Goal: Task Accomplishment & Management: Manage account settings

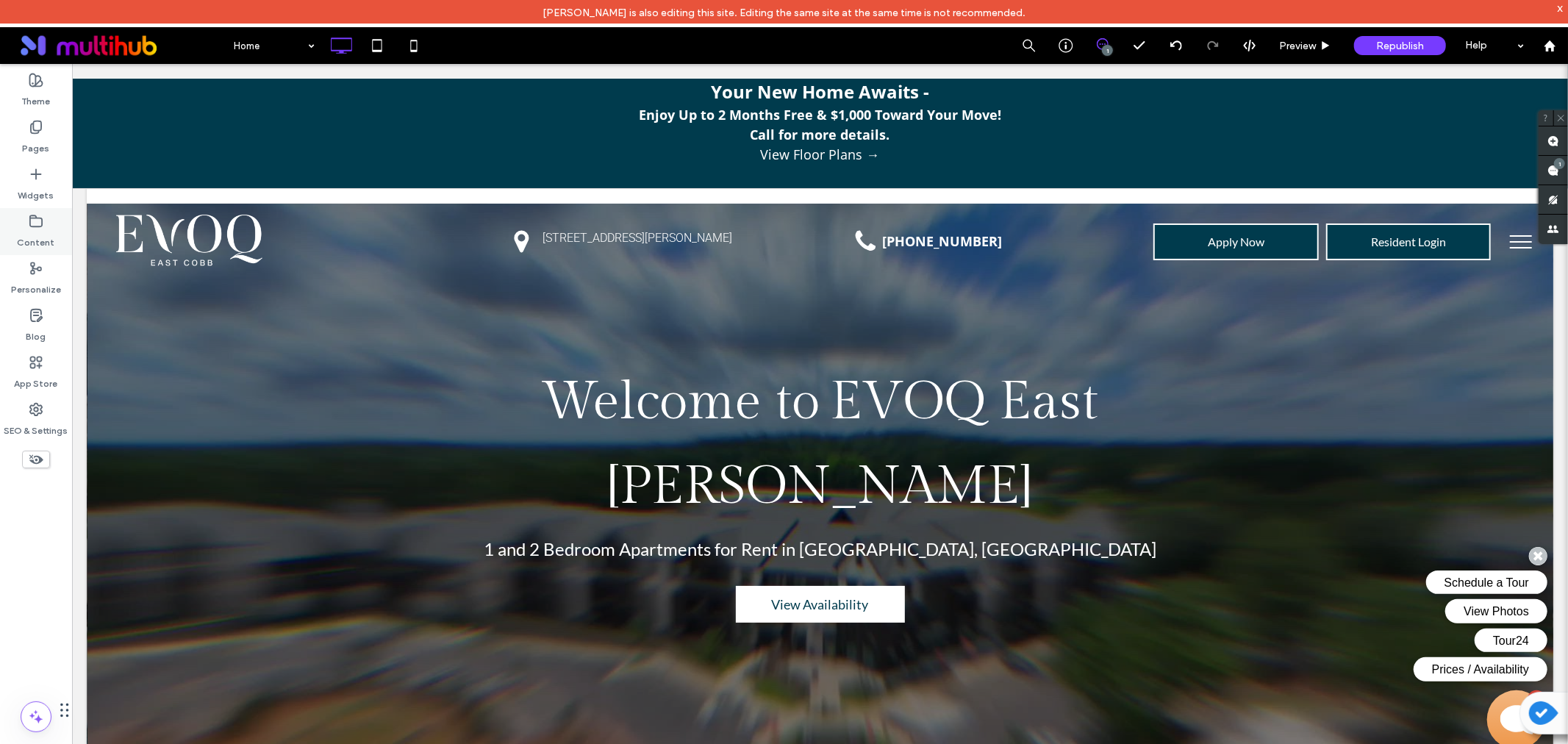
click at [38, 228] on label "Content" at bounding box center [37, 238] width 37 height 20
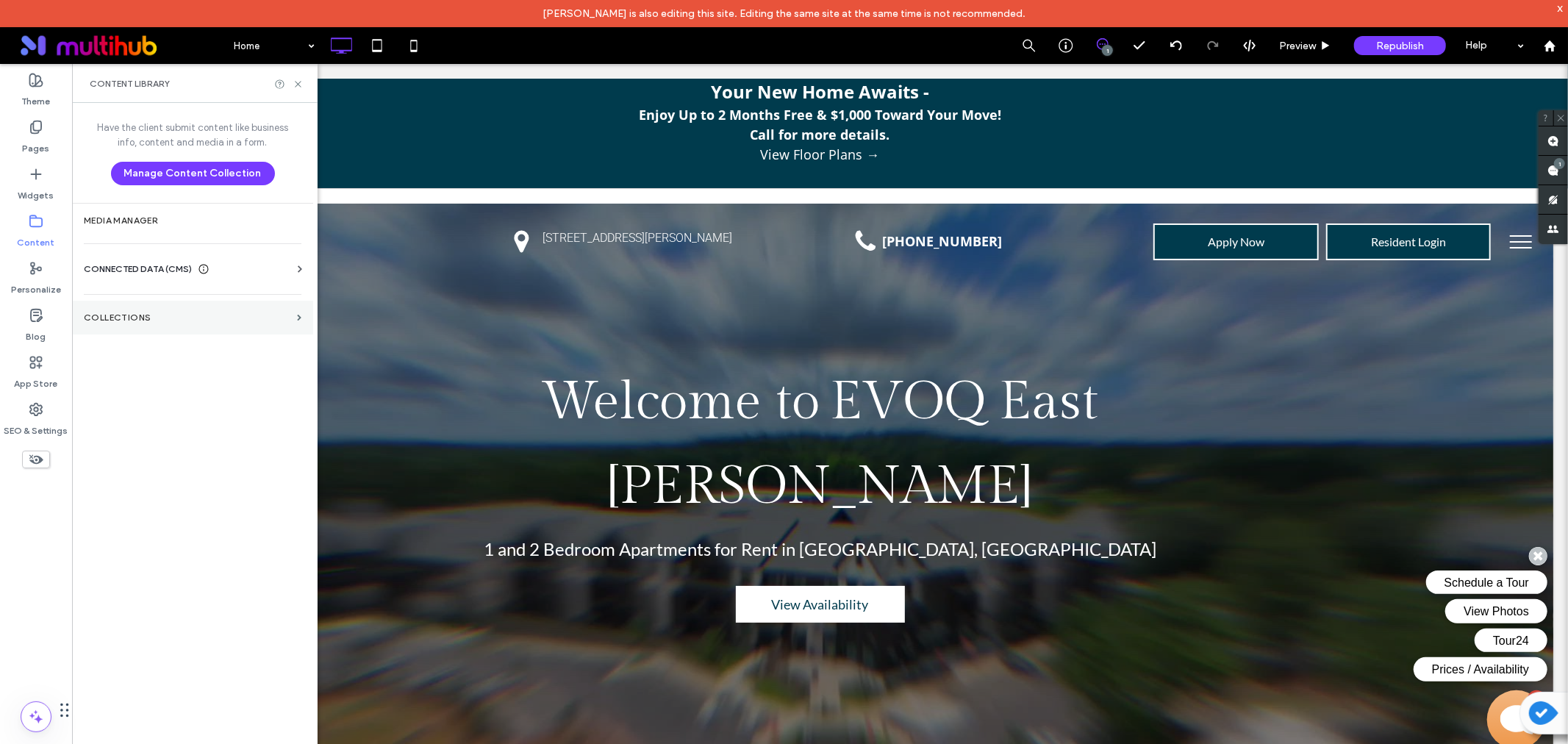
click at [109, 322] on label "Collections" at bounding box center [188, 317] width 207 height 10
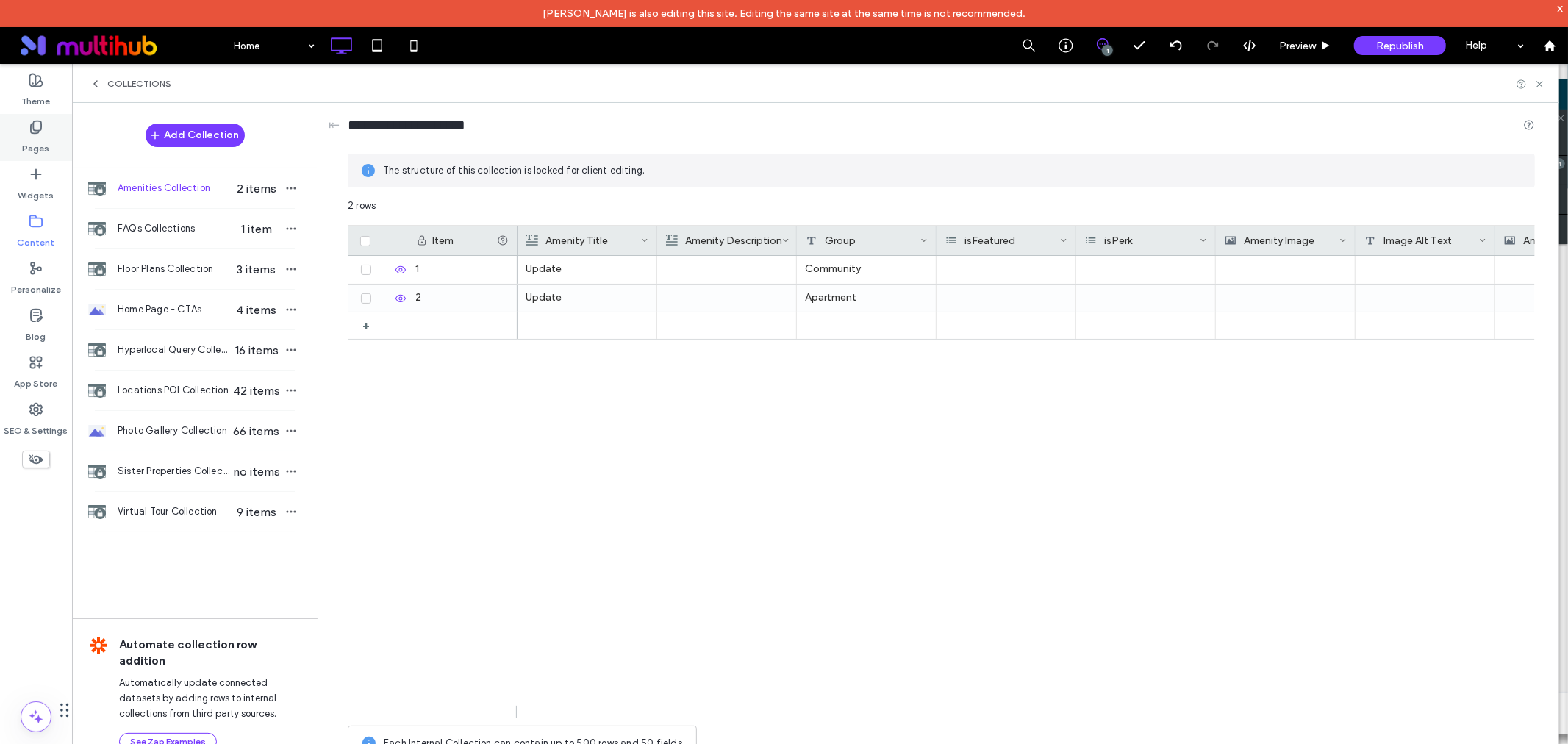
click at [42, 128] on icon at bounding box center [36, 127] width 15 height 15
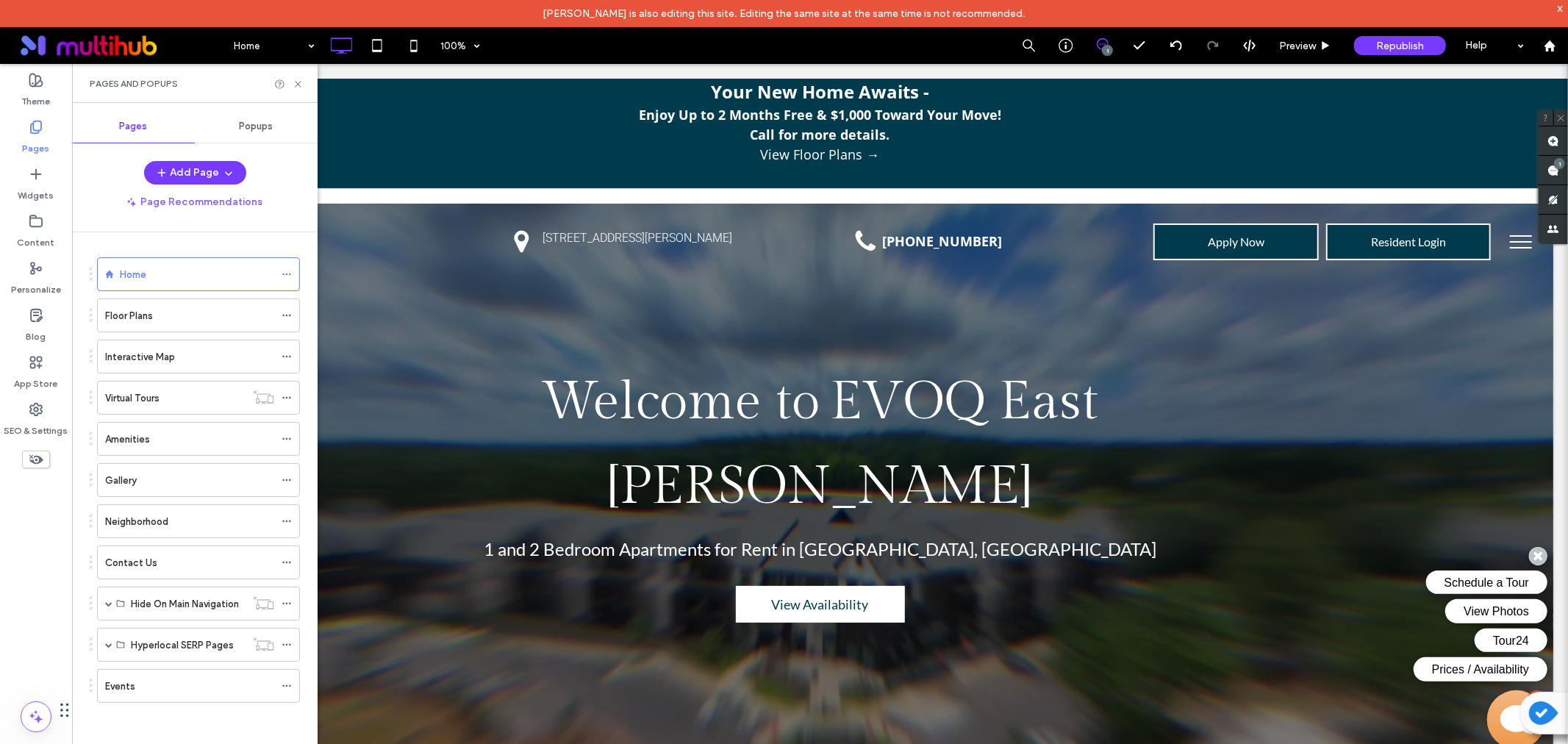
click at [257, 24] on div "John Michael Aquino is also editing this site. Editing the same site at the sam…" at bounding box center [784, 13] width 1568 height 27
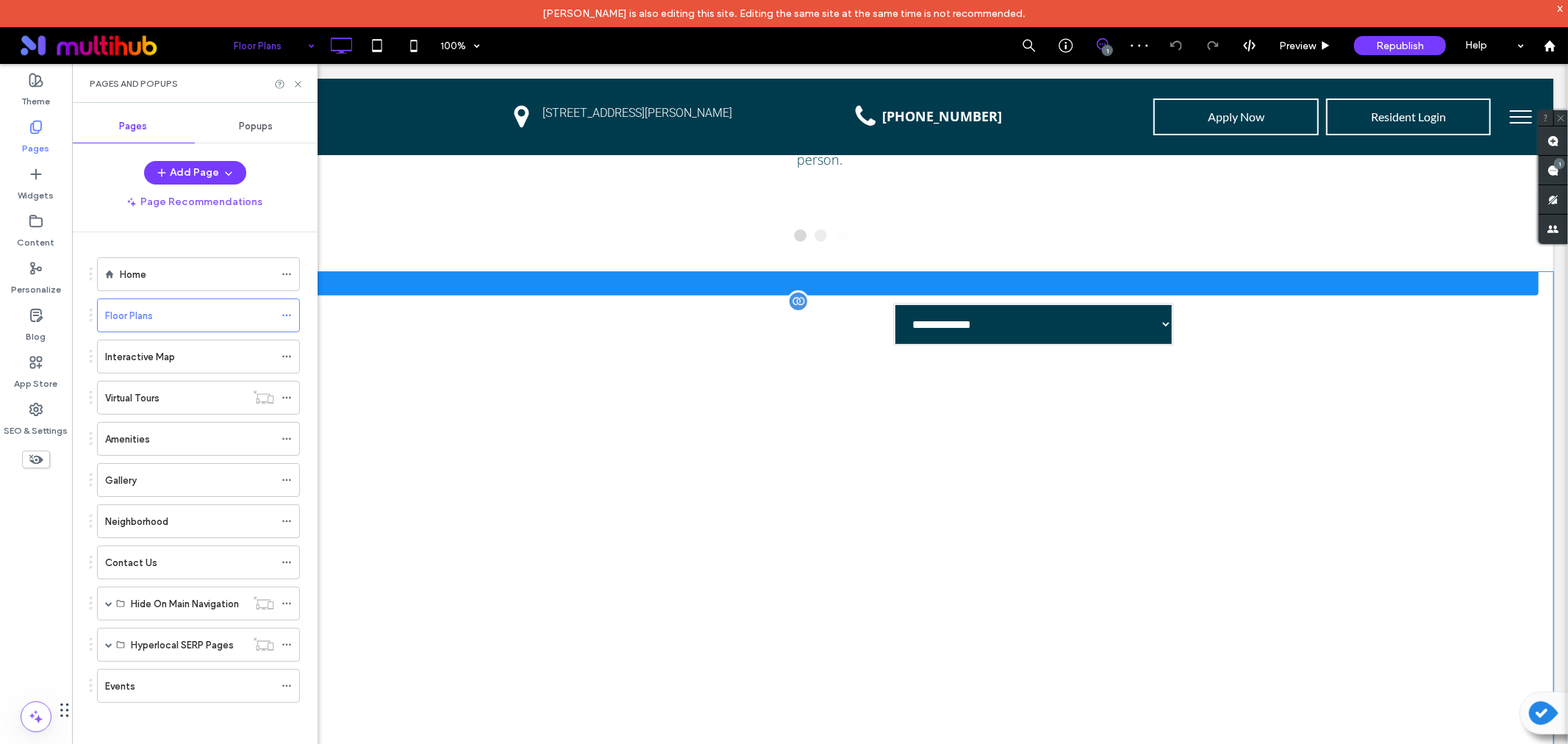
scroll to position [459, 0]
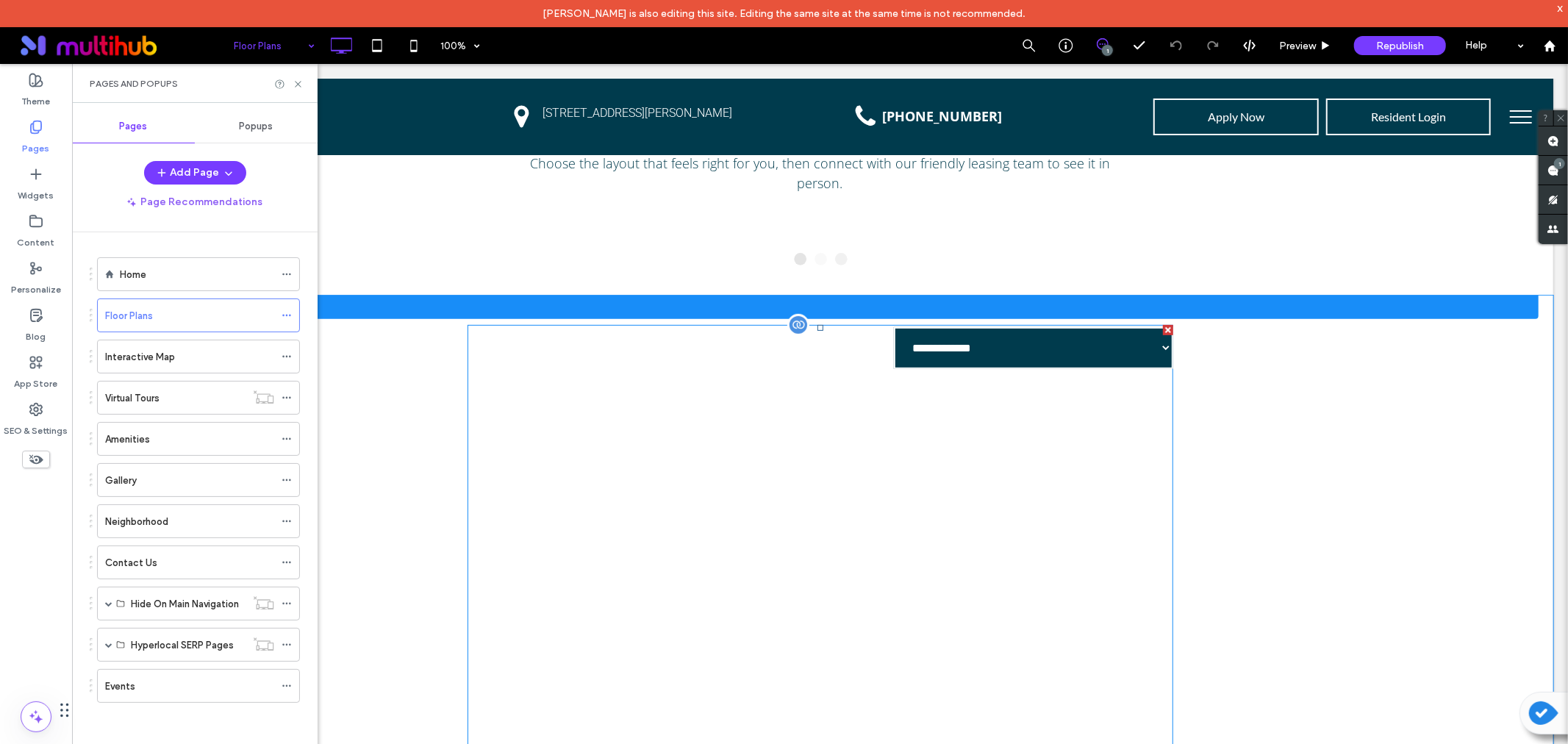
click at [987, 352] on span at bounding box center [820, 609] width 706 height 570
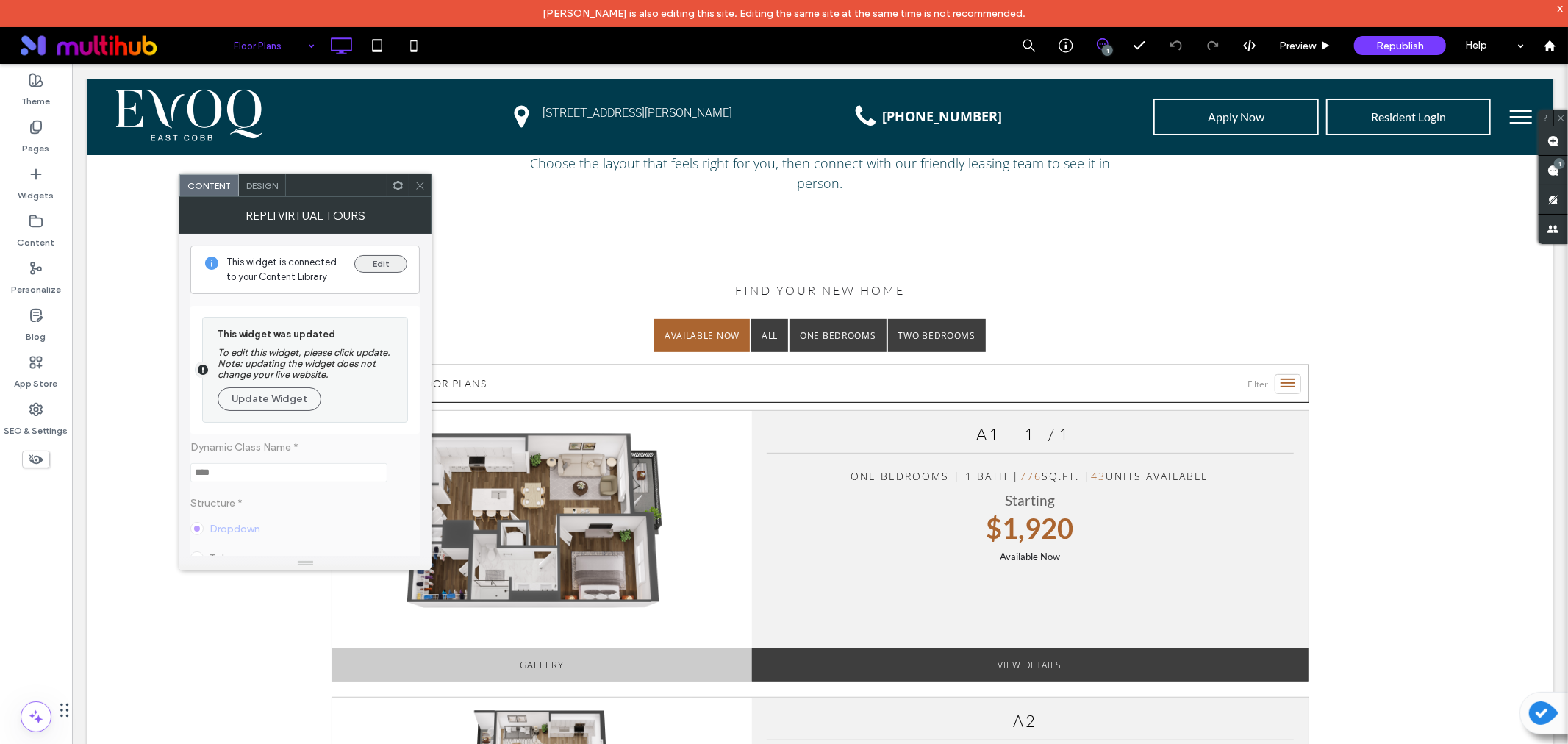
click at [380, 263] on button "Edit" at bounding box center [381, 263] width 53 height 18
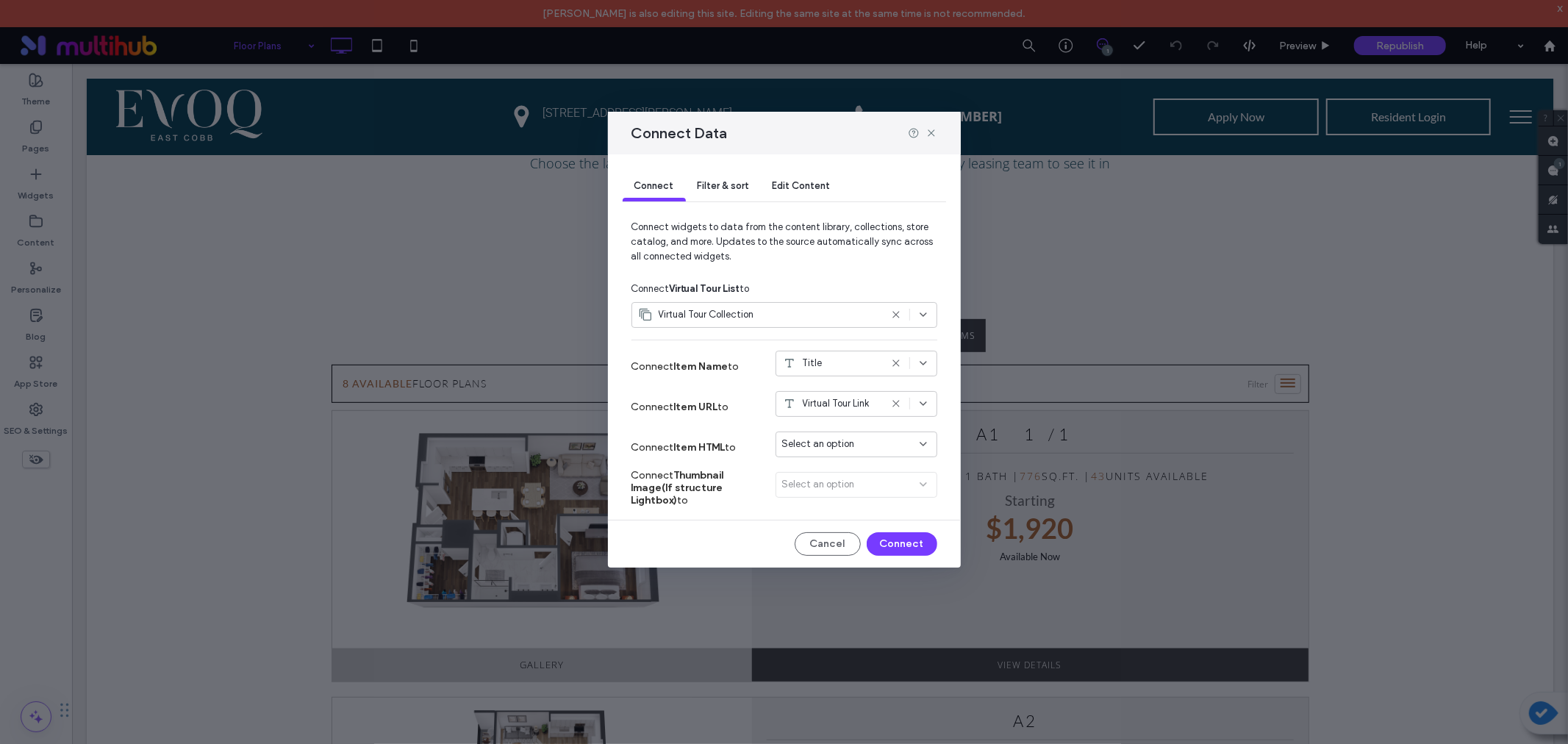
click at [772, 189] on span "Edit Content" at bounding box center [801, 185] width 58 height 11
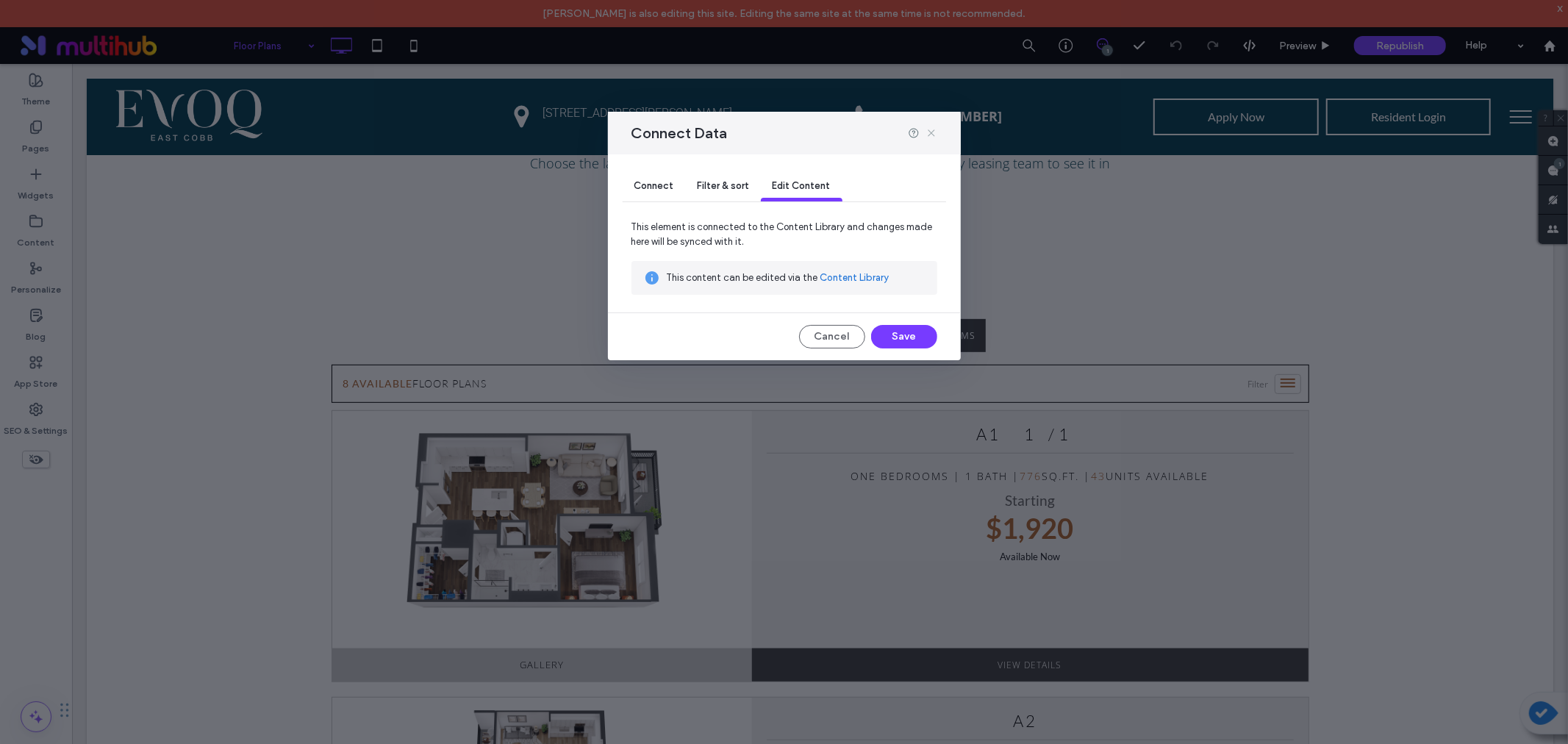
click at [927, 131] on icon at bounding box center [931, 132] width 12 height 12
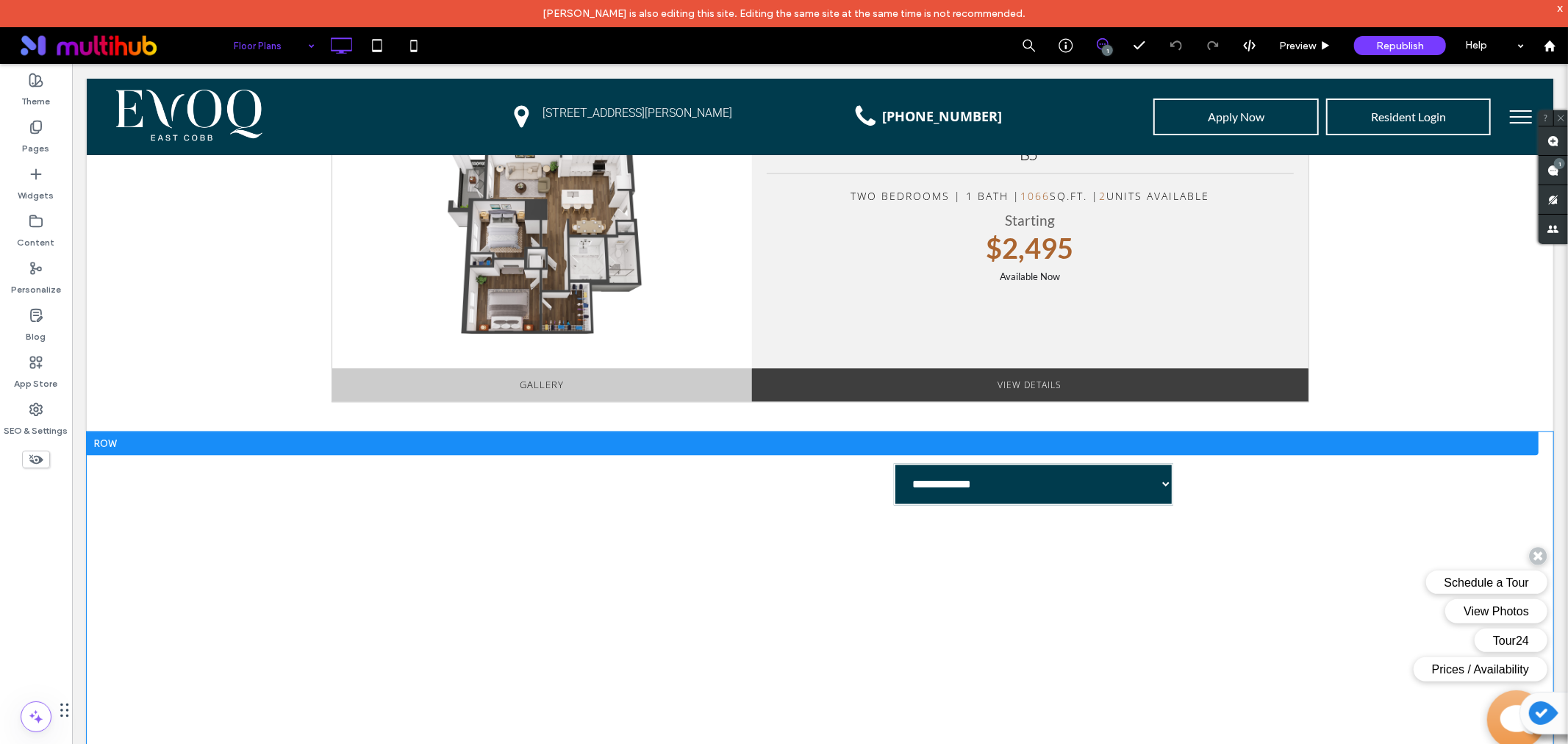
scroll to position [0, 0]
click at [990, 488] on span at bounding box center [820, 746] width 706 height 570
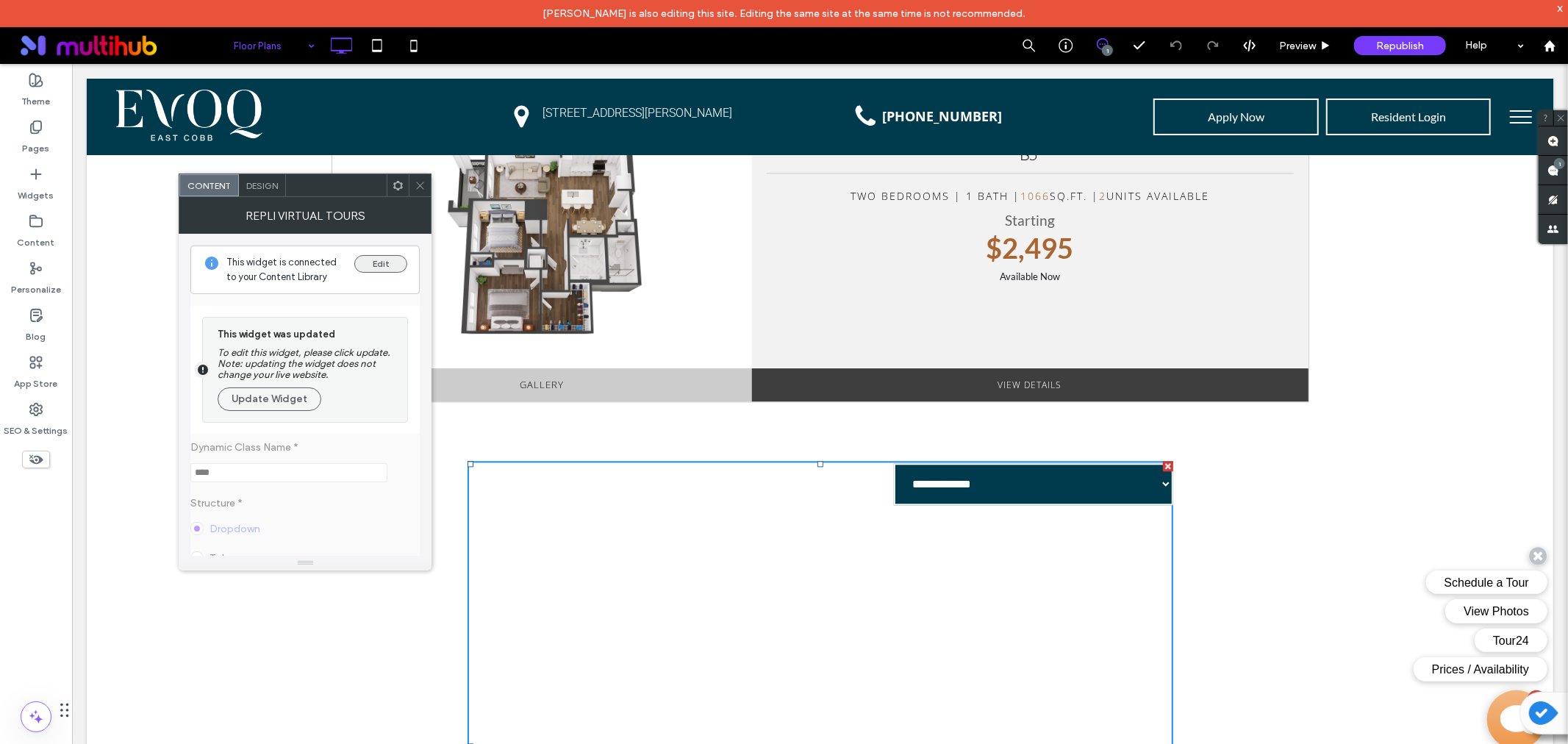
click at [384, 266] on button "Edit" at bounding box center [381, 263] width 53 height 18
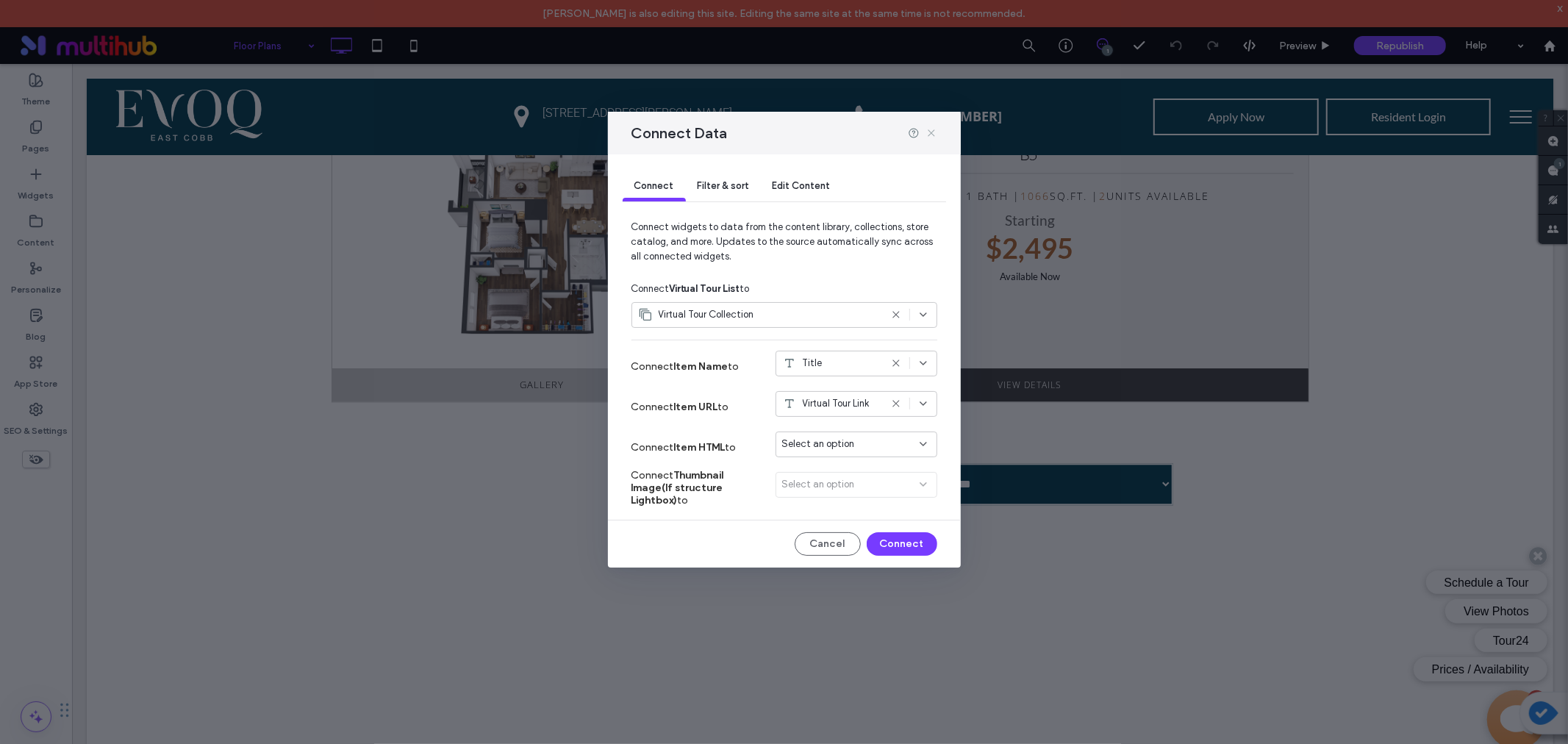
click at [935, 132] on icon at bounding box center [931, 132] width 12 height 12
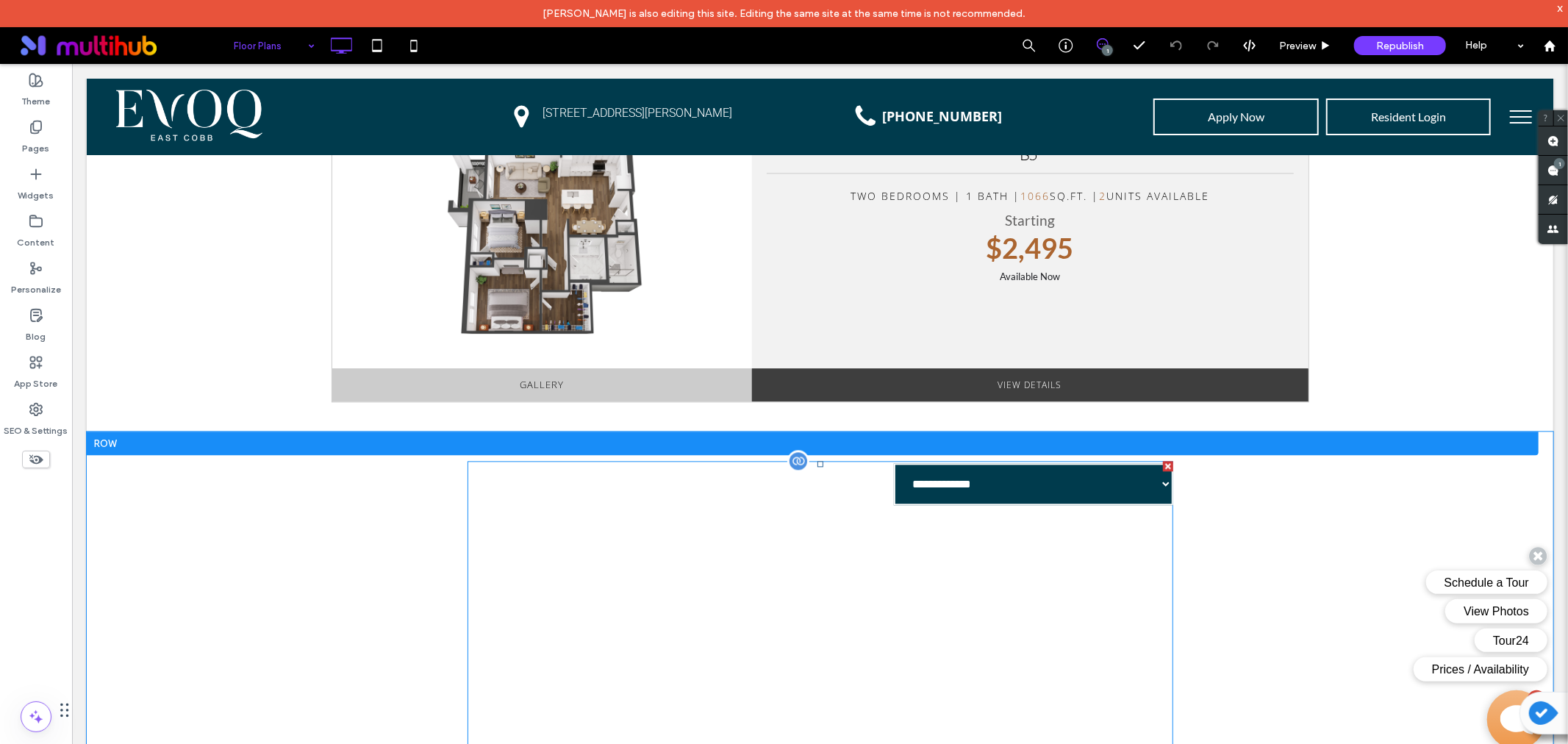
click at [970, 485] on span at bounding box center [820, 746] width 706 height 570
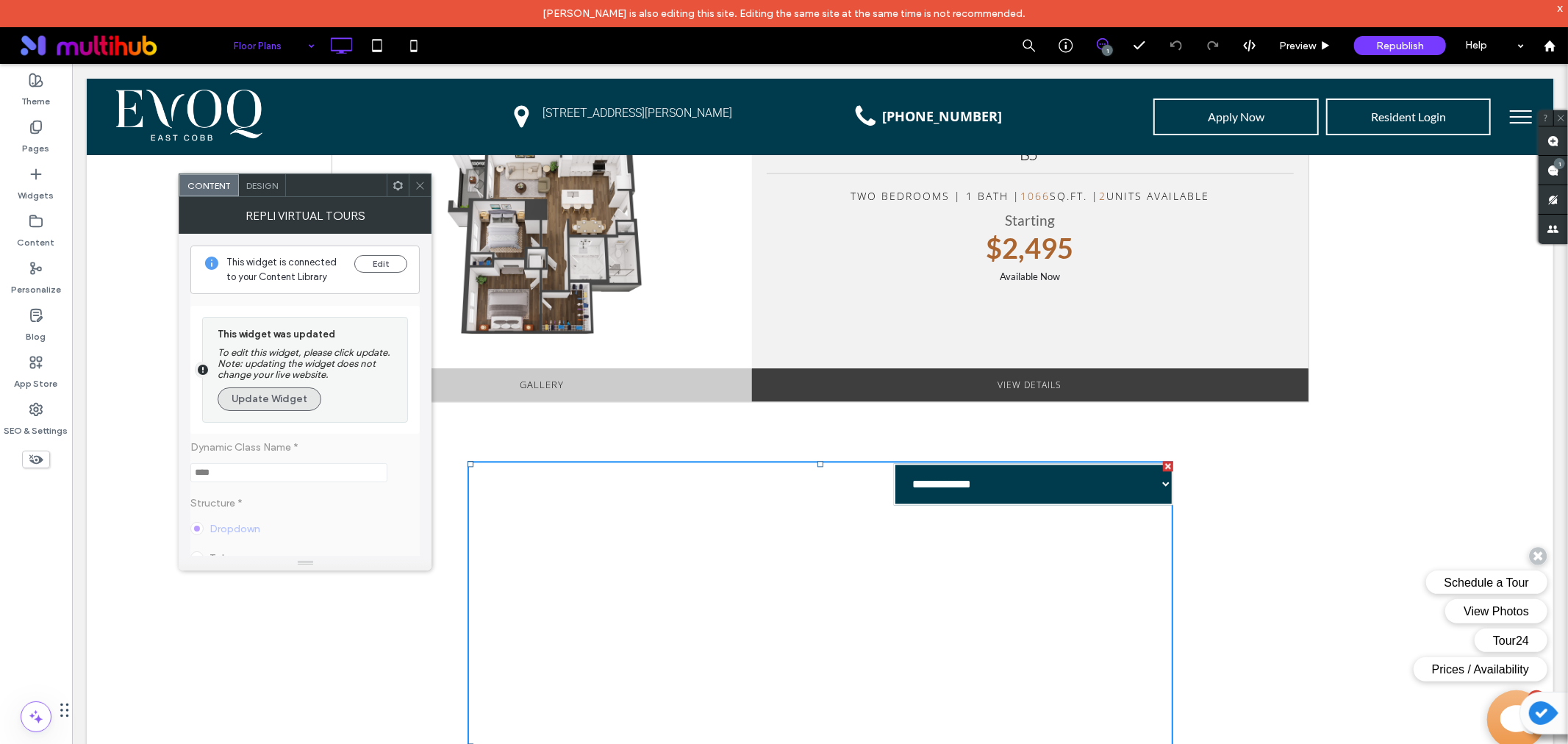
click at [241, 400] on button "Update Widget" at bounding box center [269, 399] width 104 height 23
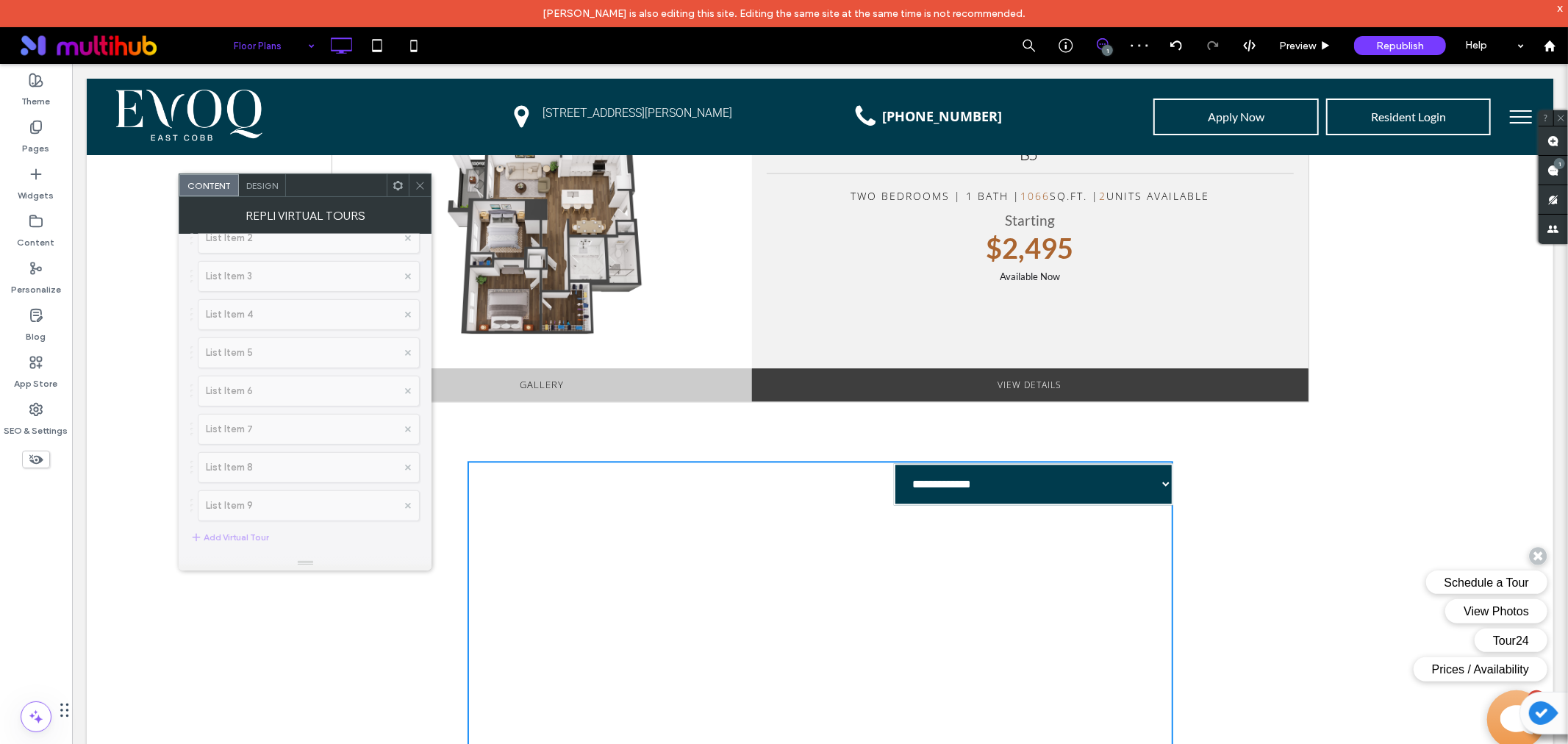
scroll to position [471, 0]
click at [1066, 485] on select "**********" at bounding box center [1033, 483] width 279 height 42
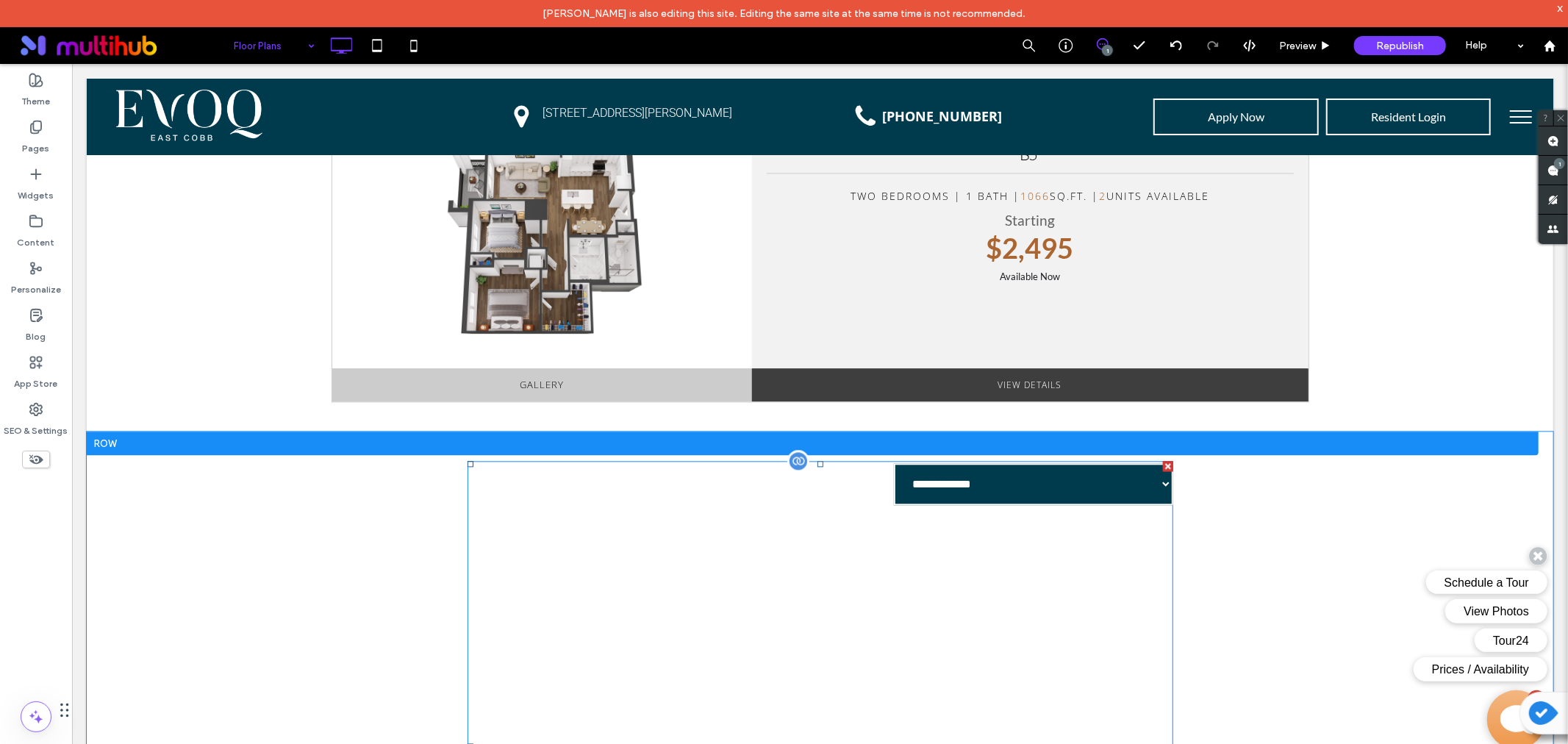
click at [946, 486] on span at bounding box center [820, 746] width 706 height 570
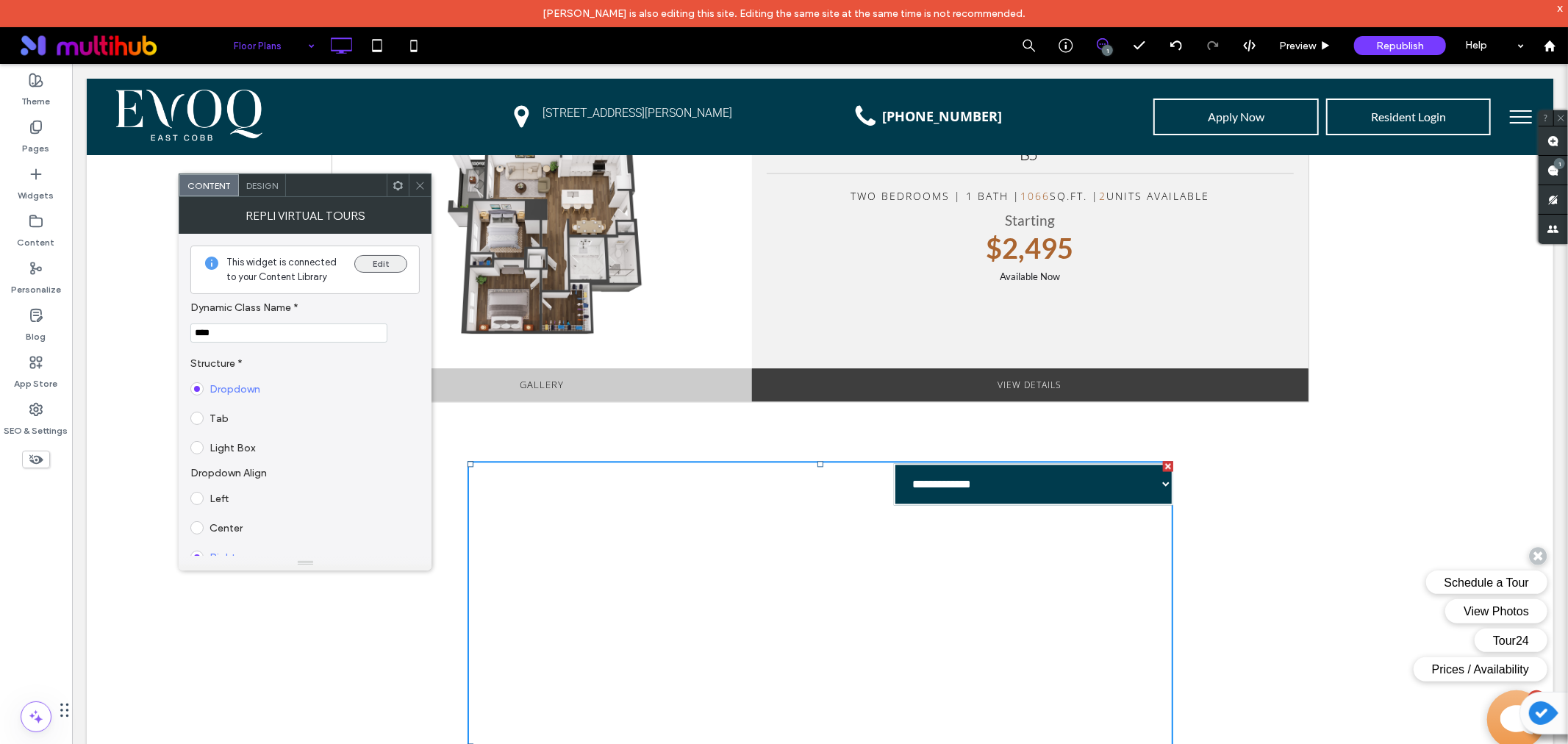
click at [369, 263] on button "Edit" at bounding box center [381, 263] width 53 height 18
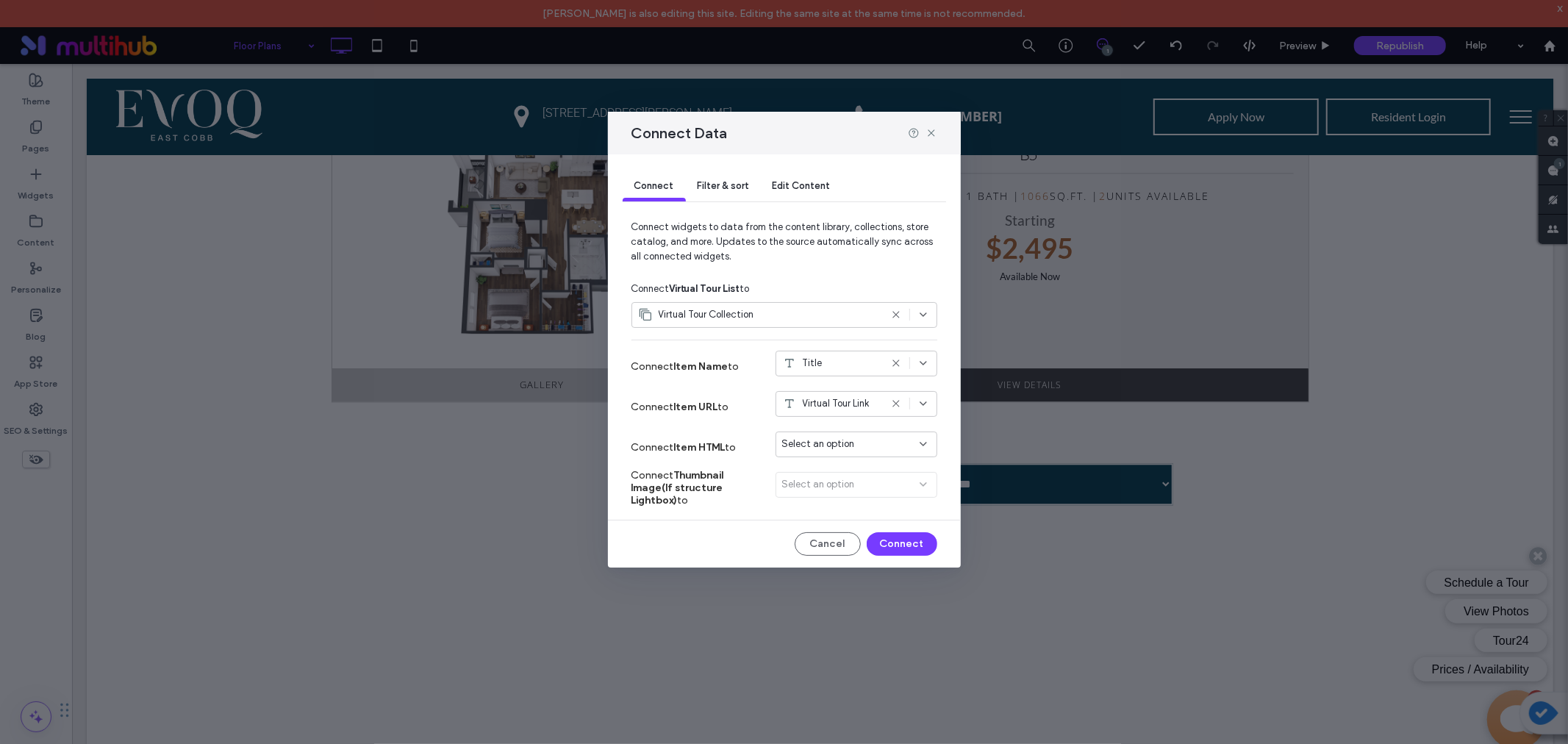
click at [929, 366] on div "Title" at bounding box center [856, 363] width 162 height 26
drag, startPoint x: 809, startPoint y: 138, endPoint x: 664, endPoint y: 147, distance: 145.3
click at [664, 147] on div "Connect Data" at bounding box center [784, 132] width 353 height 43
click at [931, 132] on icon at bounding box center [931, 132] width 12 height 12
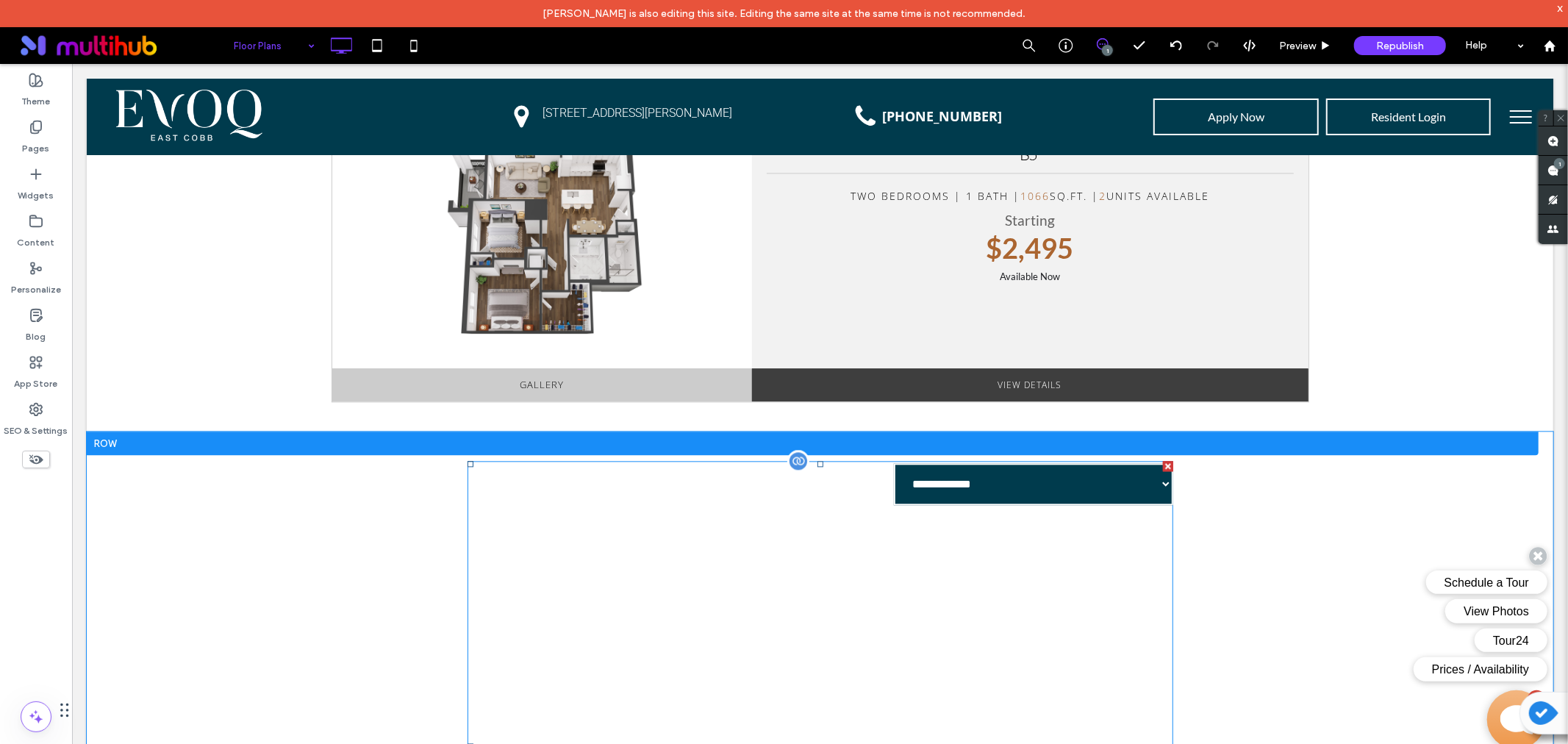
click at [990, 488] on span at bounding box center [820, 746] width 706 height 570
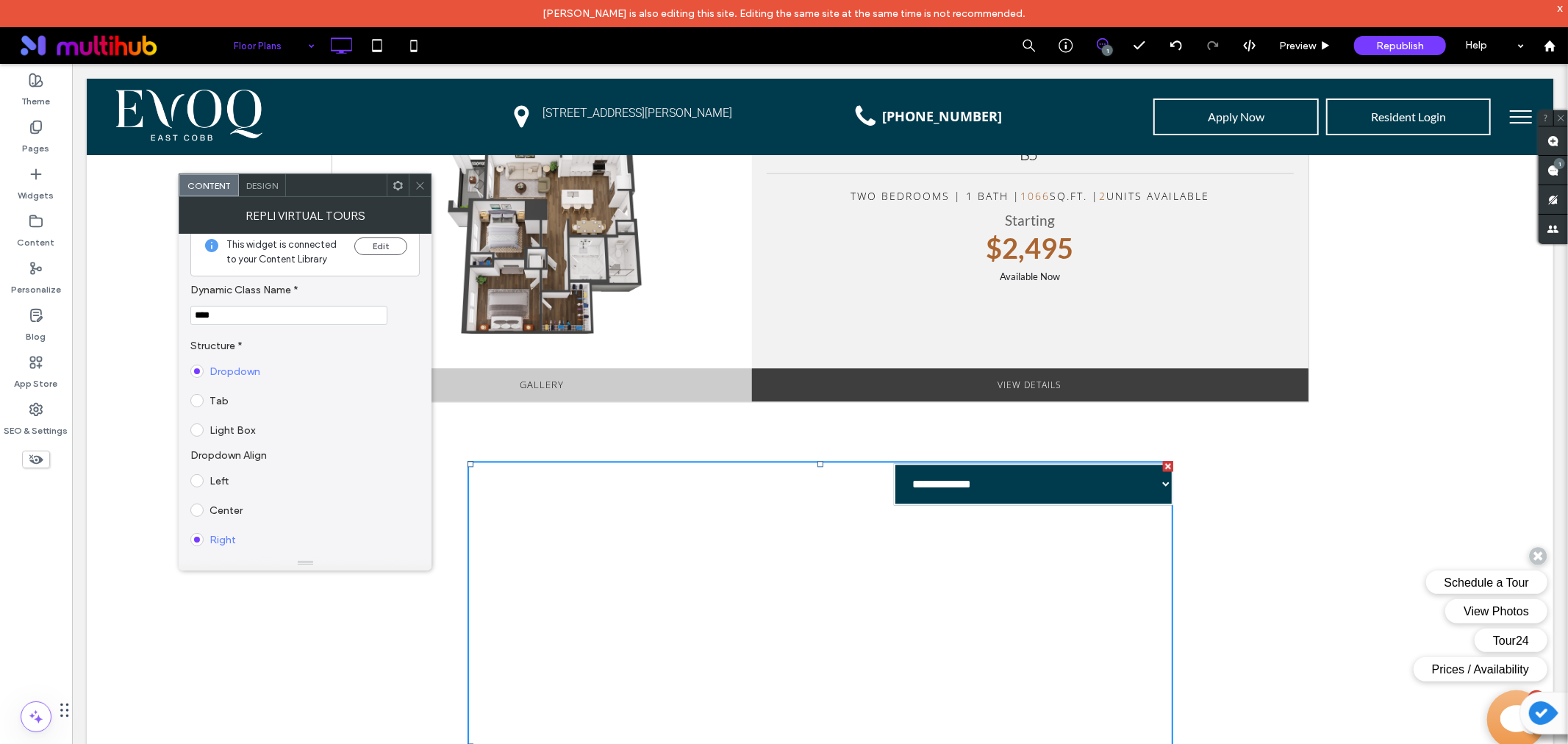
scroll to position [0, 0]
click at [366, 270] on button "Edit" at bounding box center [381, 263] width 53 height 18
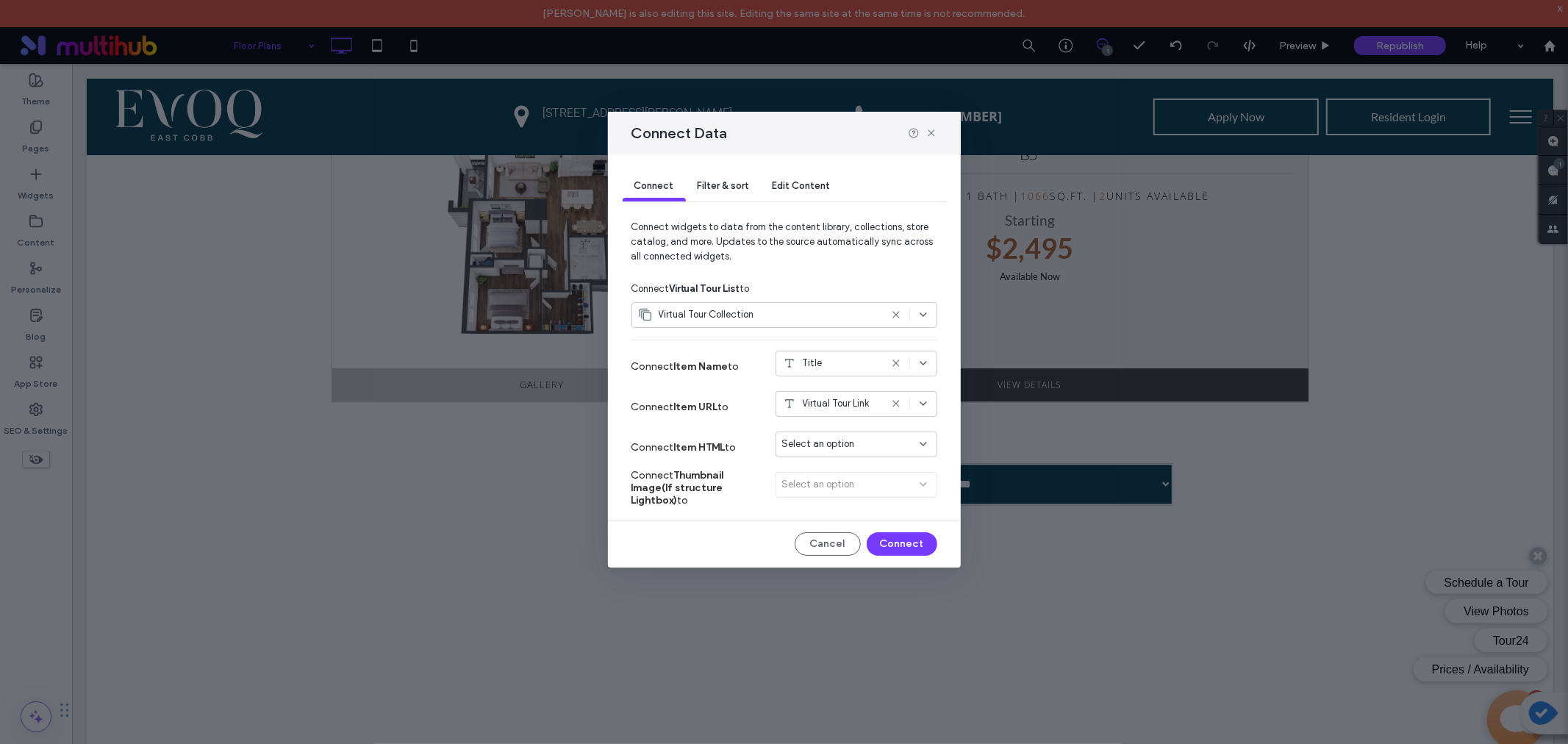
click at [658, 365] on span "Connect Item Name to" at bounding box center [685, 366] width 108 height 12
click at [812, 364] on span "Title" at bounding box center [812, 363] width 19 height 15
click at [925, 267] on span "Connect widgets to data from the content library, collections, store catalog, a…" at bounding box center [784, 248] width 305 height 56
click at [779, 175] on div "Edit Content" at bounding box center [801, 187] width 82 height 30
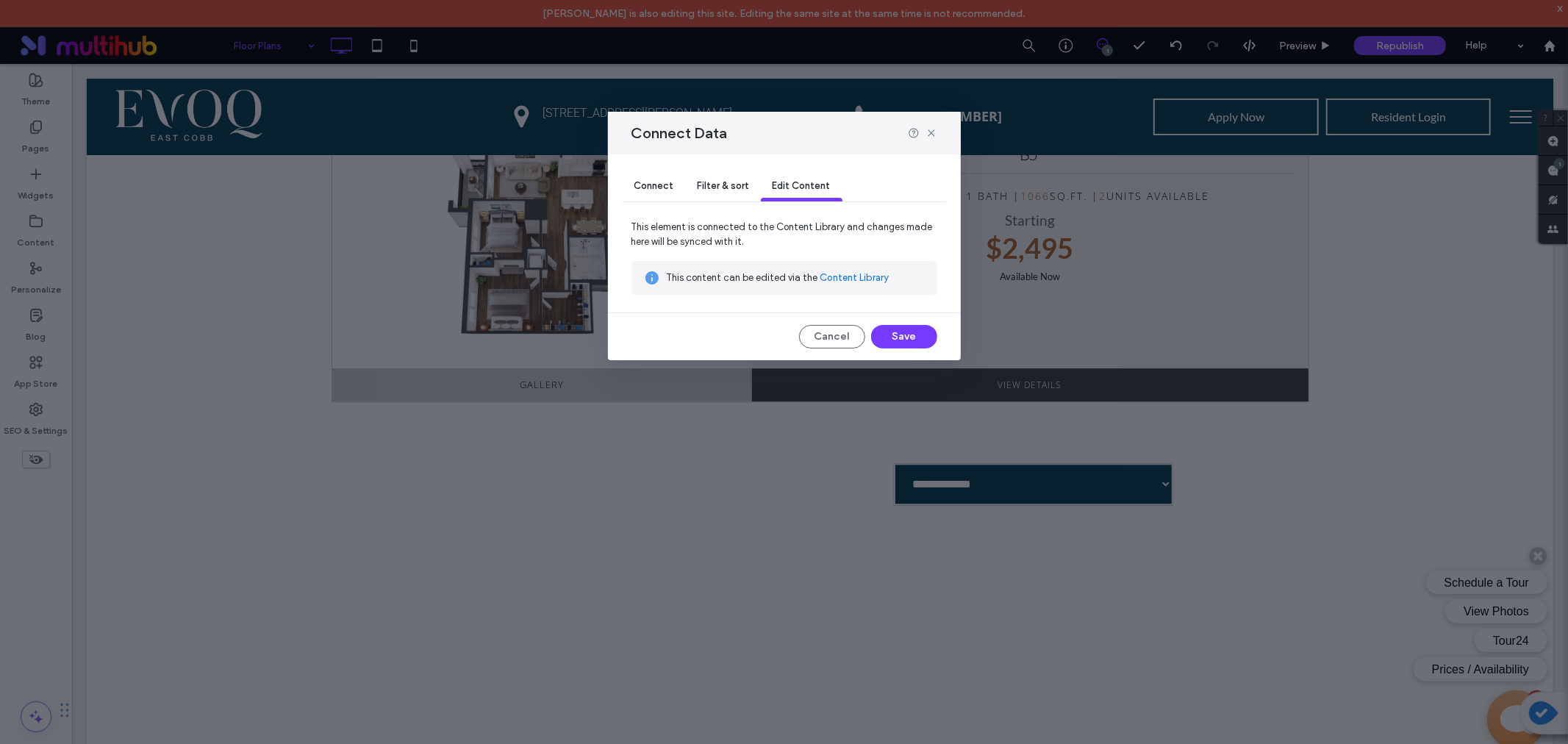
click at [835, 281] on link "Content Library" at bounding box center [855, 277] width 69 height 15
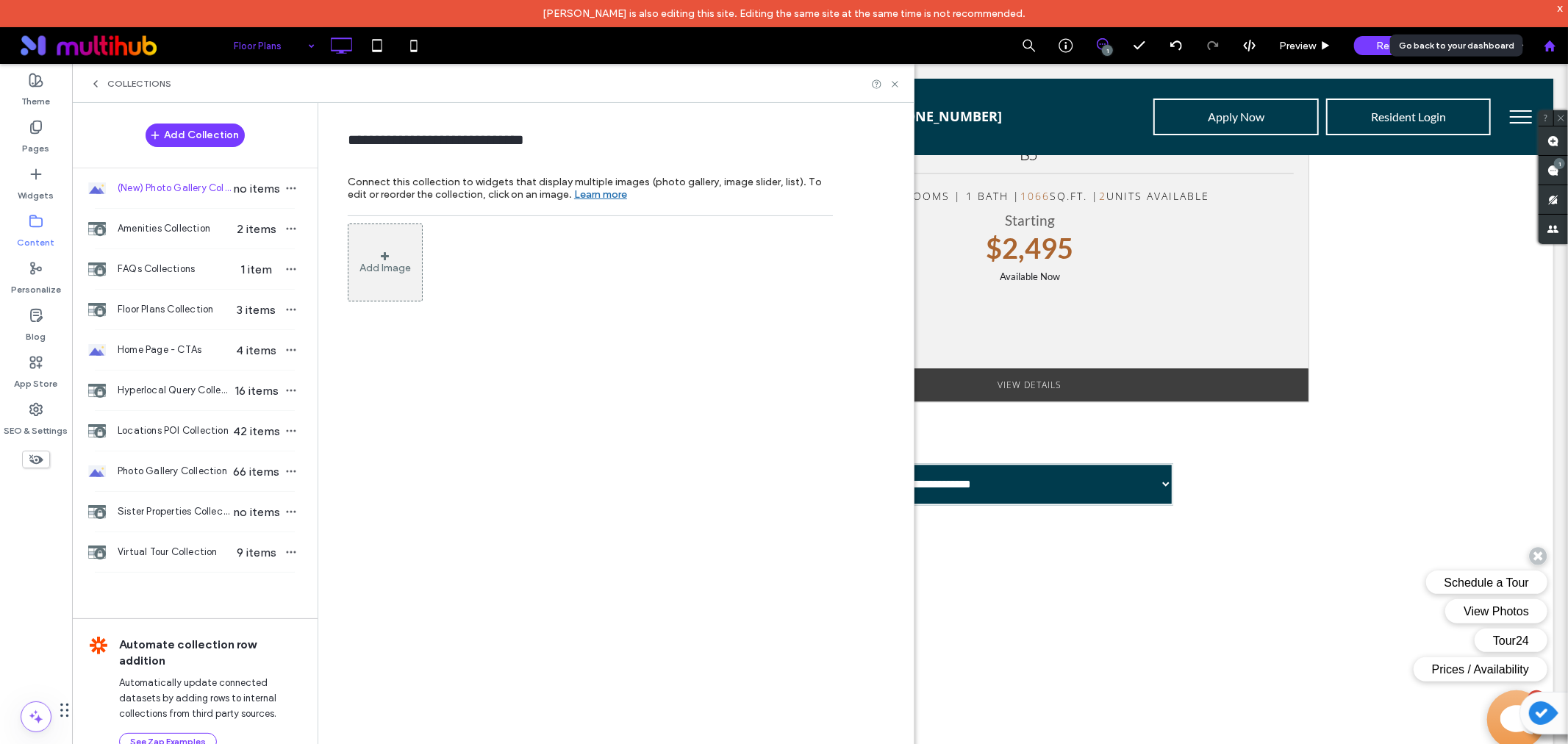
click at [1557, 45] on div at bounding box center [1549, 46] width 35 height 12
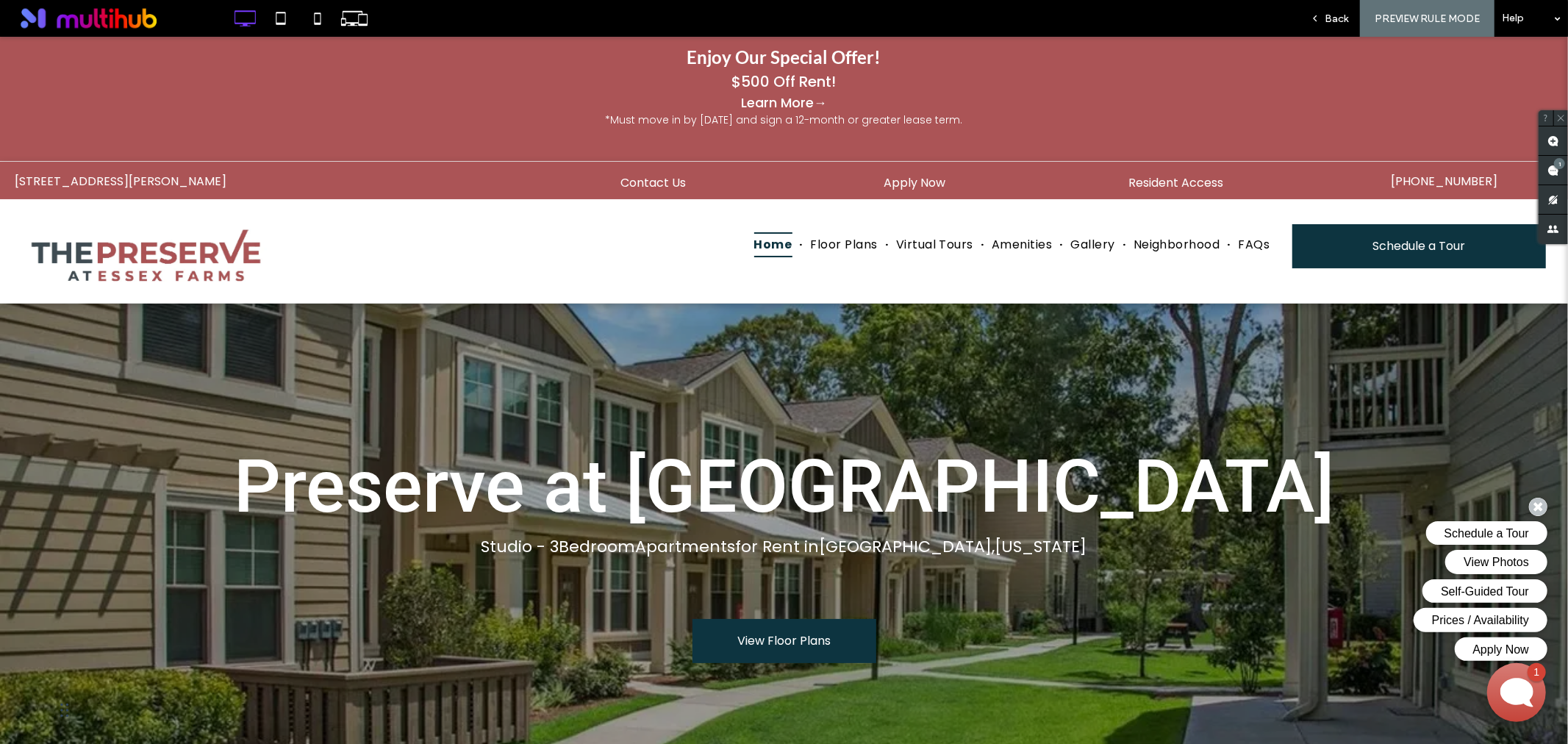
click at [873, 97] on link "Learn More→" at bounding box center [783, 101] width 1553 height 19
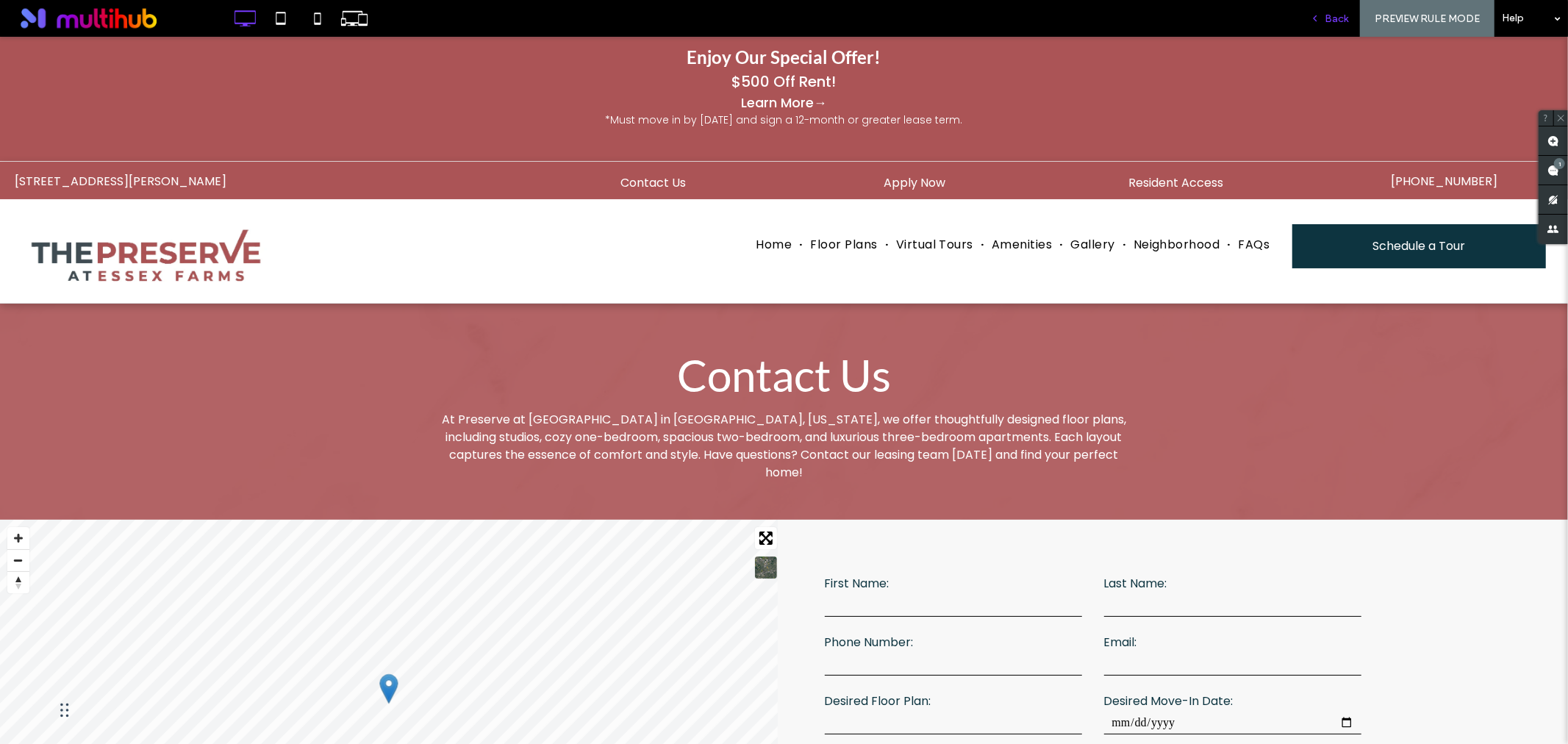
click at [1336, 23] on span "Back" at bounding box center [1337, 19] width 23 height 12
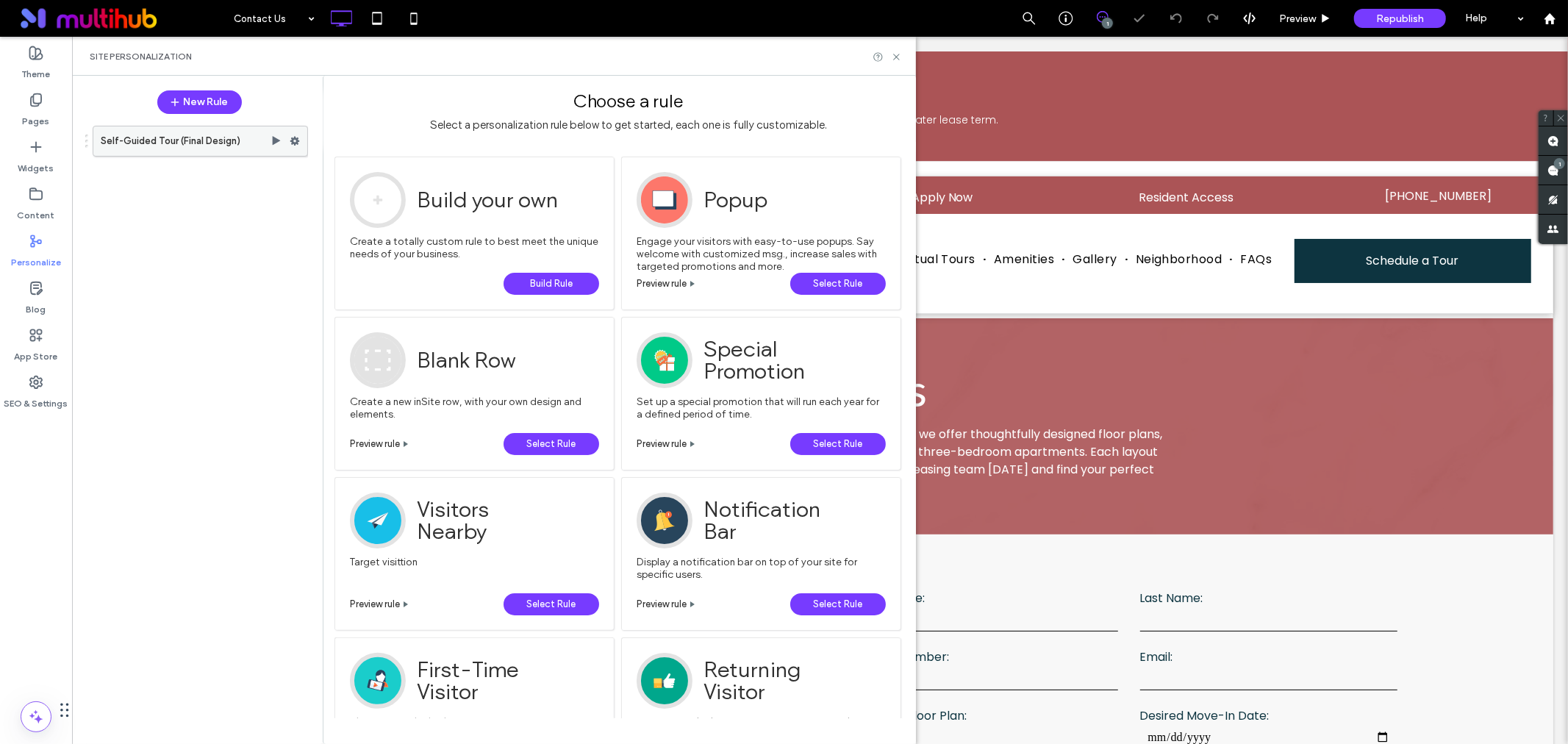
click at [297, 142] on use at bounding box center [295, 140] width 9 height 9
click at [390, 192] on span "Deactivate" at bounding box center [370, 199] width 54 height 12
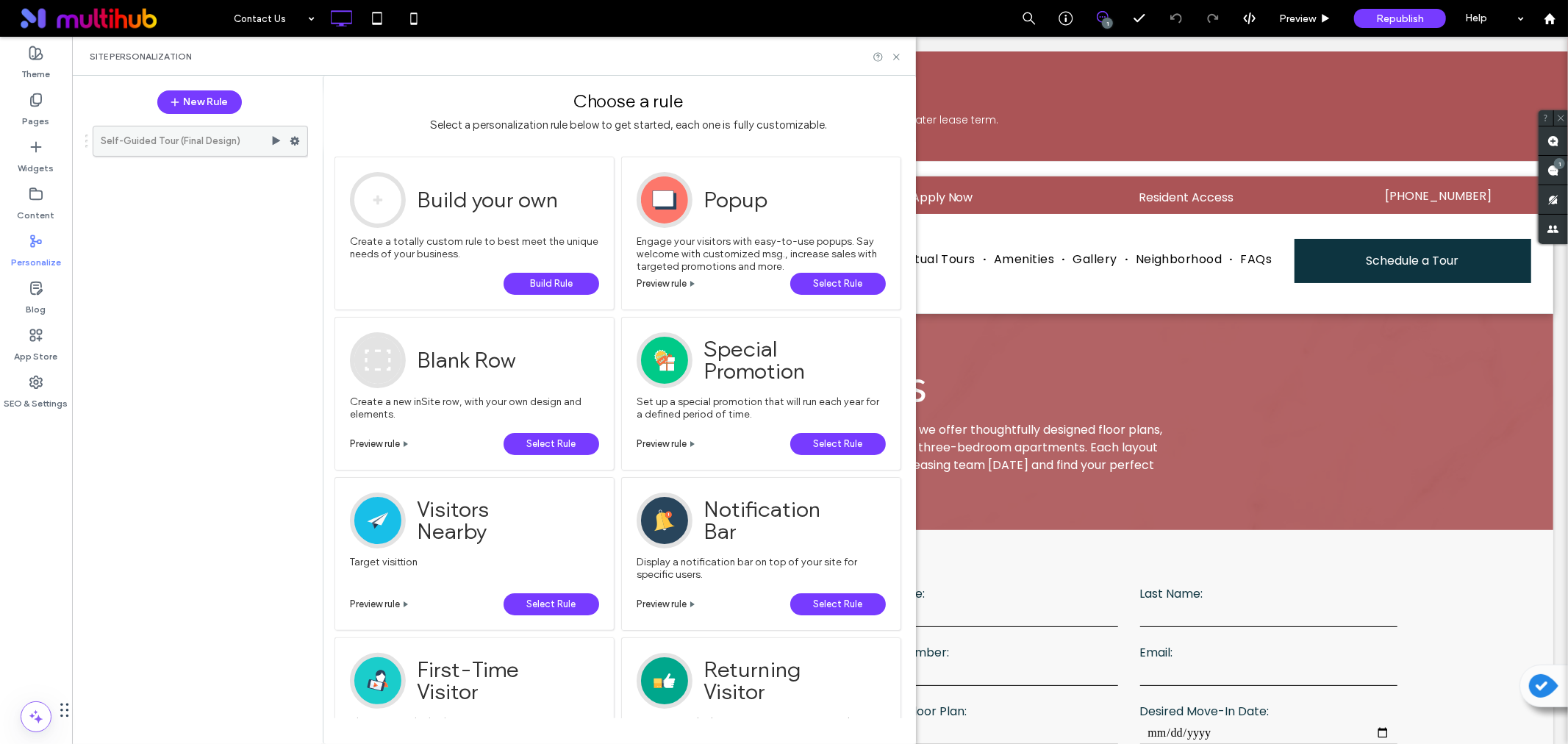
click at [291, 136] on icon at bounding box center [295, 141] width 10 height 10
click at [394, 220] on label "Preview" at bounding box center [396, 226] width 104 height 12
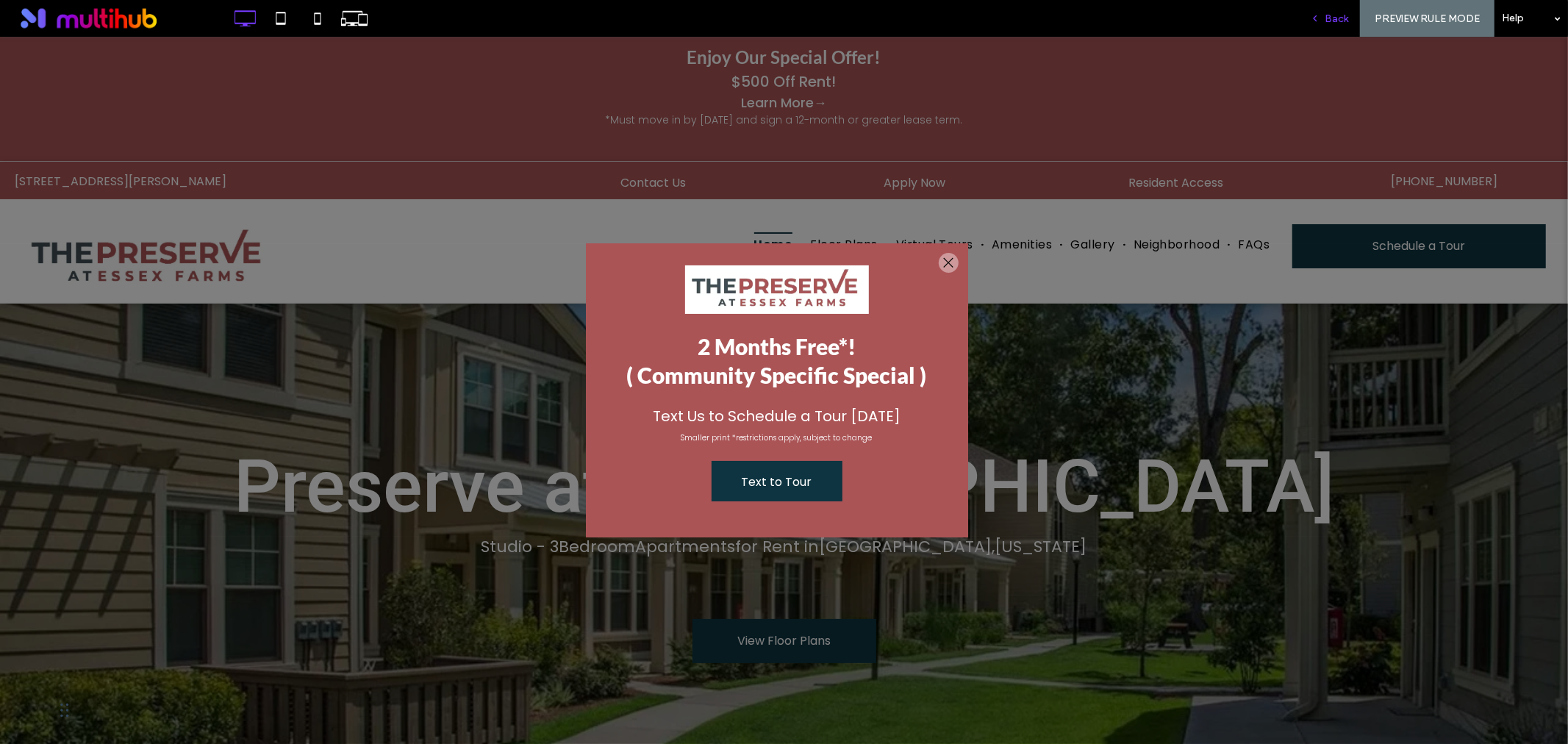
click at [1340, 12] on span "Back" at bounding box center [1337, 19] width 23 height 12
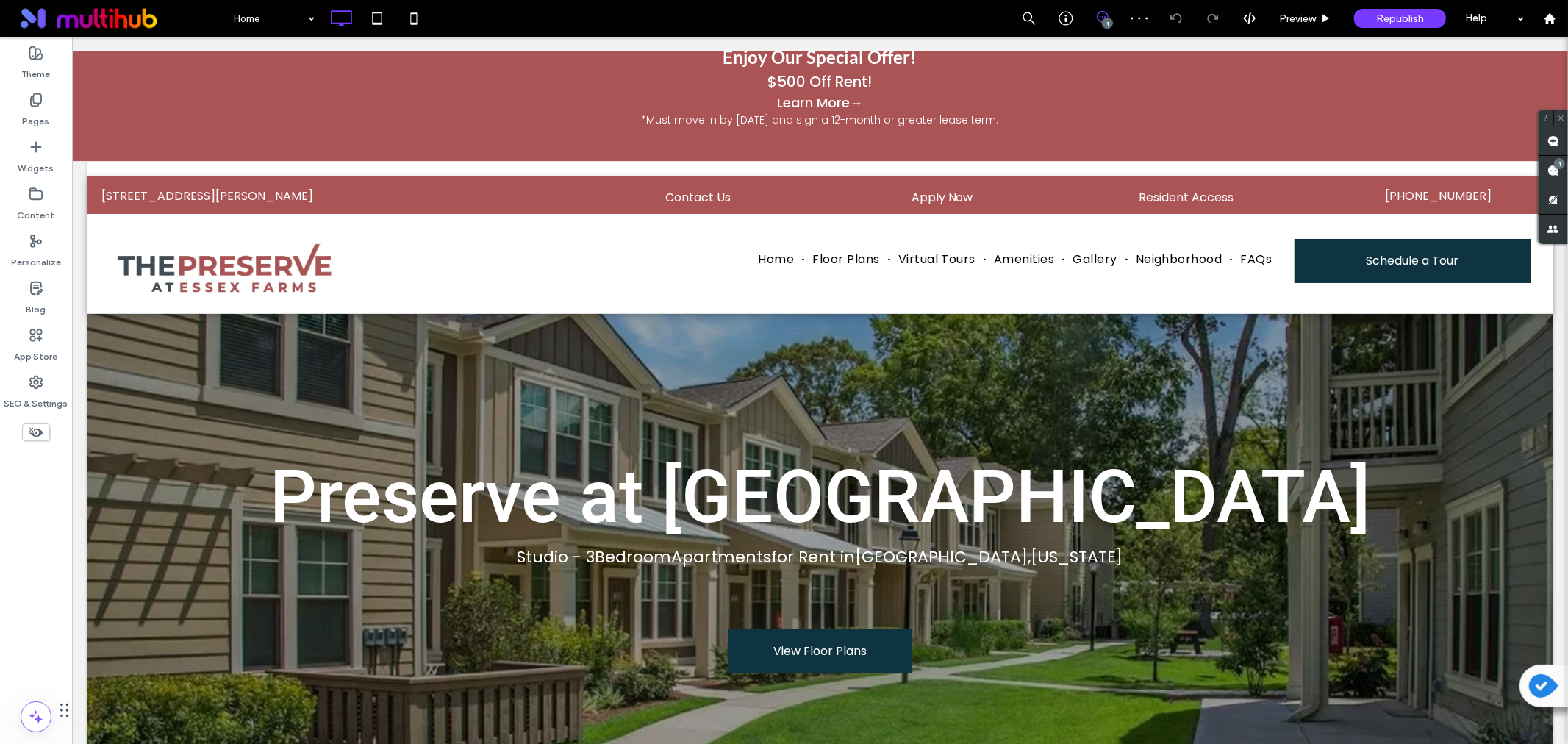
click at [927, 70] on p "$500 Off Rent!" at bounding box center [819, 81] width 1481 height 22
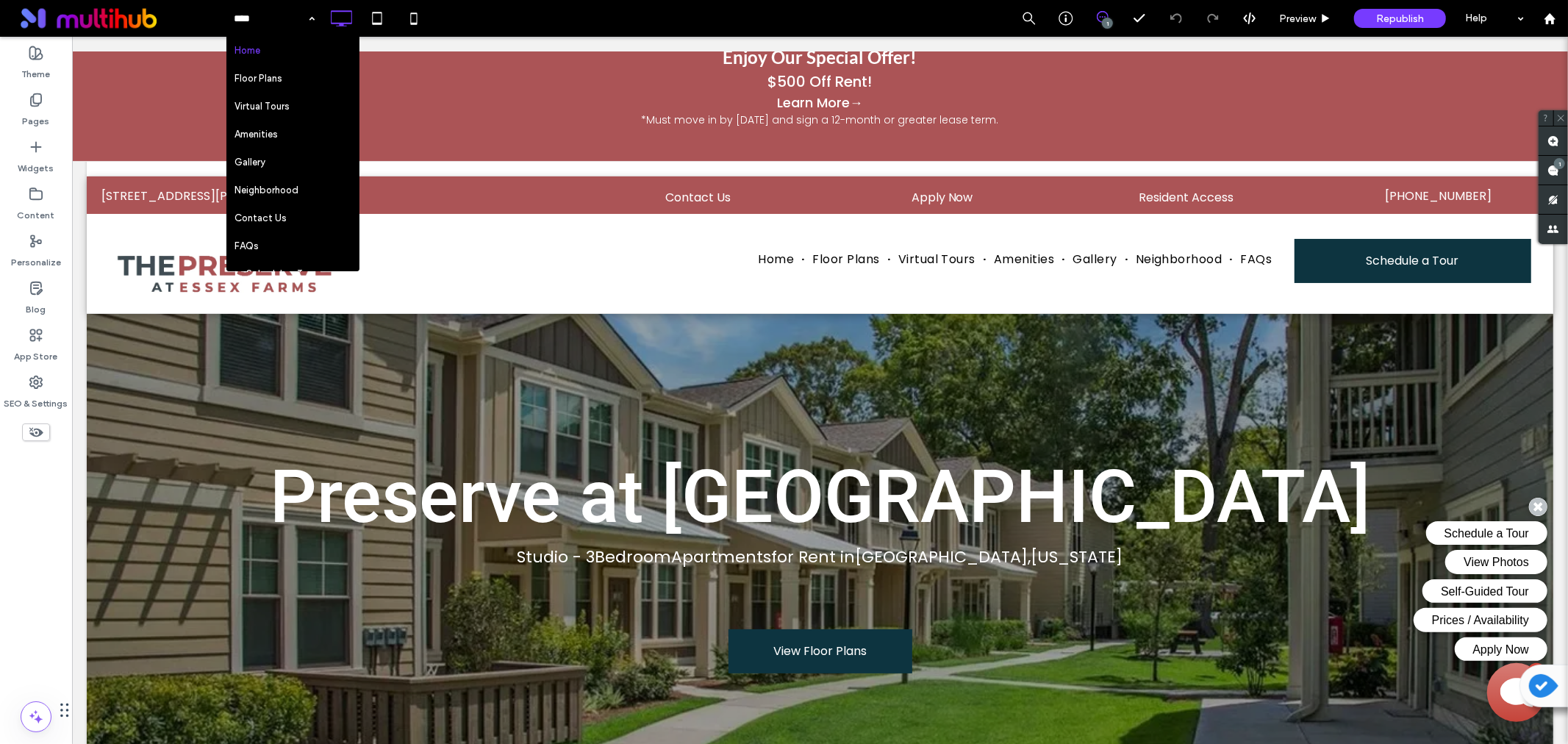
click at [659, 15] on div "Home Floor Plans Virtual Tours Amenities Gallery Neighborhood Contact Us FAQs S…" at bounding box center [897, 18] width 1343 height 37
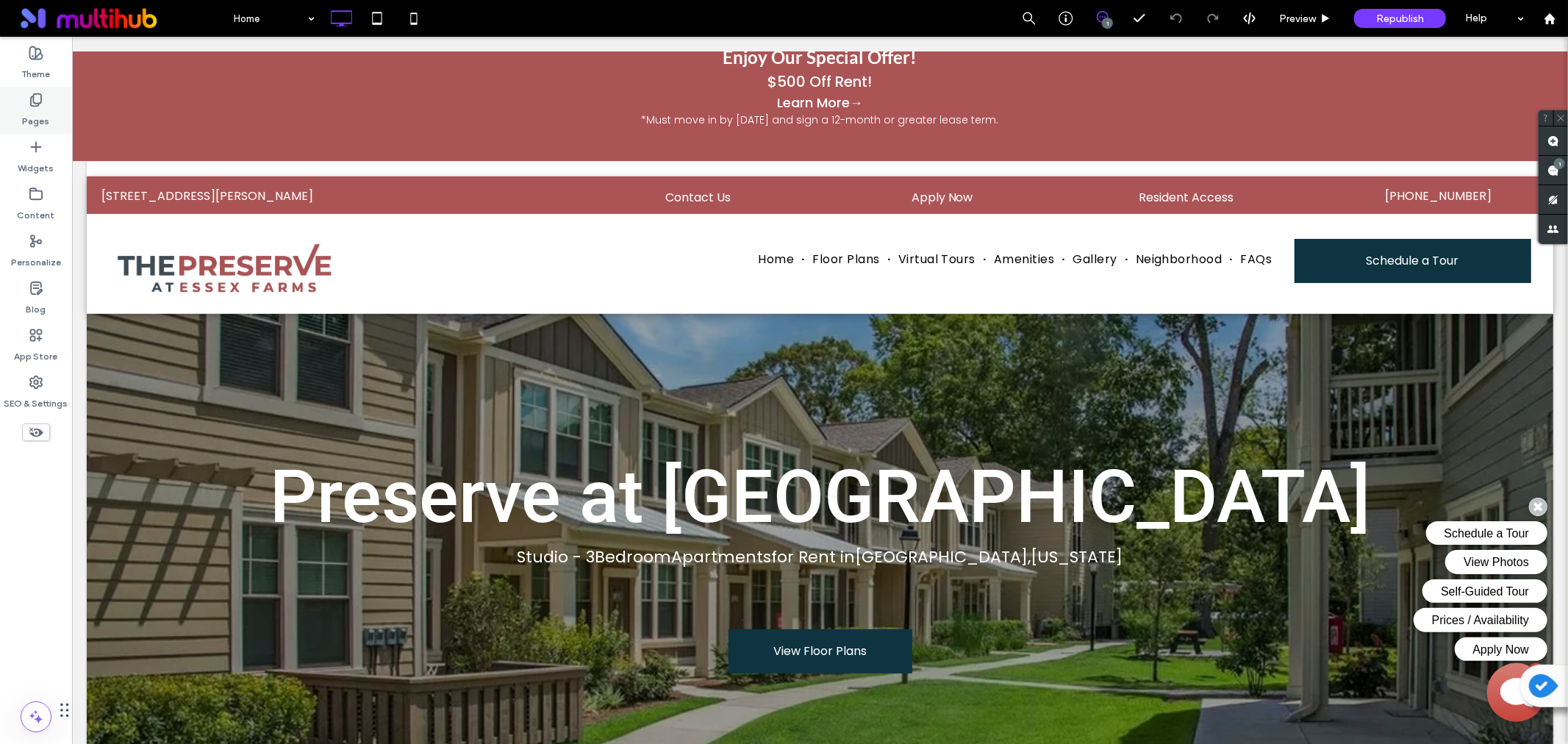
click at [31, 104] on use at bounding box center [36, 100] width 10 height 12
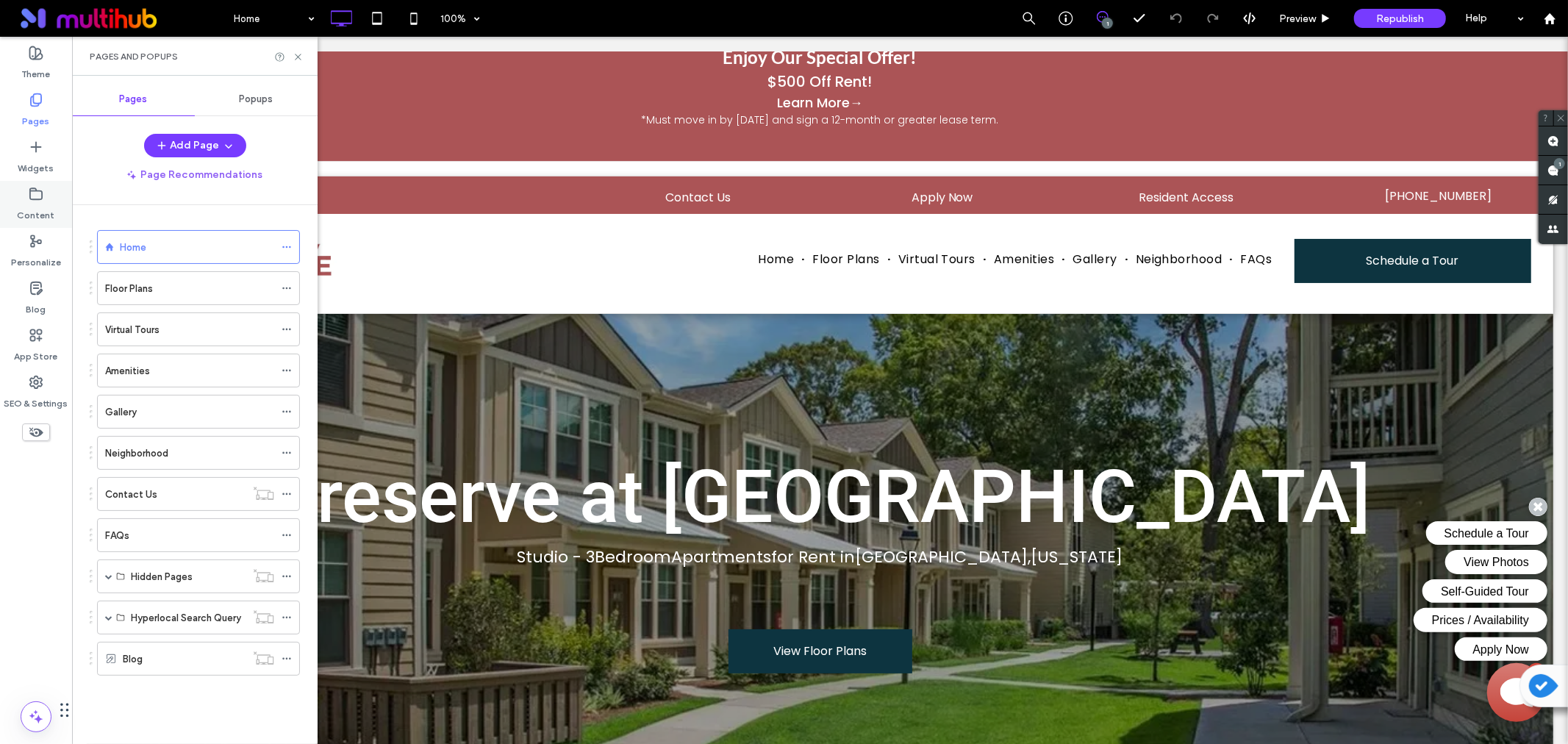
click at [27, 199] on div "Content" at bounding box center [36, 204] width 72 height 47
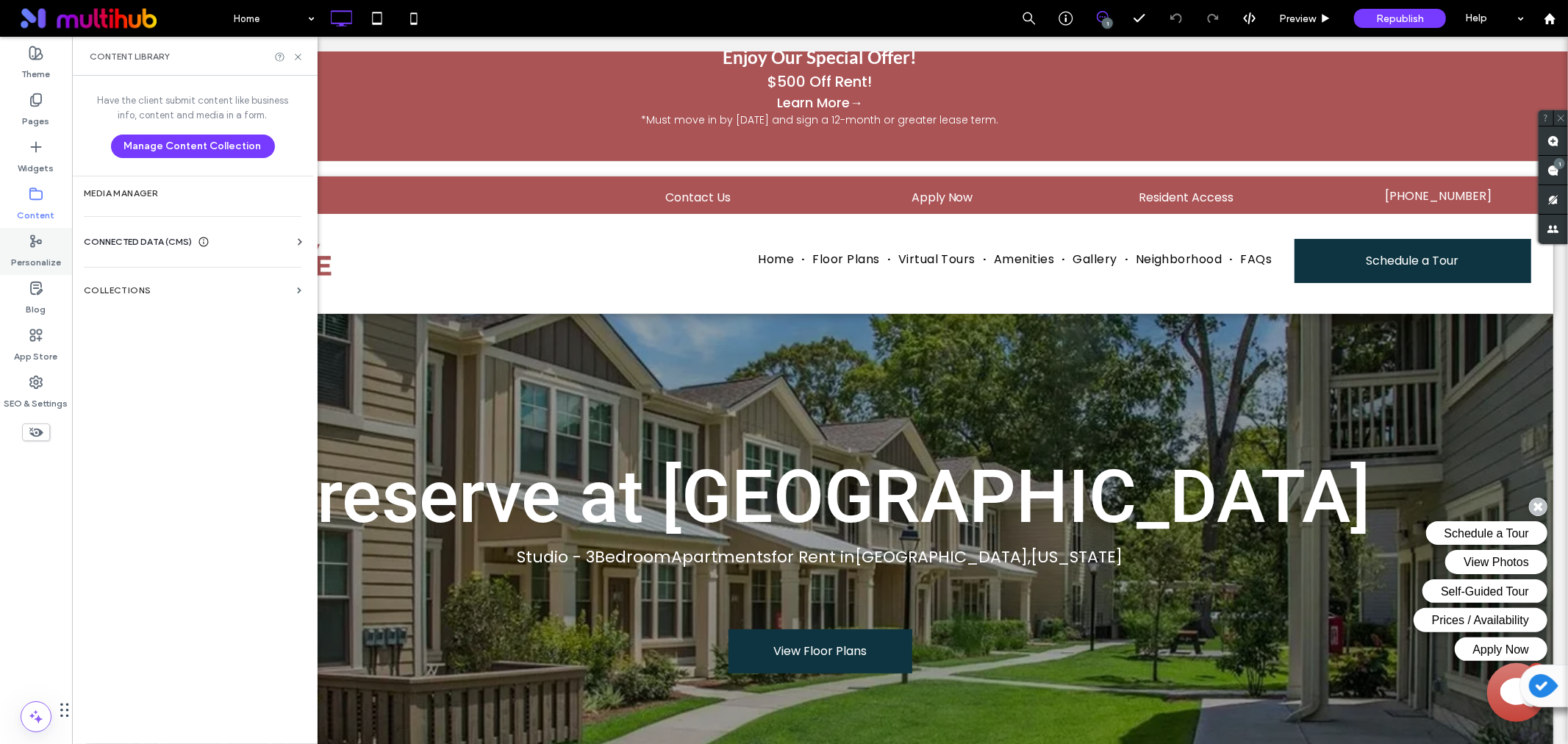
click at [37, 240] on icon at bounding box center [36, 241] width 15 height 15
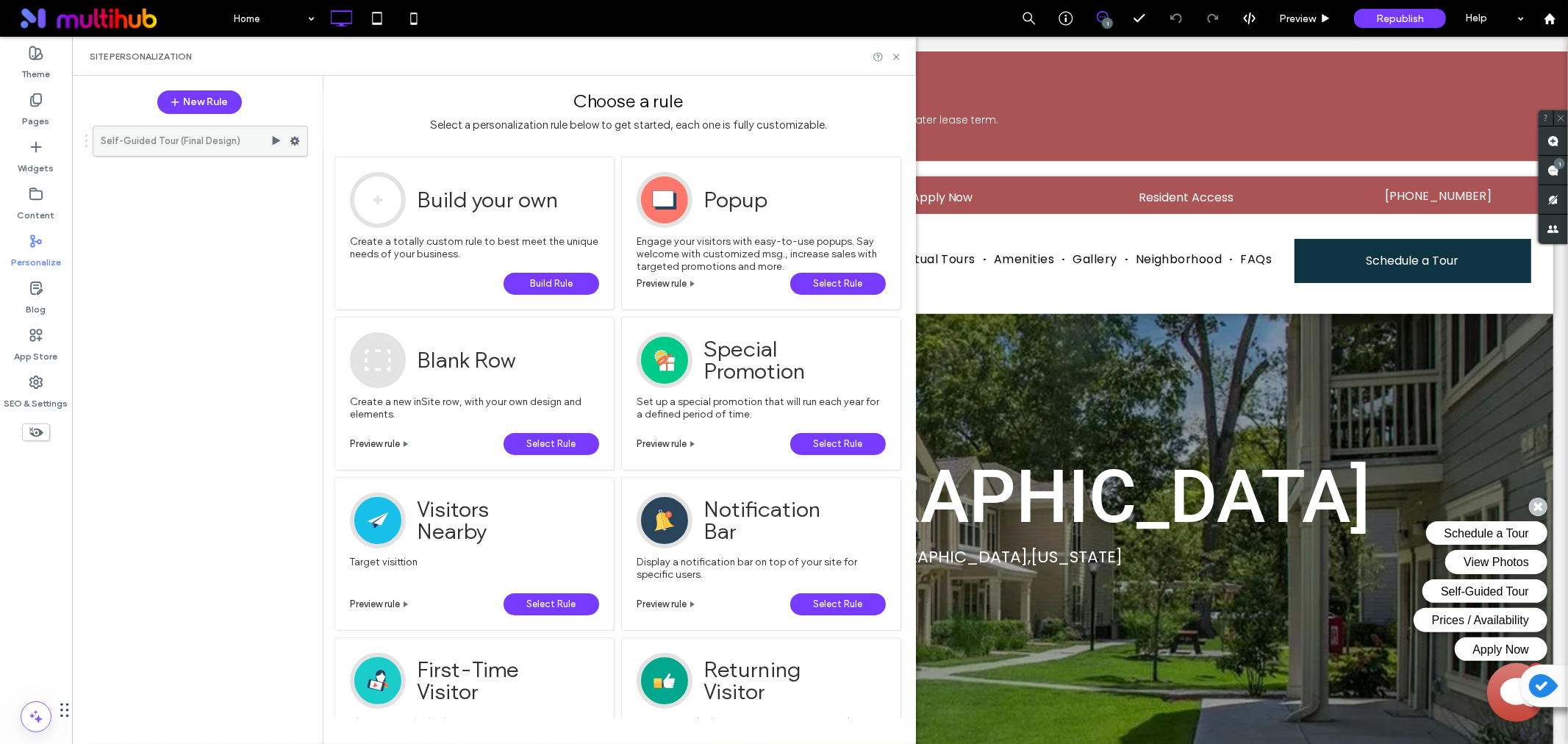
click at [277, 141] on use at bounding box center [277, 140] width 8 height 9
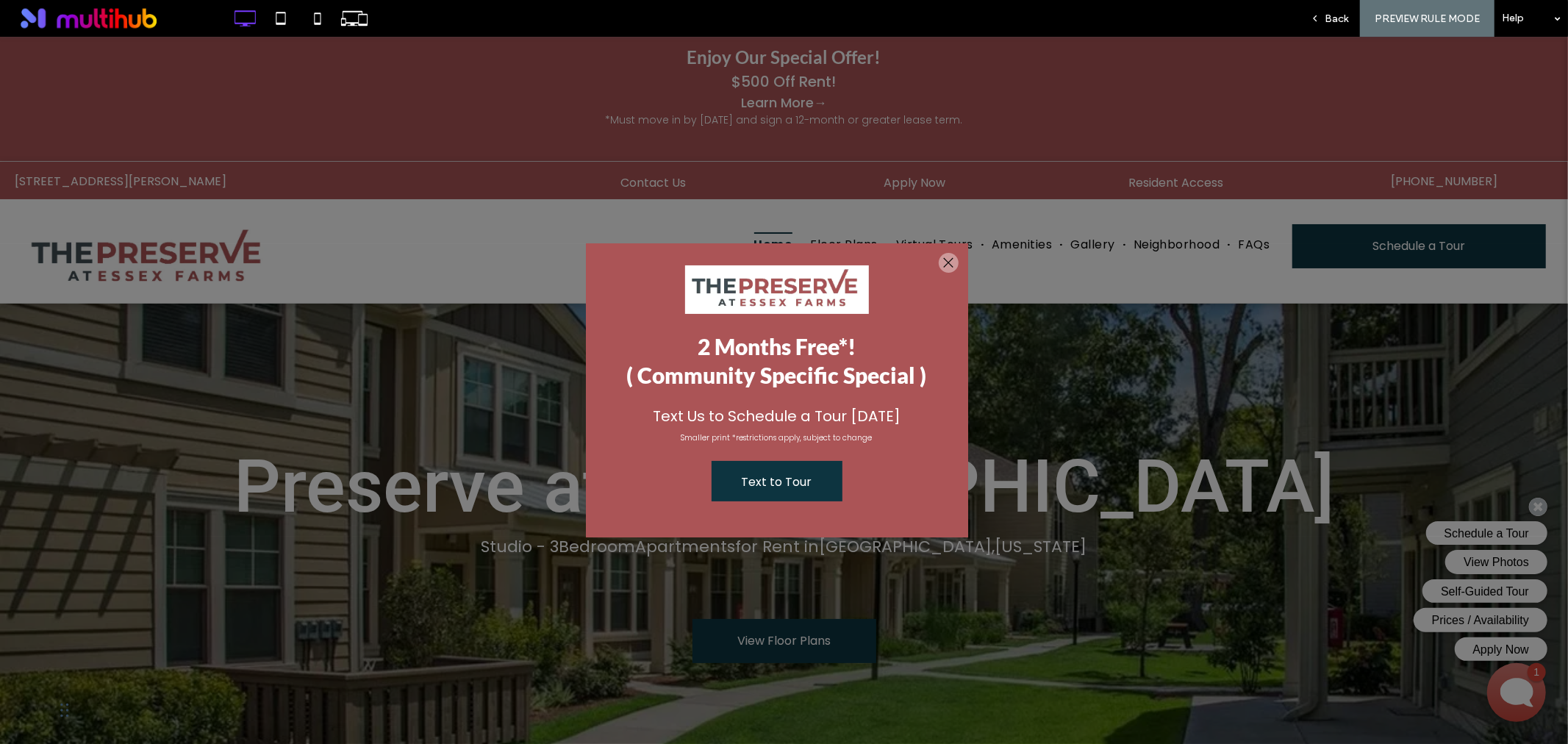
click at [948, 259] on div "2 Months Free*! ( Community Specific Special ) Text Us to Schedule a Tour Today…" at bounding box center [777, 385] width 381 height 284
drag, startPoint x: 1314, startPoint y: 19, endPoint x: 535, endPoint y: 191, distance: 797.8
click at [1314, 19] on icon at bounding box center [1315, 18] width 10 height 10
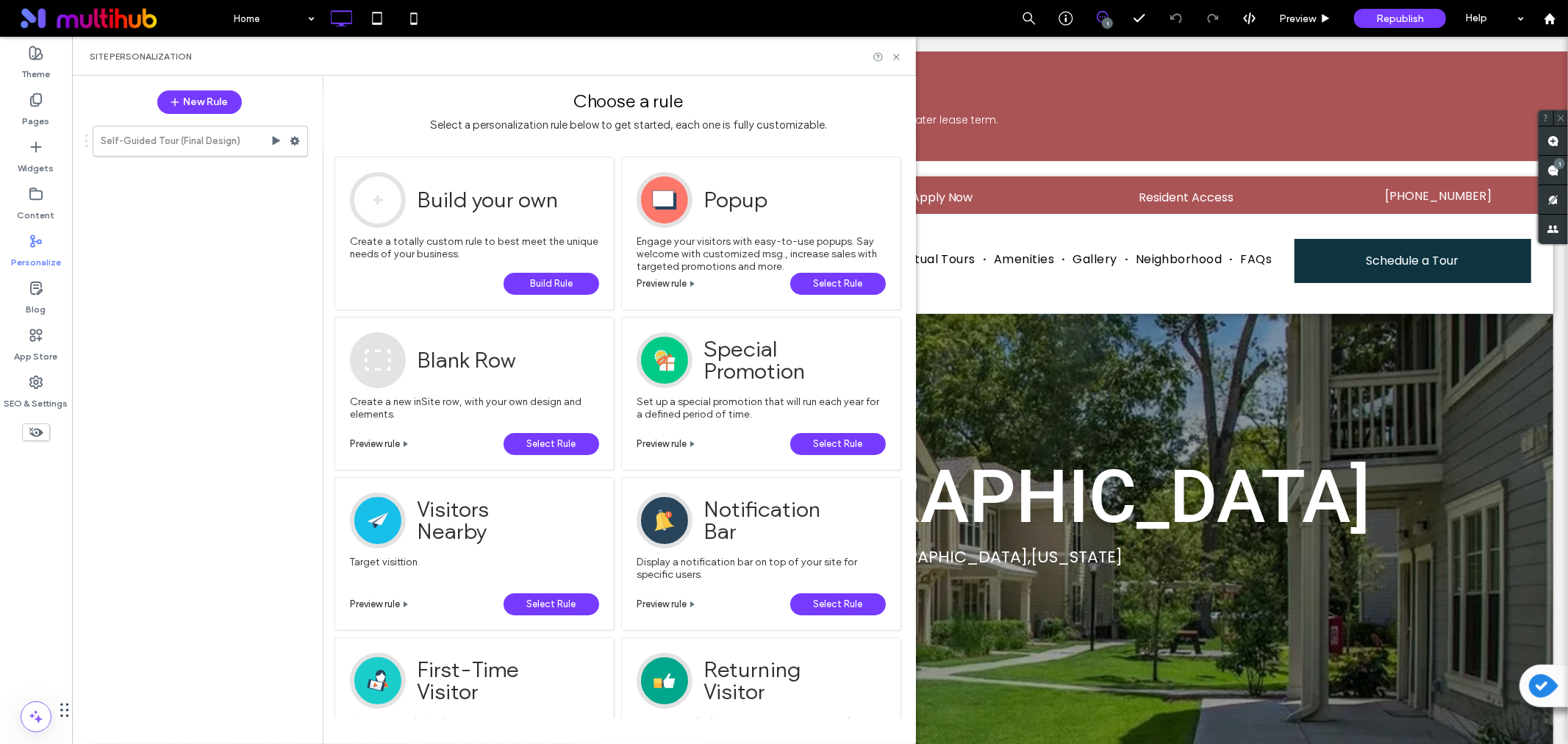
click at [1068, 104] on link "Learn More→" at bounding box center [819, 101] width 1481 height 19
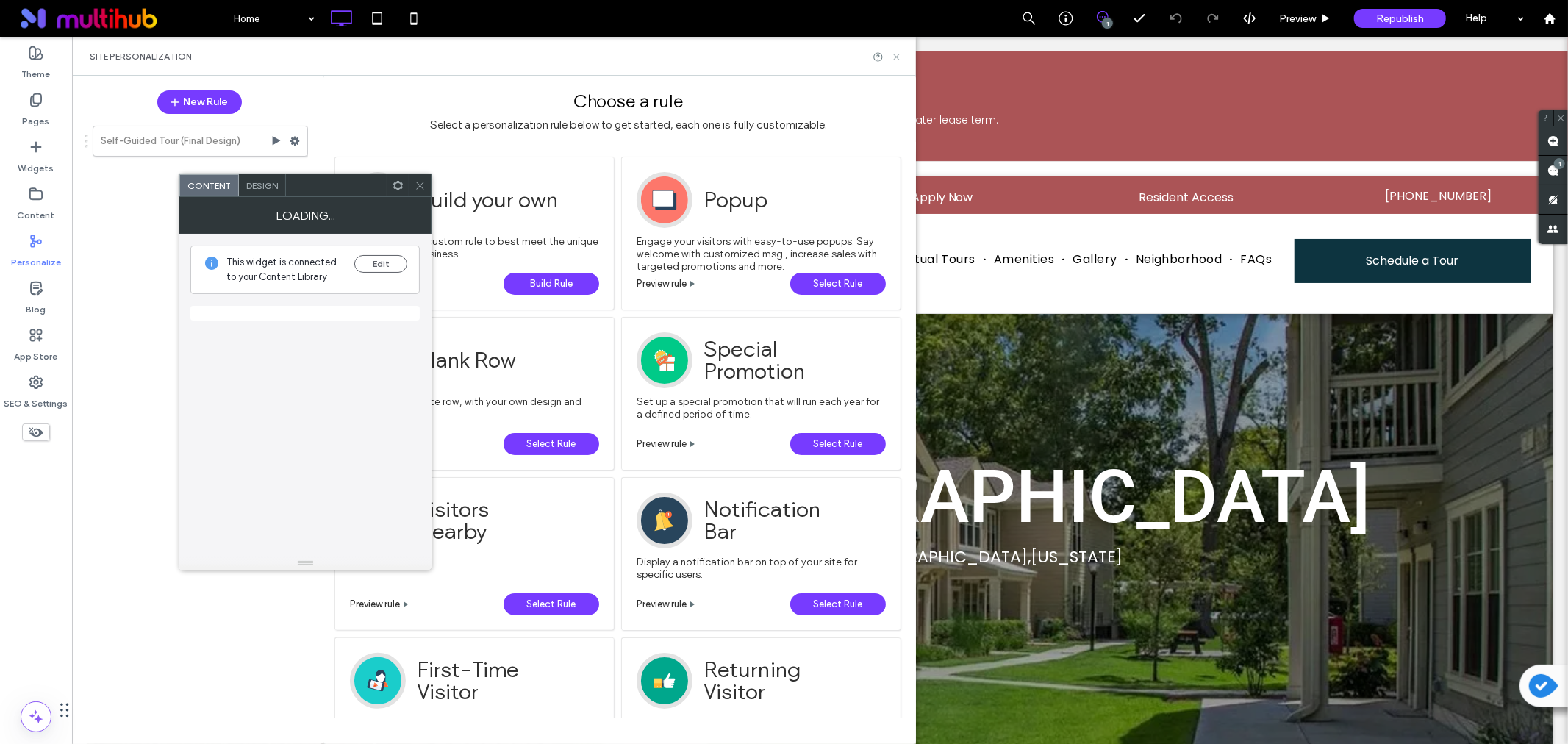
drag, startPoint x: 997, startPoint y: 69, endPoint x: 895, endPoint y: 55, distance: 103.0
click at [895, 55] on use at bounding box center [896, 57] width 6 height 6
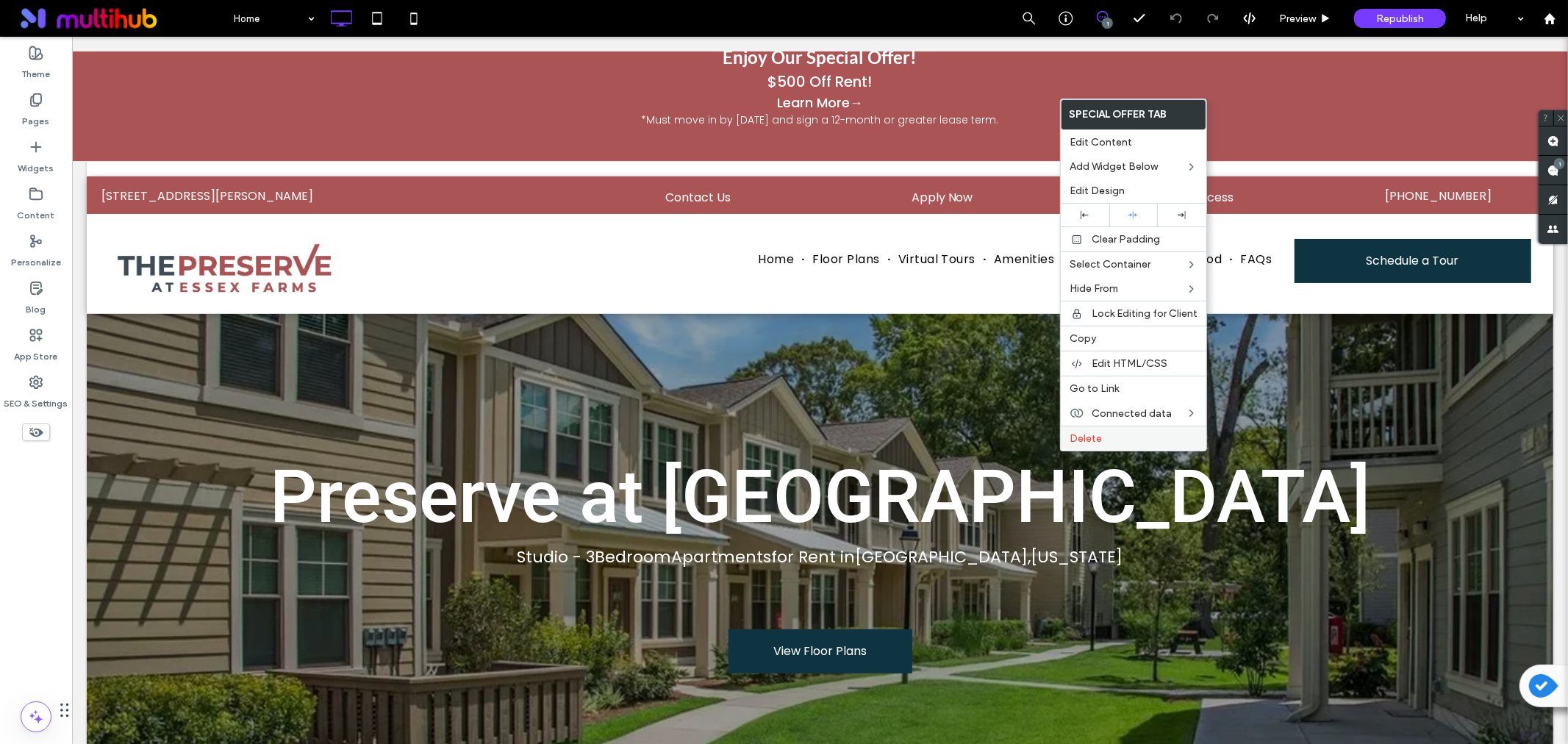
click at [1105, 434] on label "Delete" at bounding box center [1134, 439] width 128 height 12
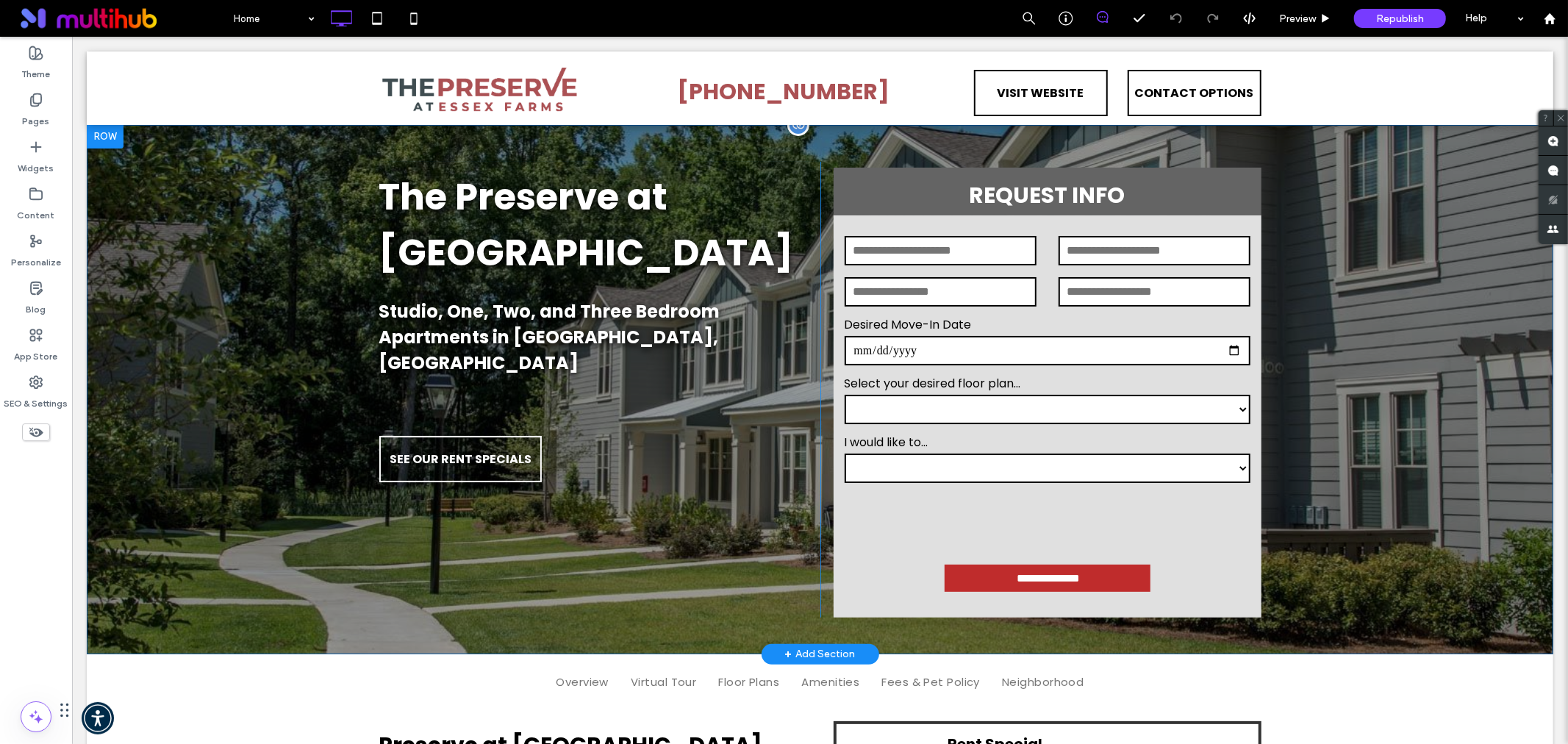
scroll to position [489, 0]
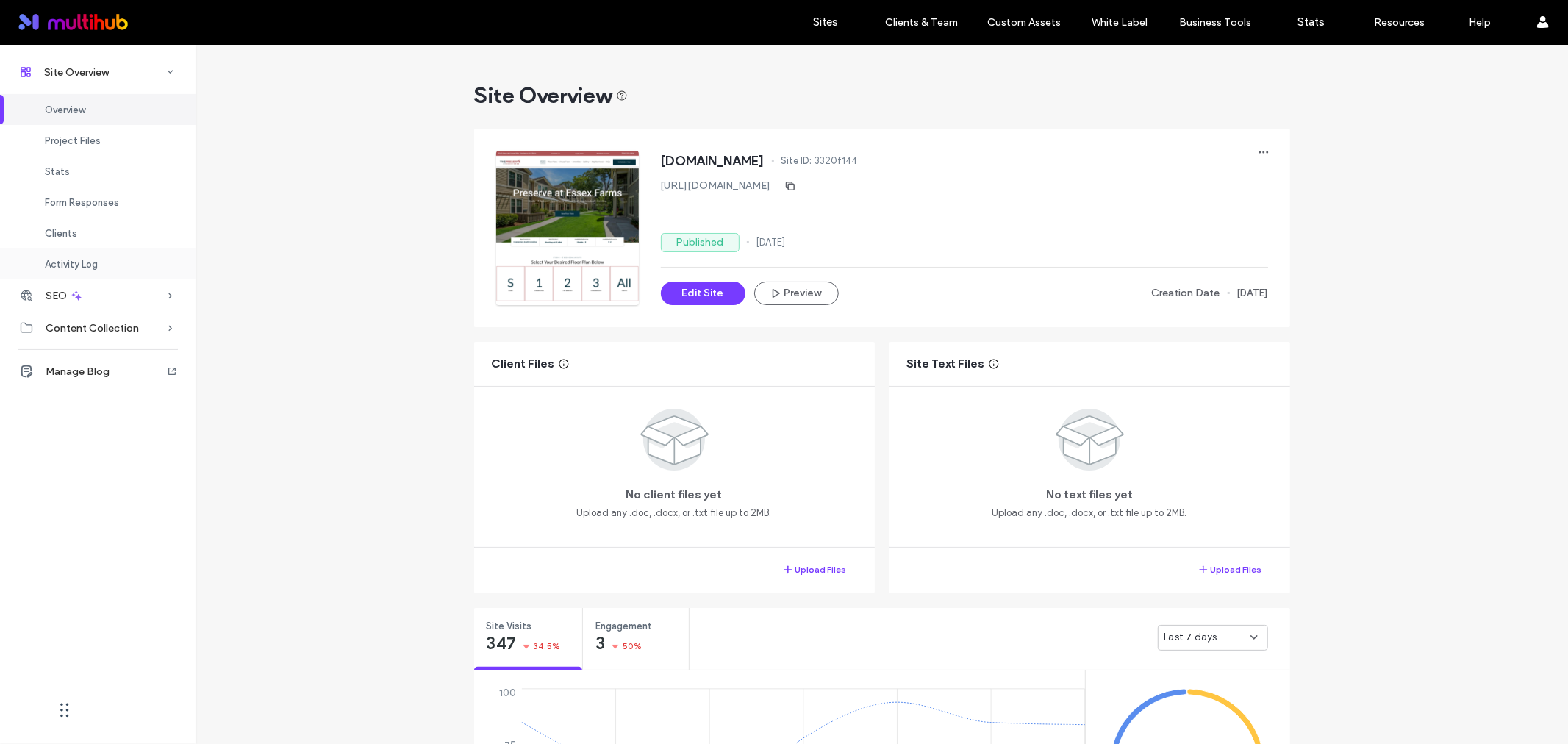
click at [60, 262] on span "Activity Log" at bounding box center [72, 264] width 53 height 11
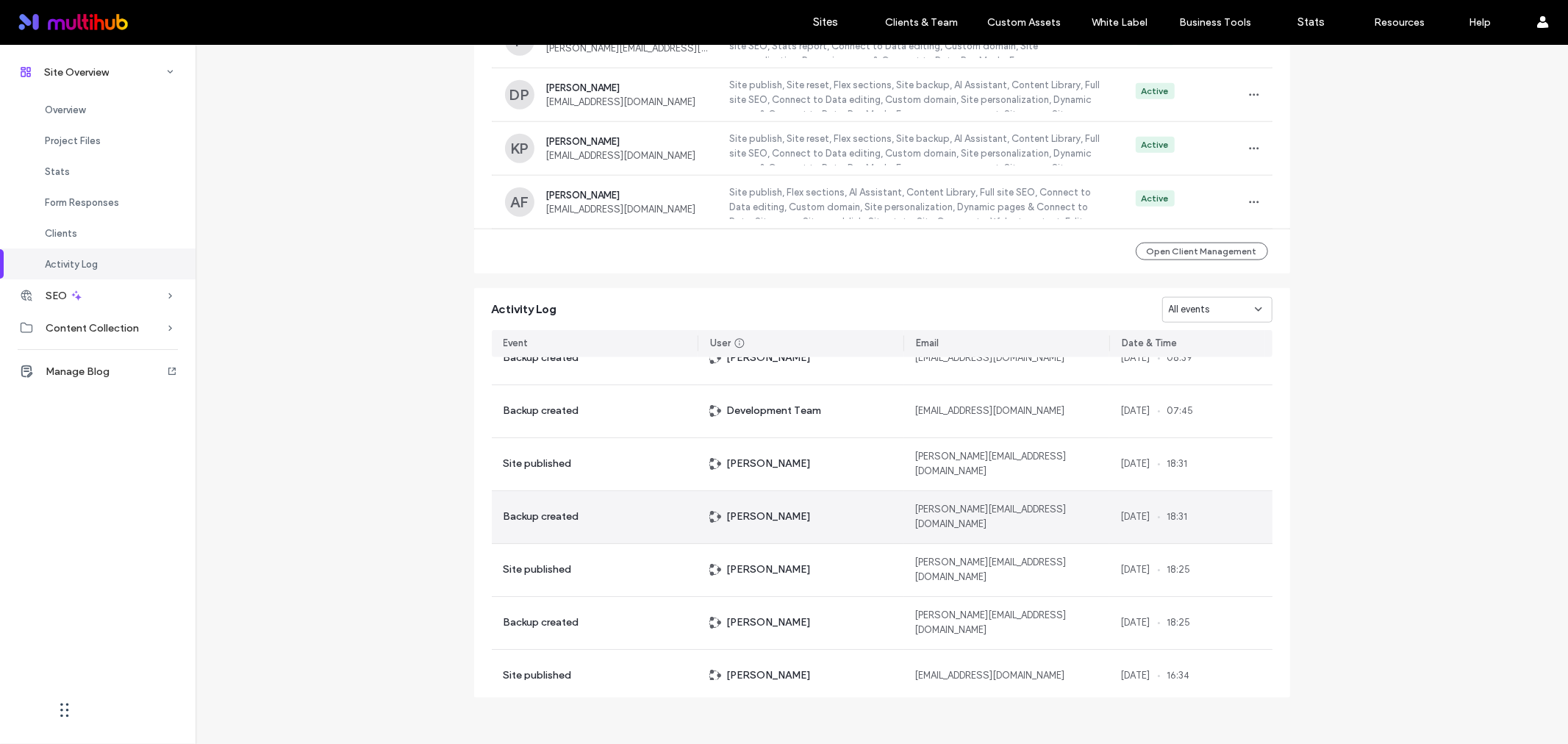
scroll to position [82, 0]
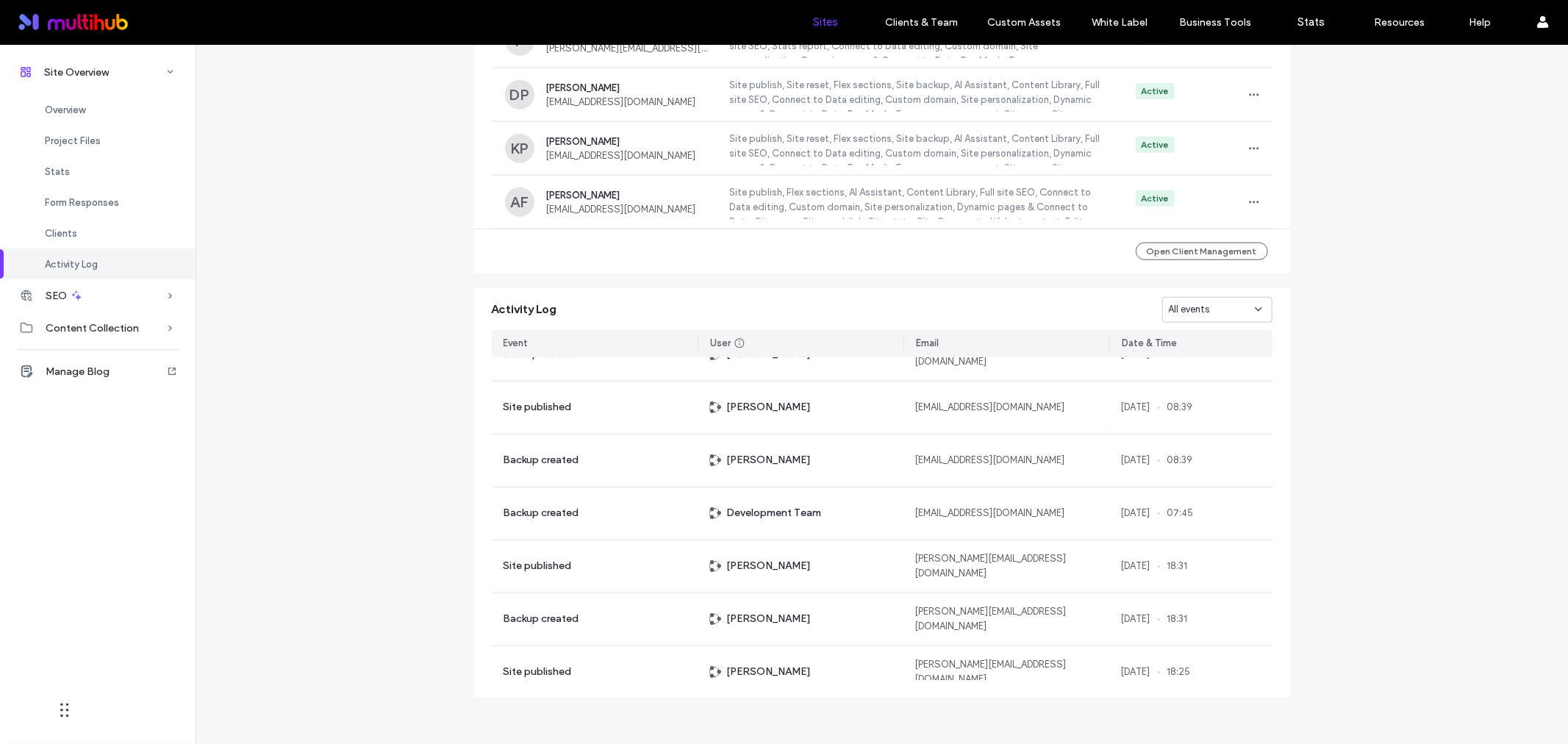
click at [825, 26] on label "Sites" at bounding box center [826, 22] width 25 height 13
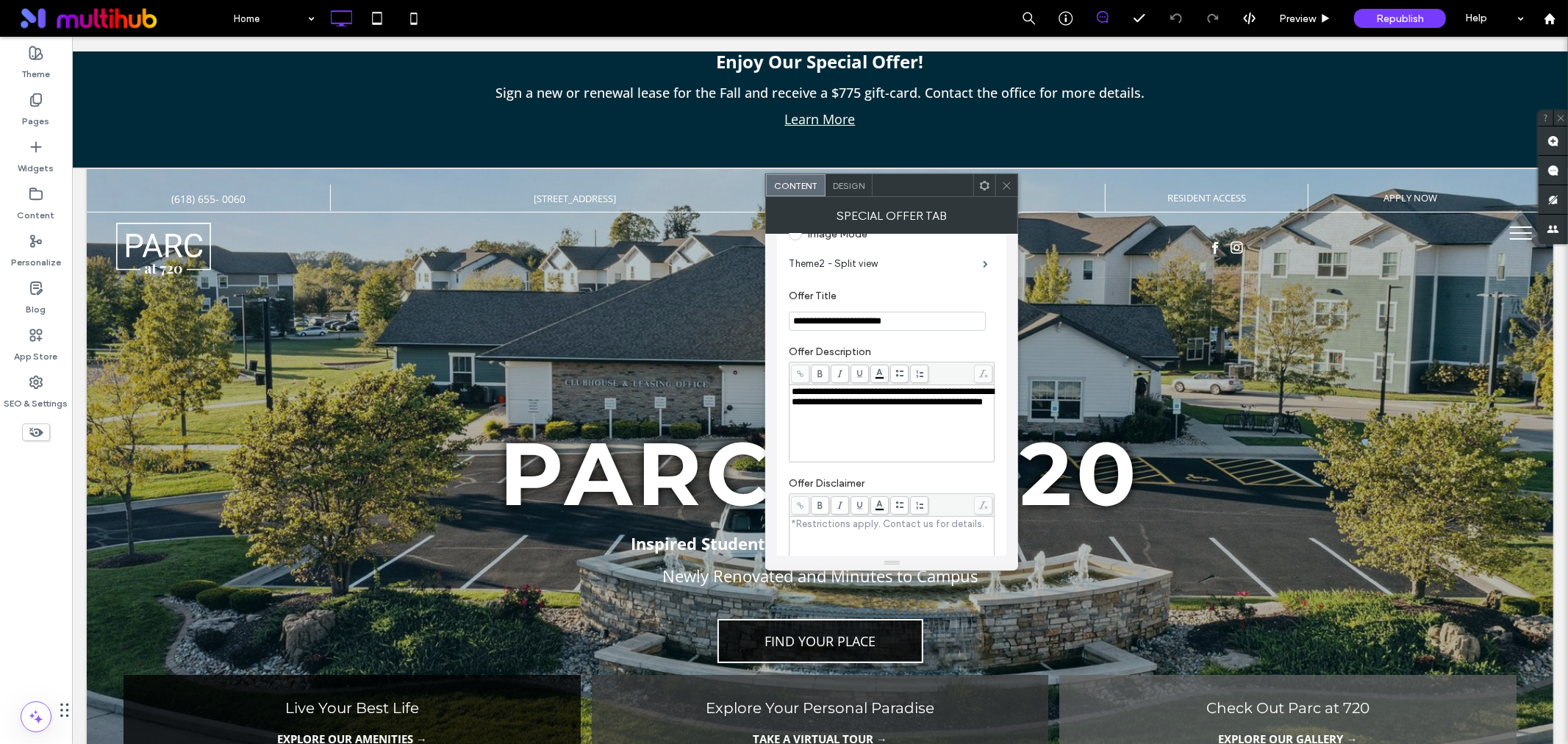
scroll to position [163, 0]
click at [907, 439] on div "**********" at bounding box center [892, 428] width 201 height 73
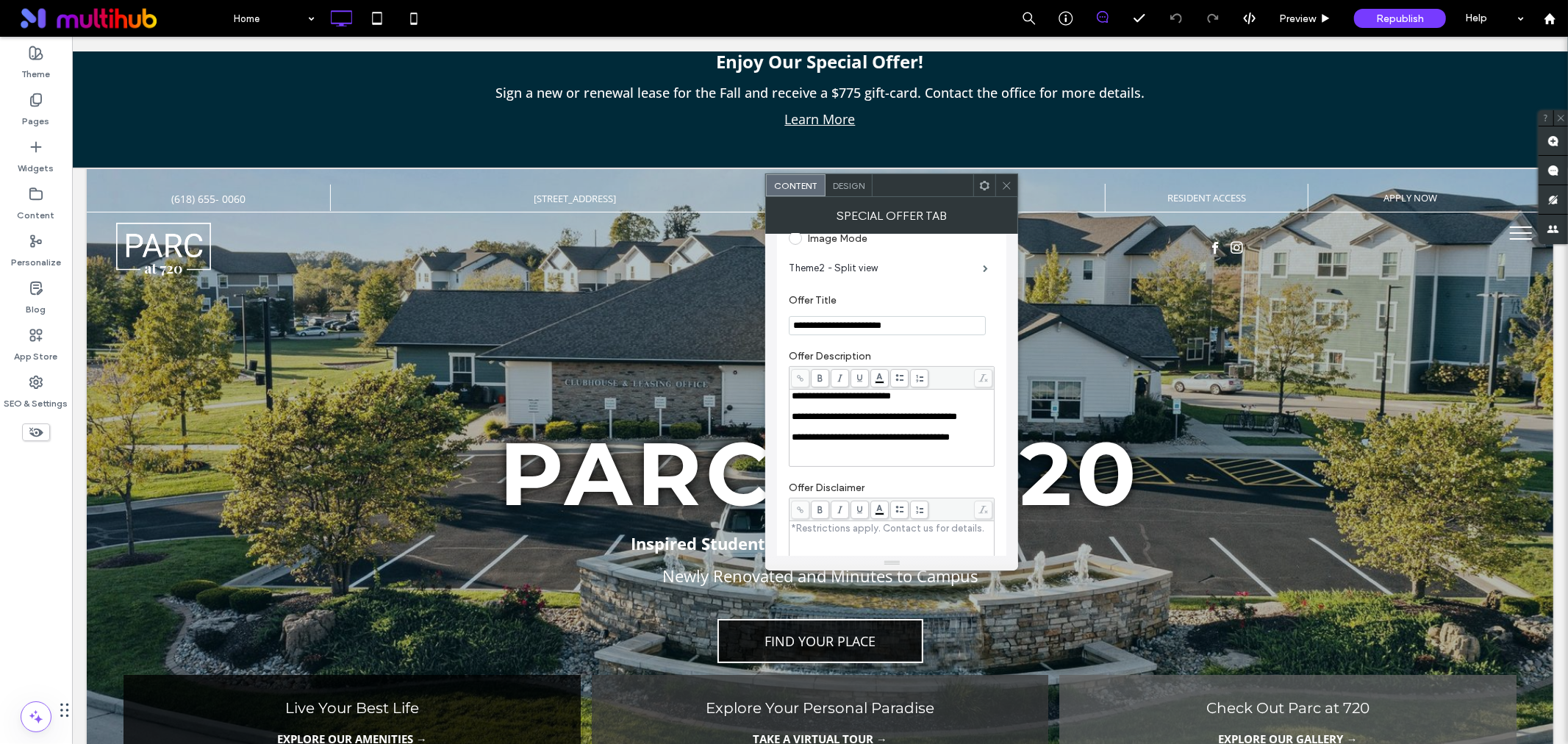
click at [956, 395] on div "**********" at bounding box center [892, 396] width 201 height 10
click at [927, 428] on span "**********" at bounding box center [871, 426] width 158 height 9
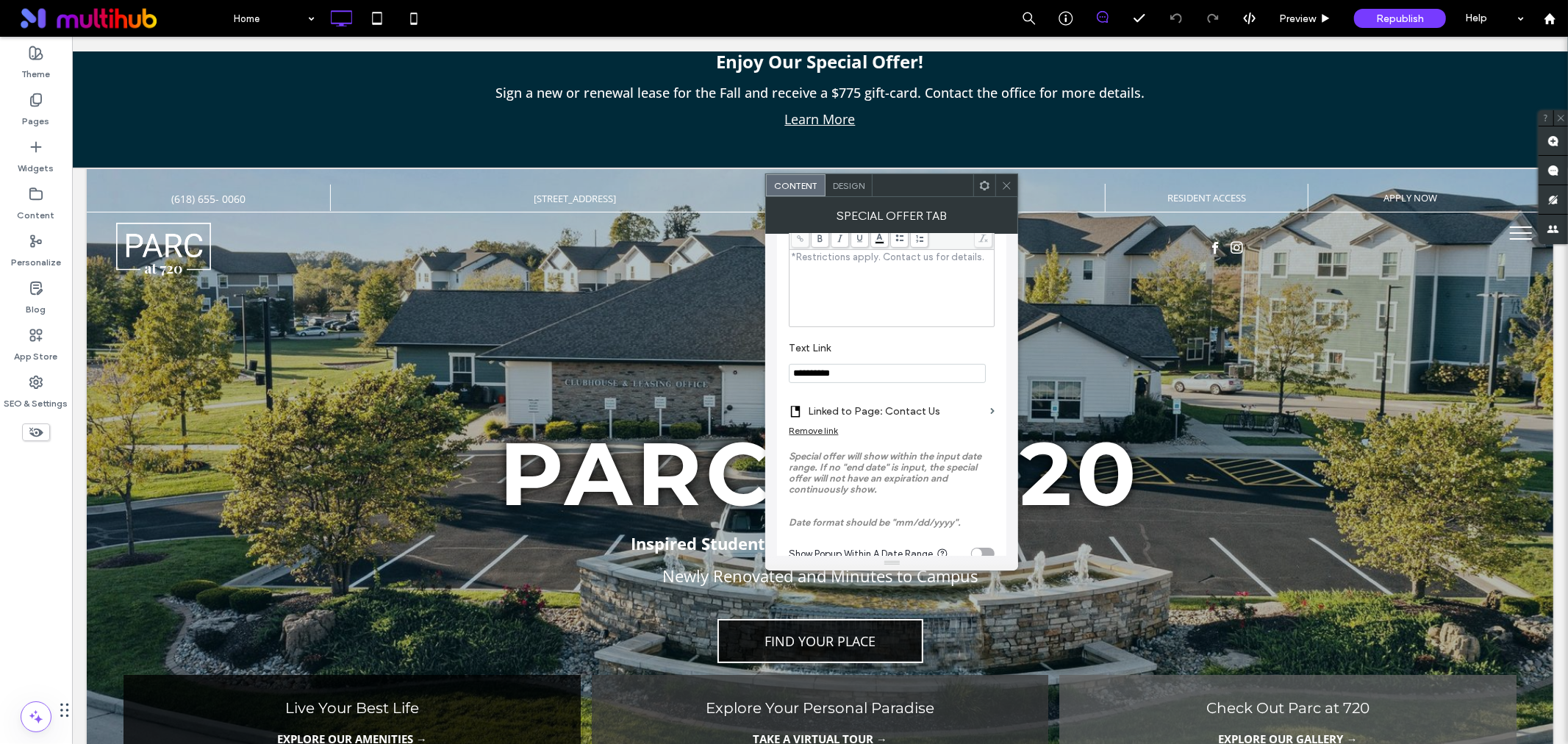
scroll to position [408, 0]
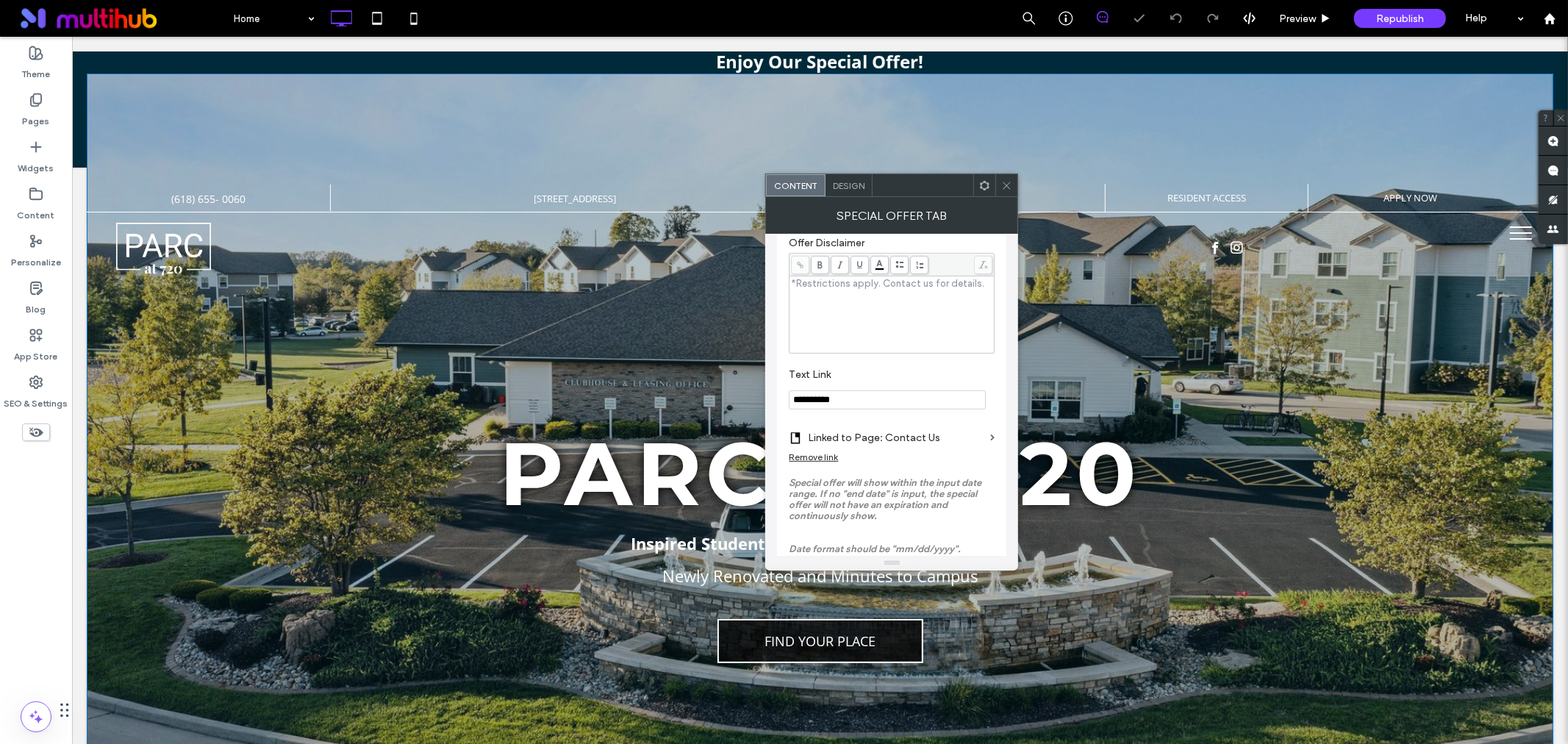
click at [902, 127] on div "parc at 720 Inspired Student Living at SIUE Newly Renovated and Minutes to Camp…" at bounding box center [819, 428] width 1467 height 711
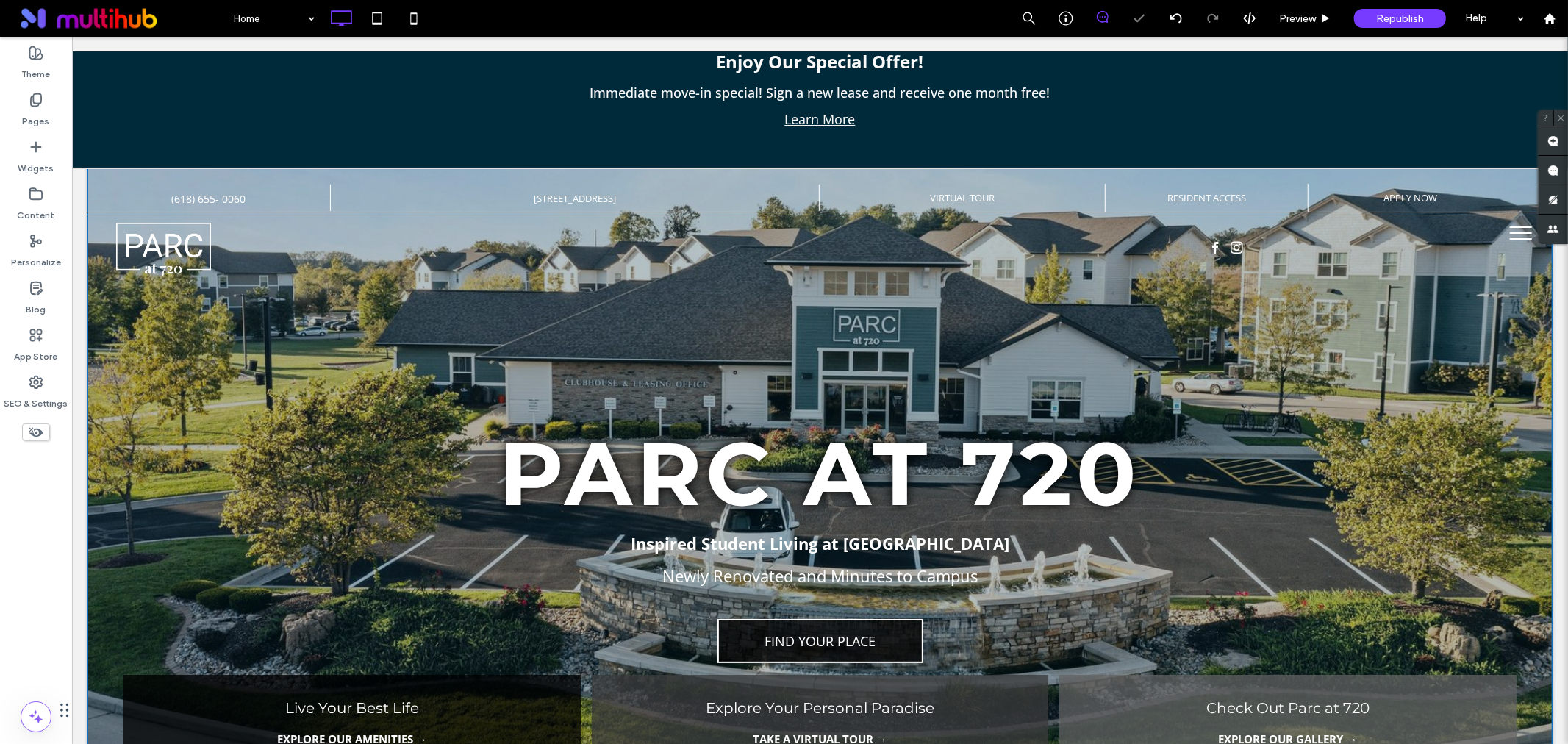
click at [1058, 86] on p "Immediate move-in special! Sign a new lease and receive one month free!" at bounding box center [819, 92] width 1481 height 26
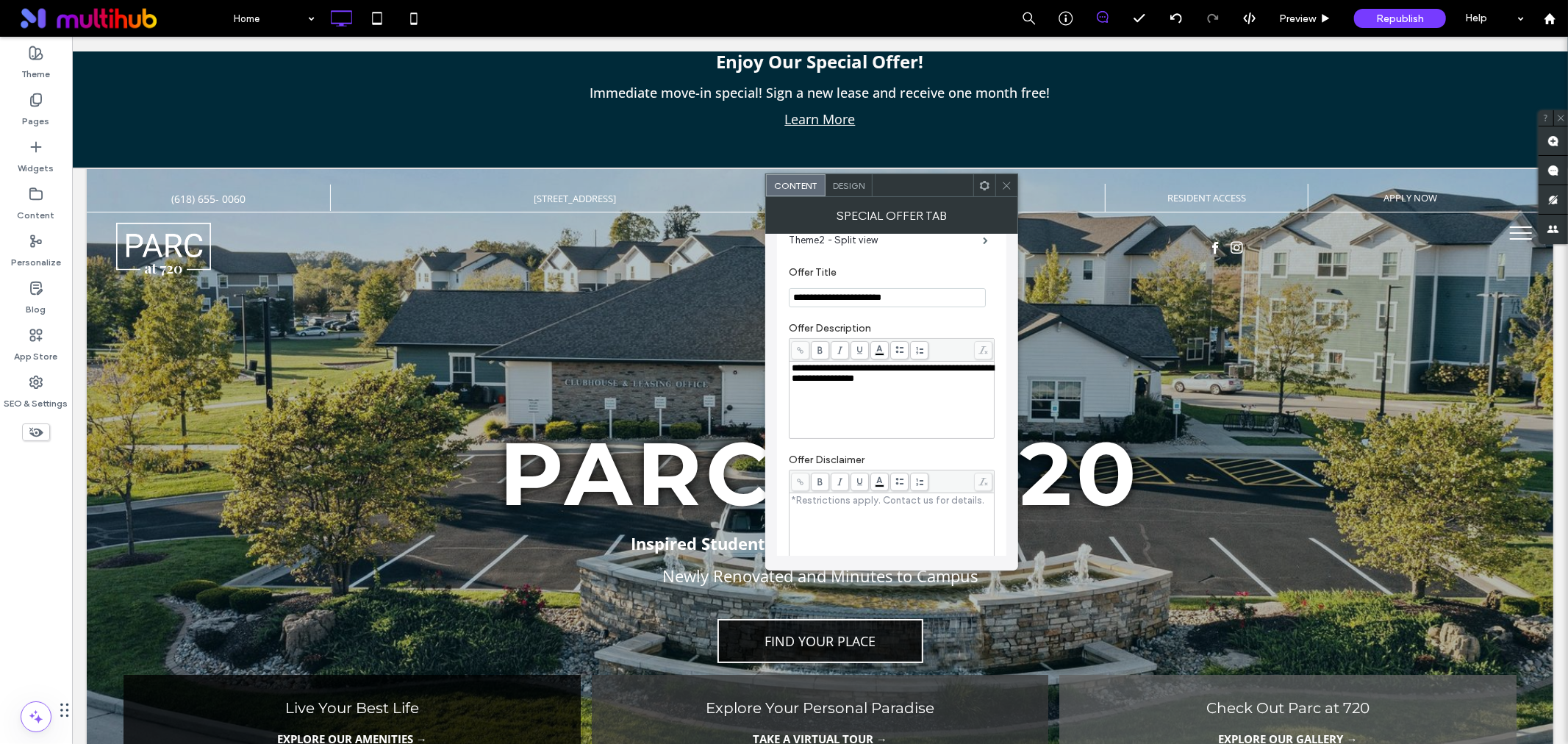
scroll to position [245, 0]
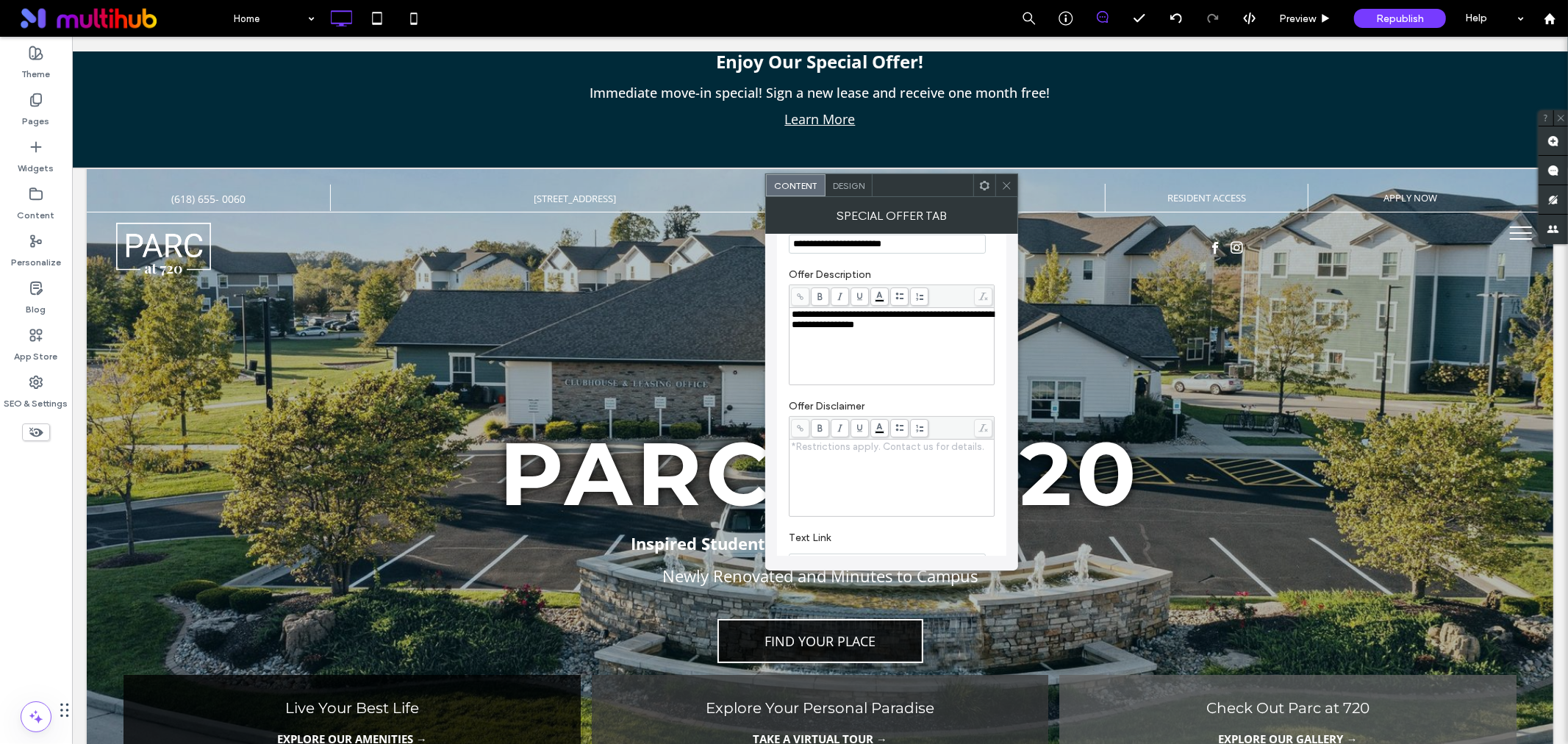
click at [895, 472] on div "Rich Text Editor" at bounding box center [892, 478] width 201 height 73
click at [895, 471] on div "Rich Text Editor" at bounding box center [892, 478] width 201 height 73
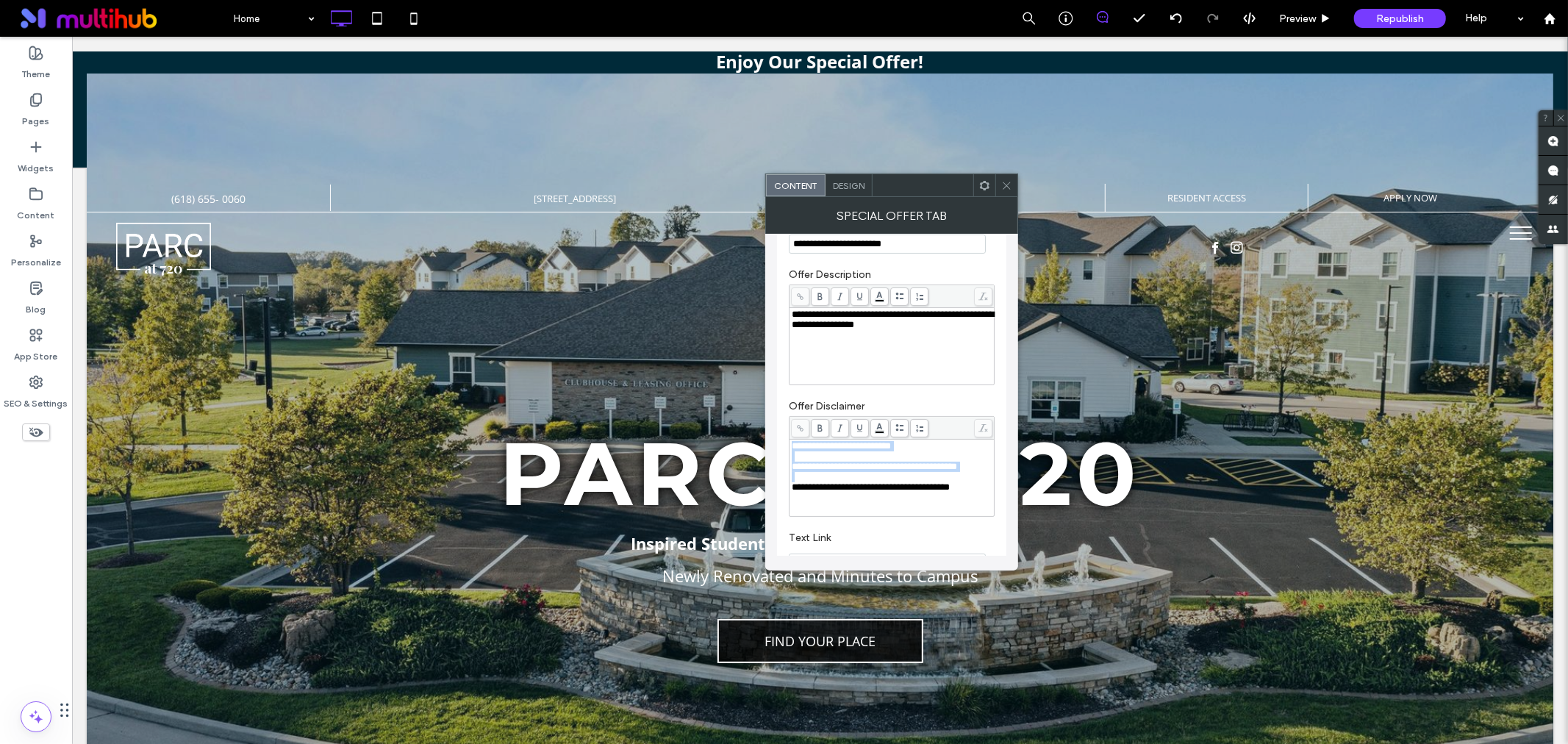
drag, startPoint x: 863, startPoint y: 529, endPoint x: 757, endPoint y: 424, distance: 149.2
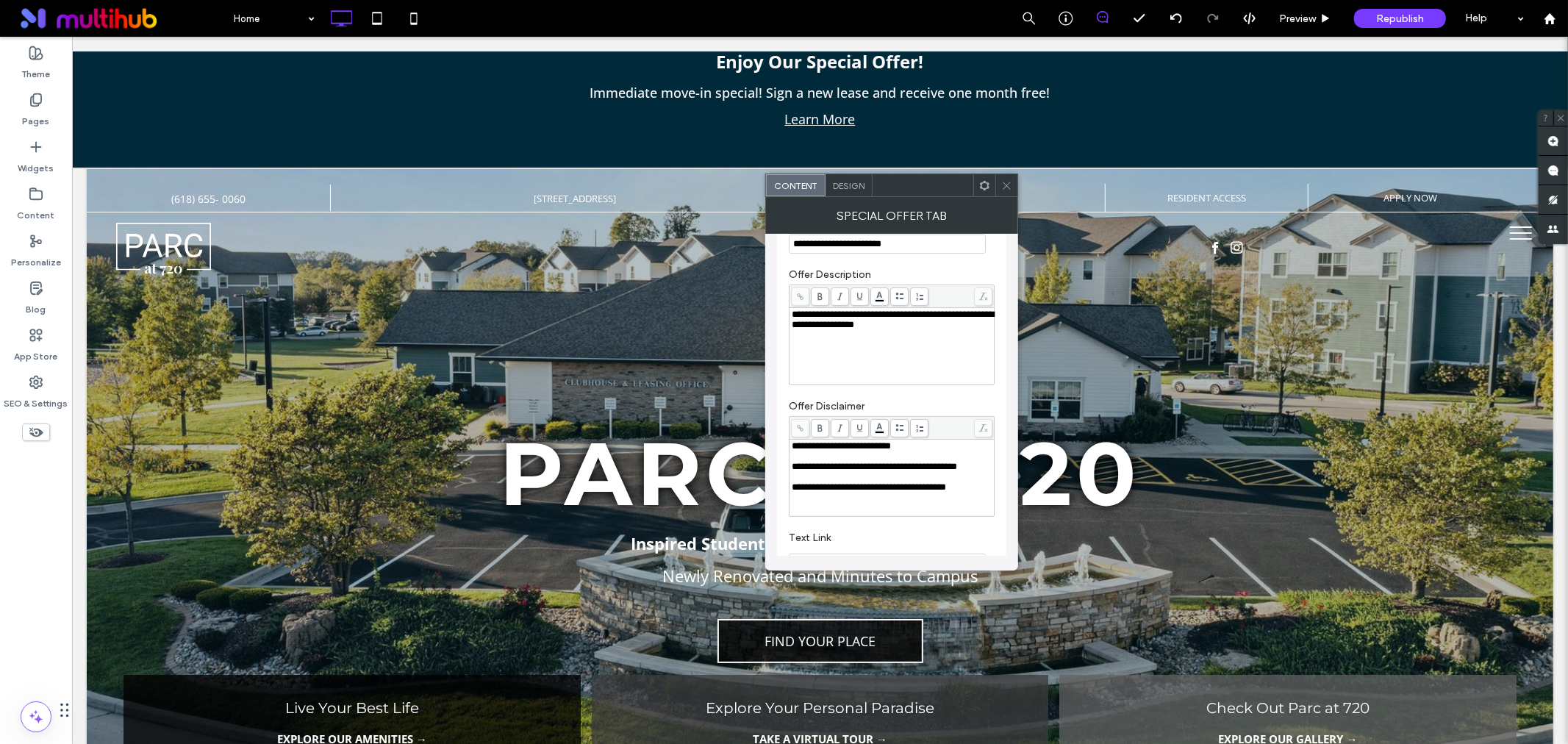
click at [792, 492] on span "**********" at bounding box center [869, 487] width 154 height 9
click at [791, 494] on div "**********" at bounding box center [892, 478] width 201 height 73
click at [795, 490] on span "**********" at bounding box center [871, 487] width 158 height 9
click at [853, 346] on div "**********" at bounding box center [892, 346] width 201 height 73
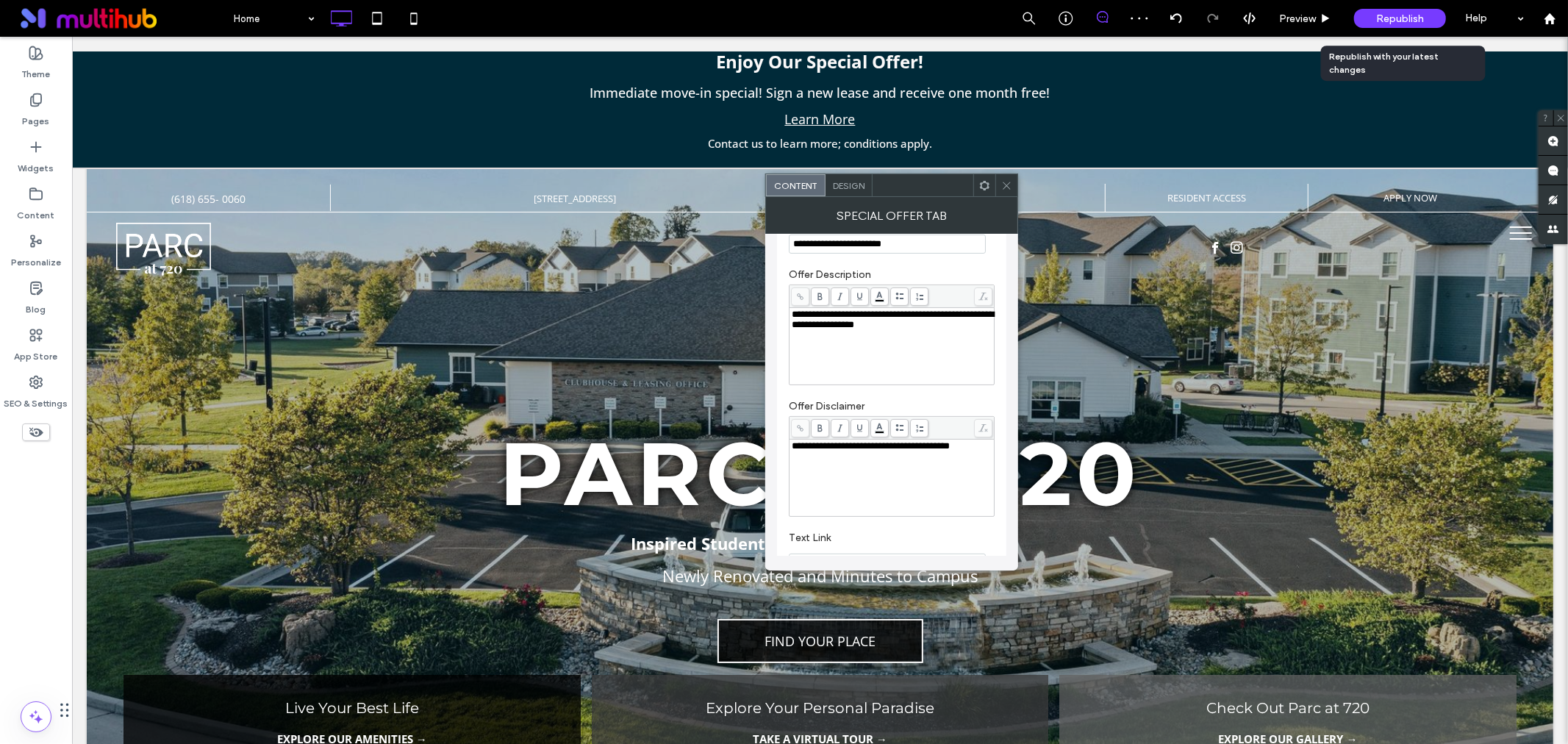
click at [1403, 19] on span "Republish" at bounding box center [1400, 19] width 48 height 12
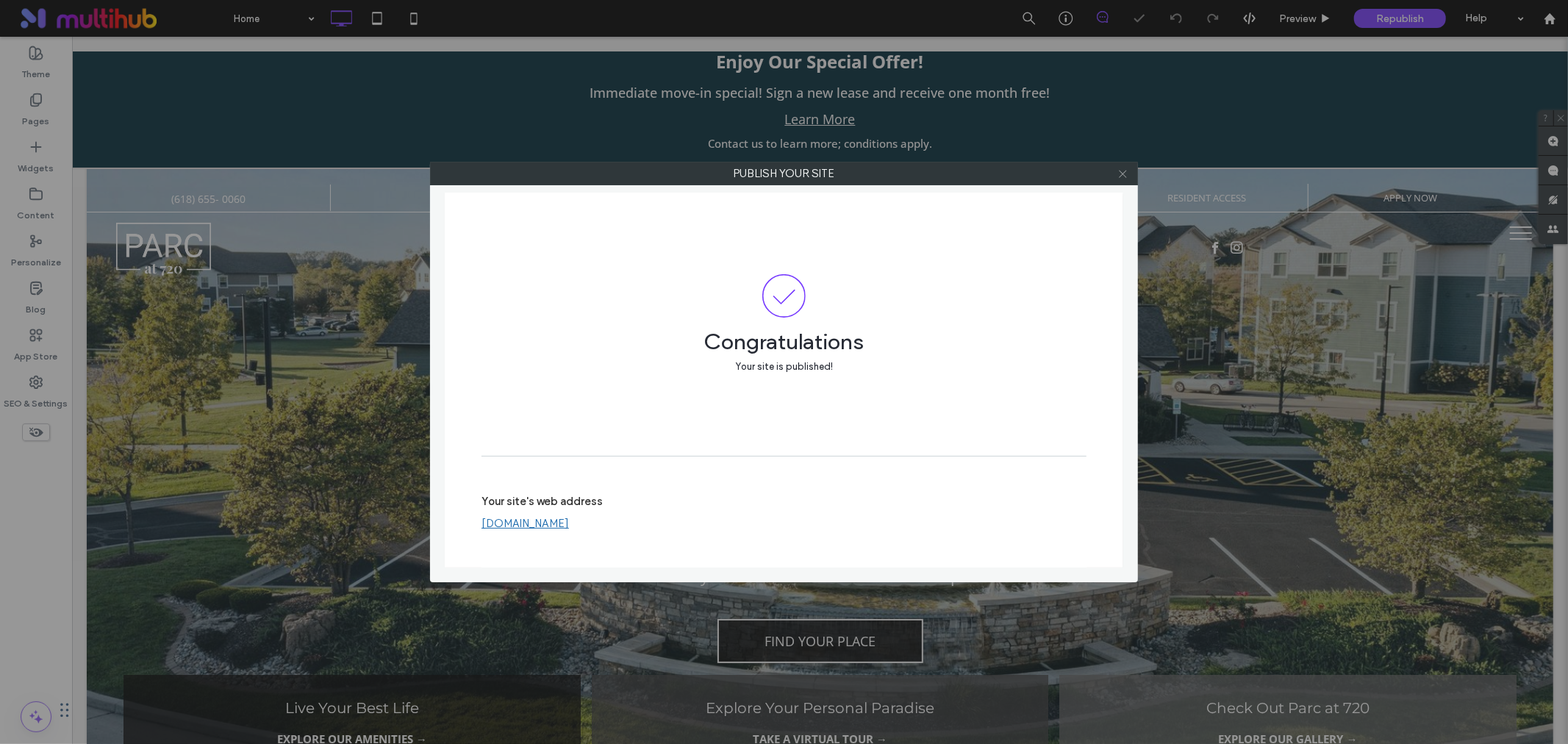
click at [1122, 168] on icon at bounding box center [1123, 174] width 11 height 11
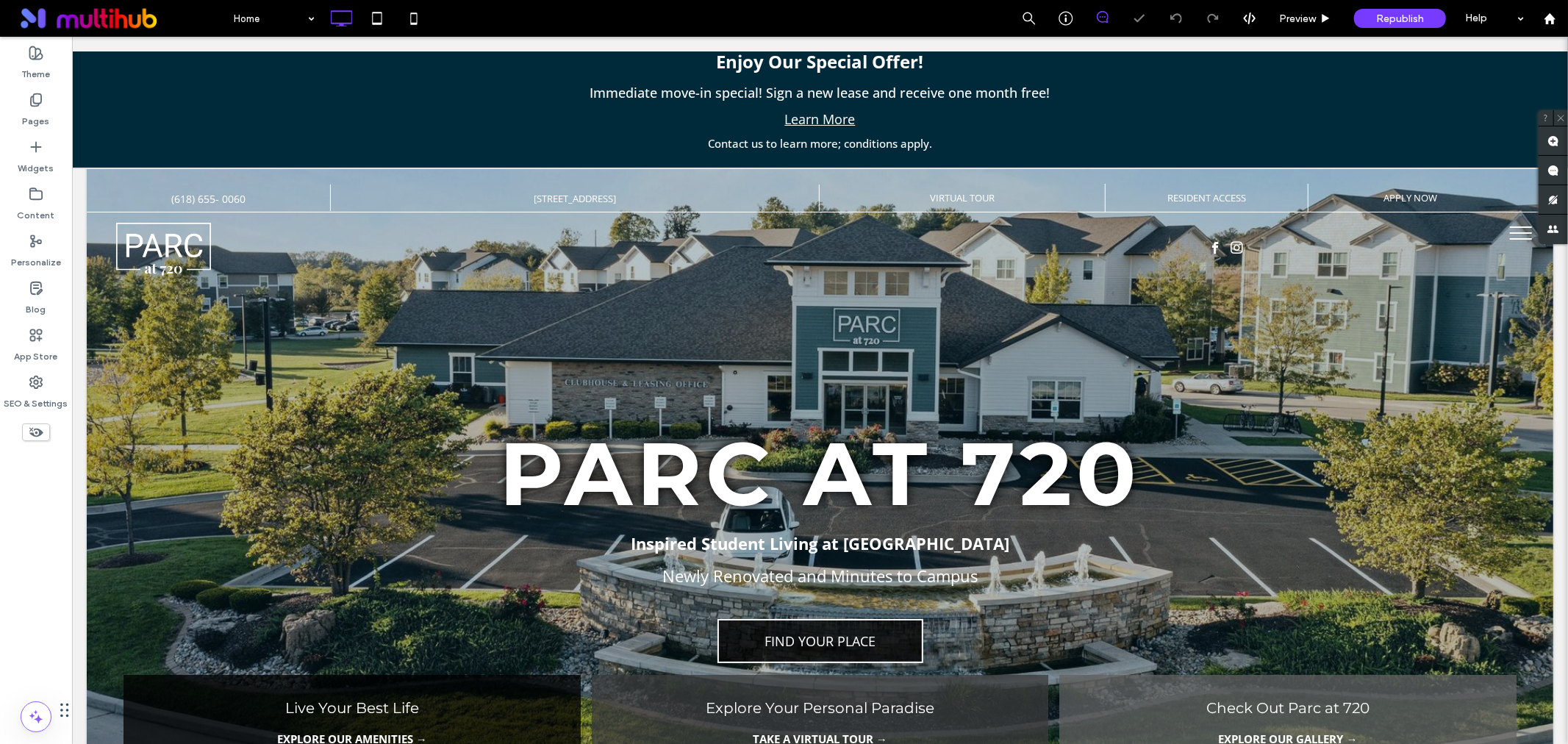
click at [1065, 97] on p "Immediate move-in special! Sign a new lease and receive one month free!" at bounding box center [819, 92] width 1481 height 26
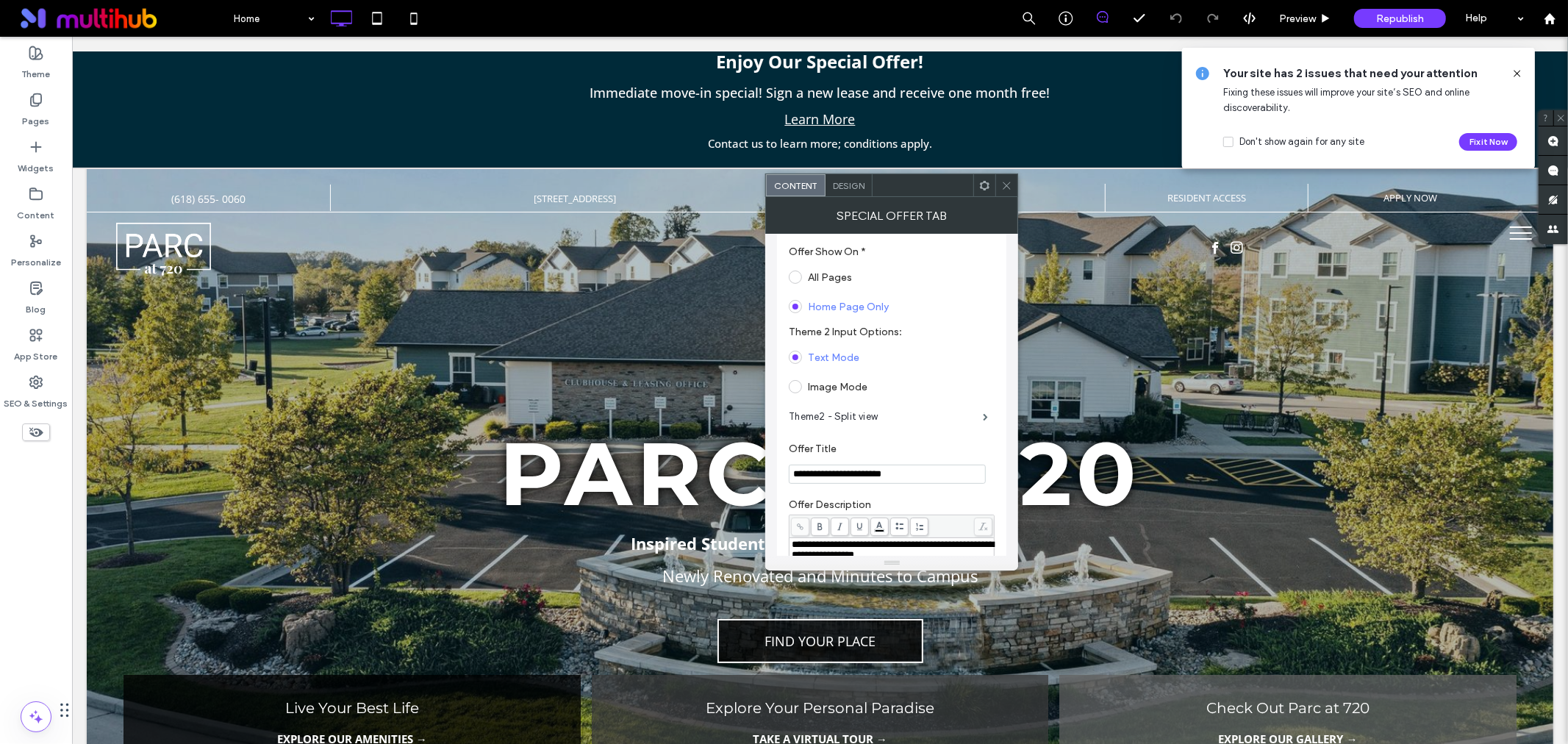
scroll to position [0, 0]
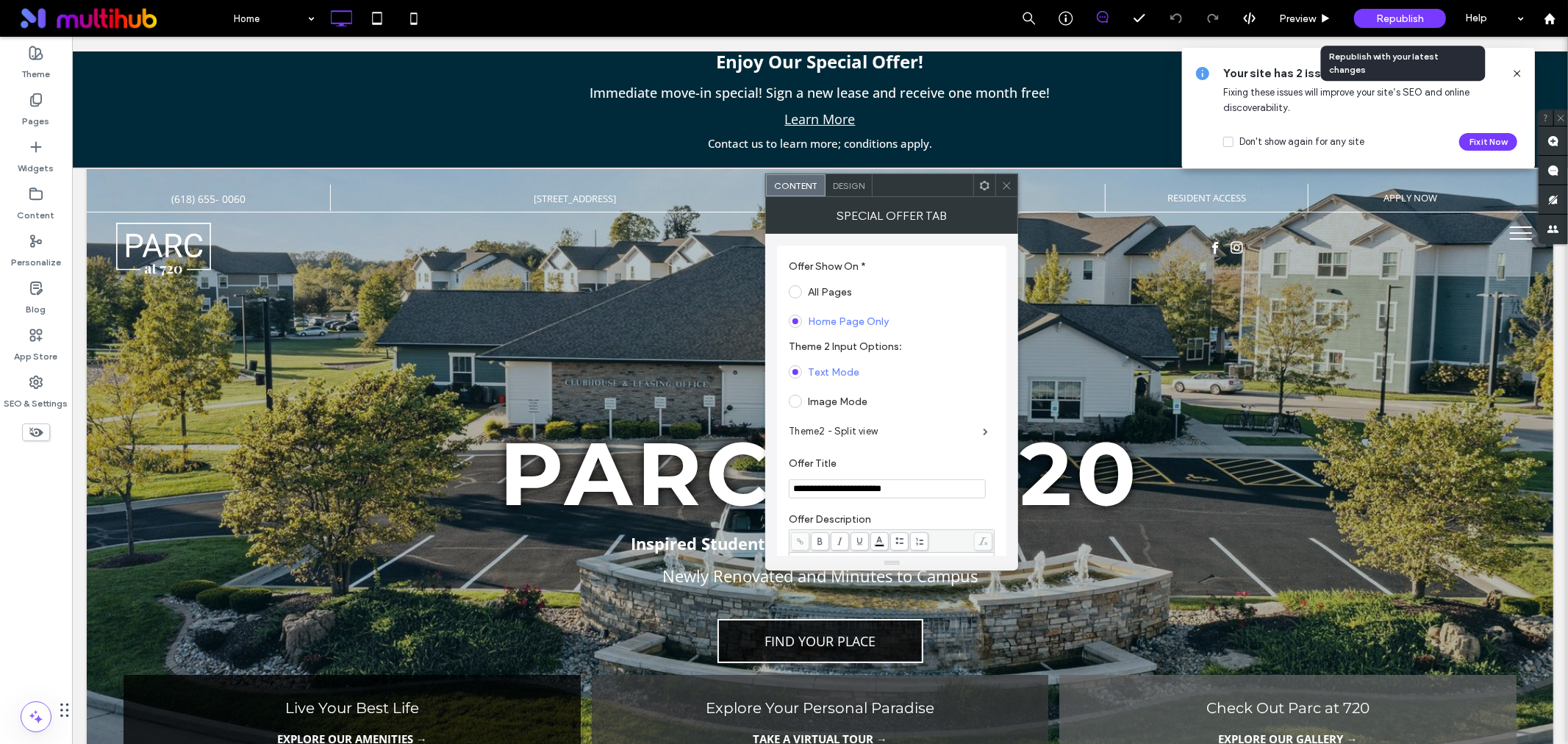
click at [1392, 15] on span "Republish" at bounding box center [1400, 19] width 48 height 12
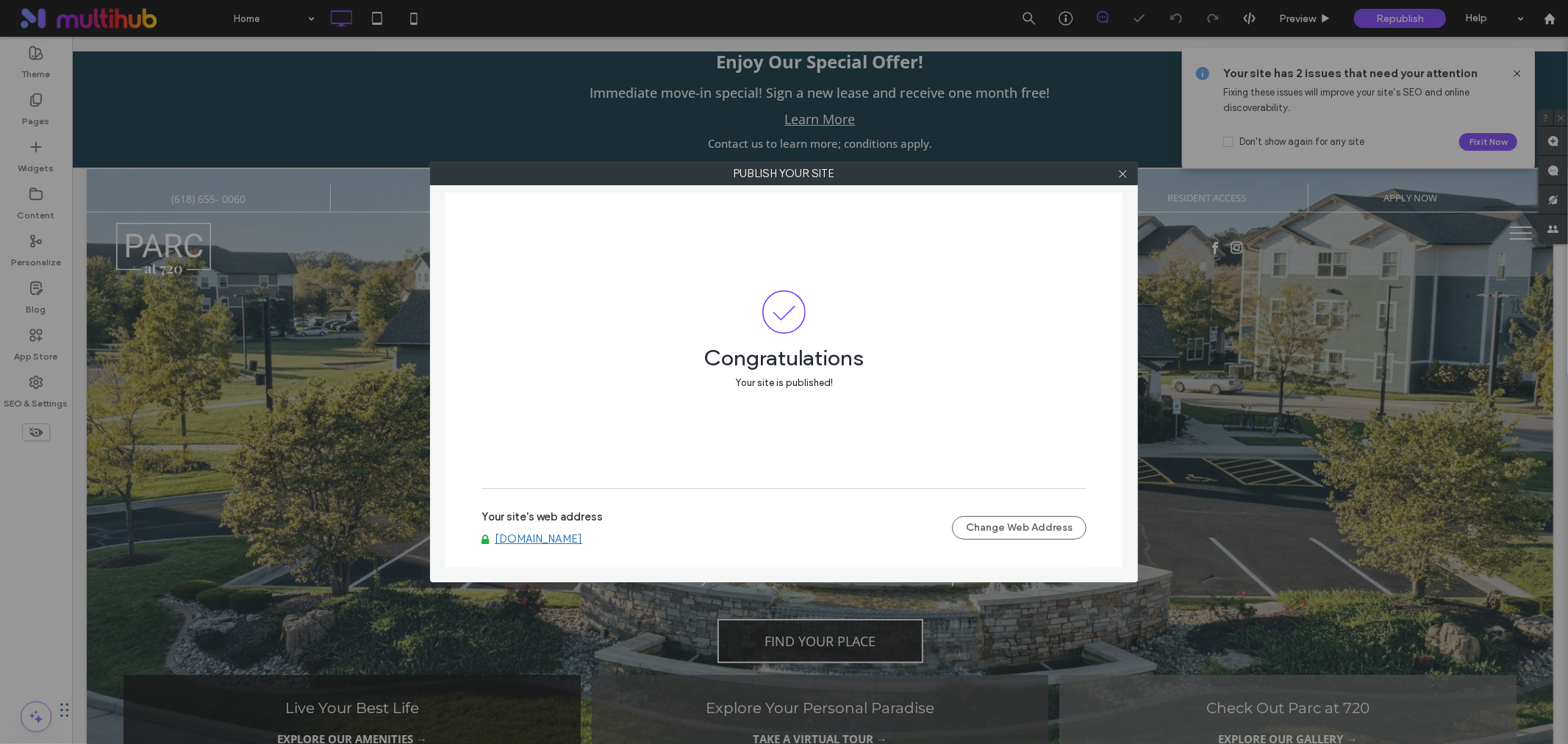
click at [560, 530] on label "Your site's web address" at bounding box center [542, 521] width 122 height 22
click at [556, 539] on link "www.parcat720.com" at bounding box center [539, 538] width 87 height 13
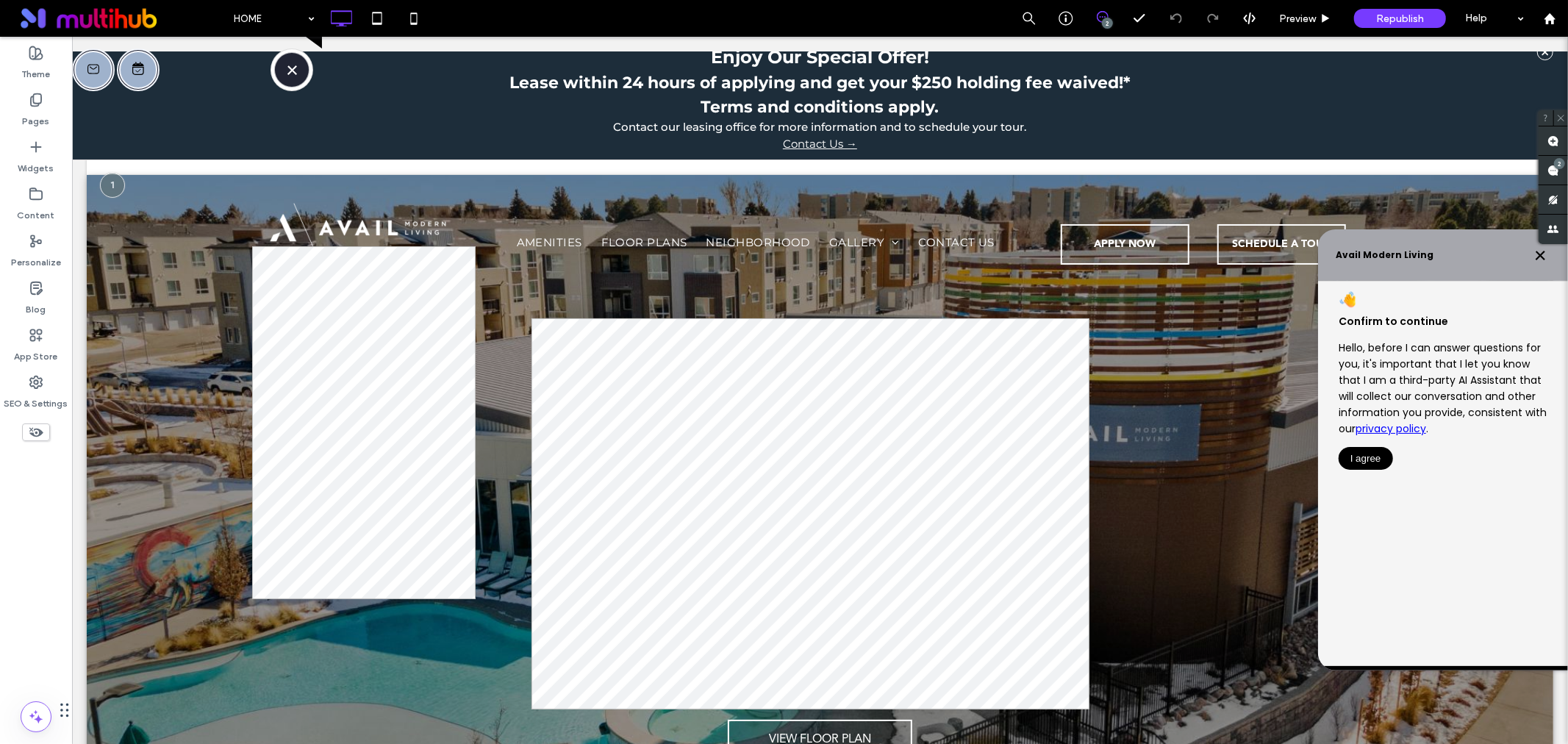
click at [898, 104] on p "Terms and conditions apply." at bounding box center [819, 106] width 1481 height 24
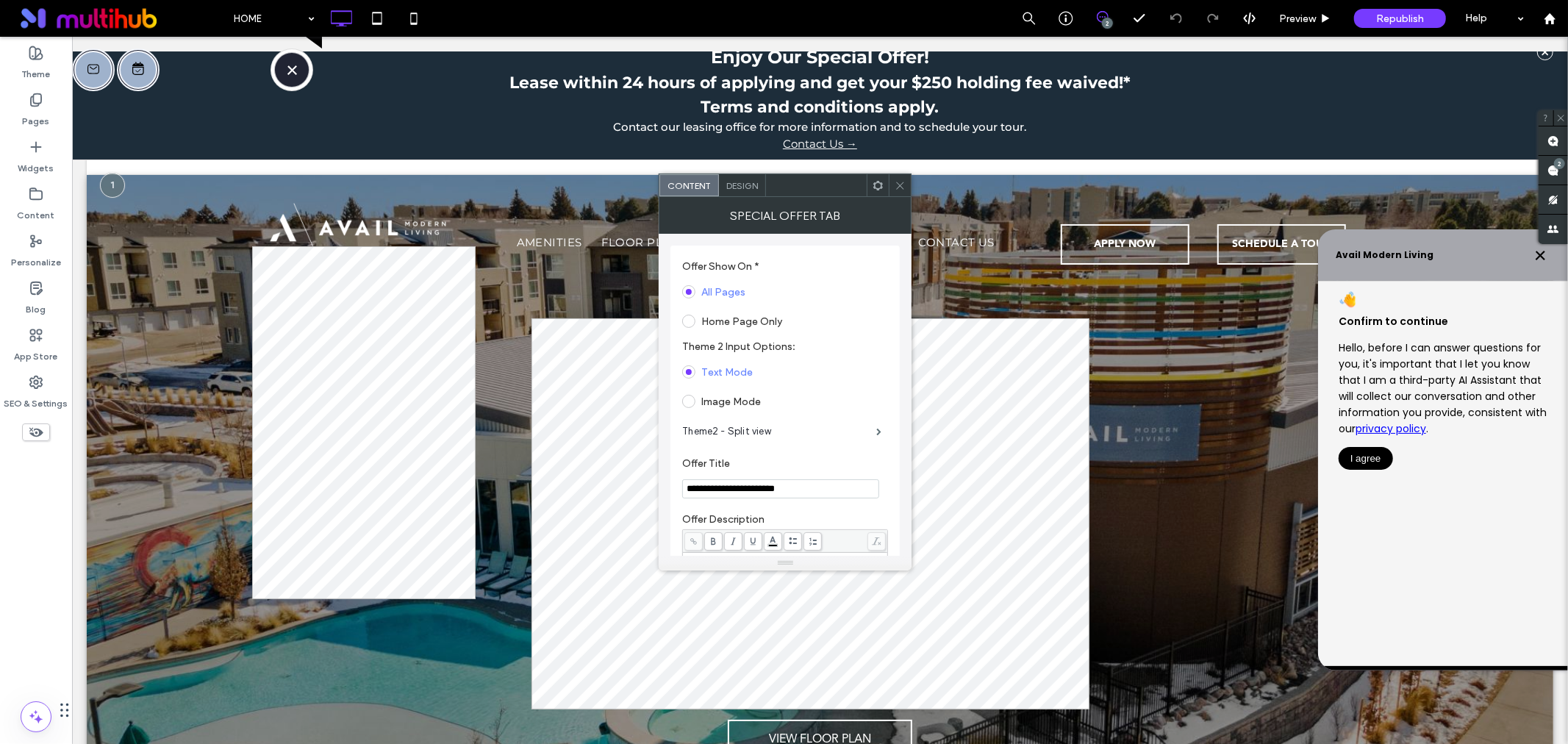
scroll to position [245, 0]
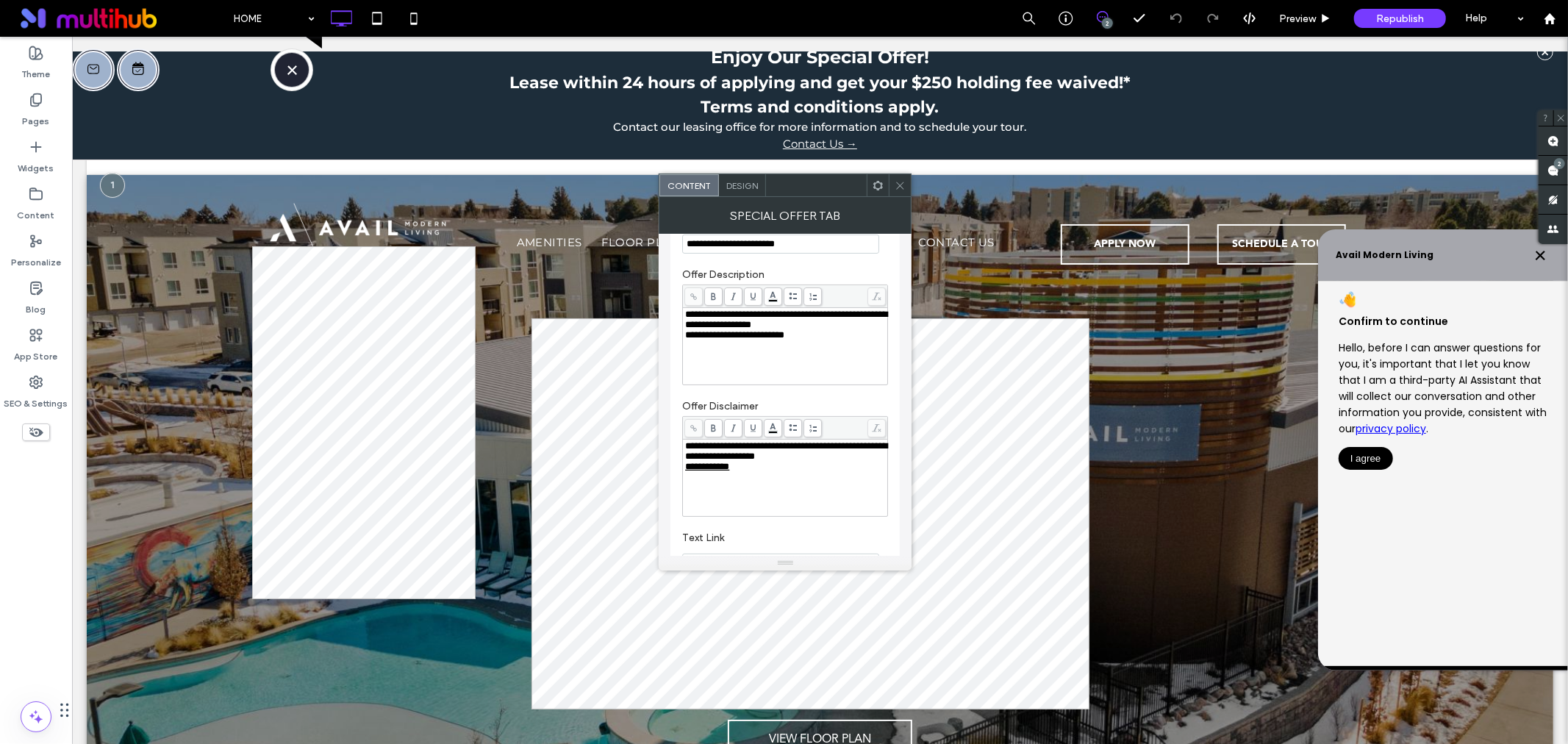
click at [798, 348] on div "**********" at bounding box center [786, 346] width 201 height 73
copy div "**********"
click at [785, 338] on span "**********" at bounding box center [734, 335] width 99 height 9
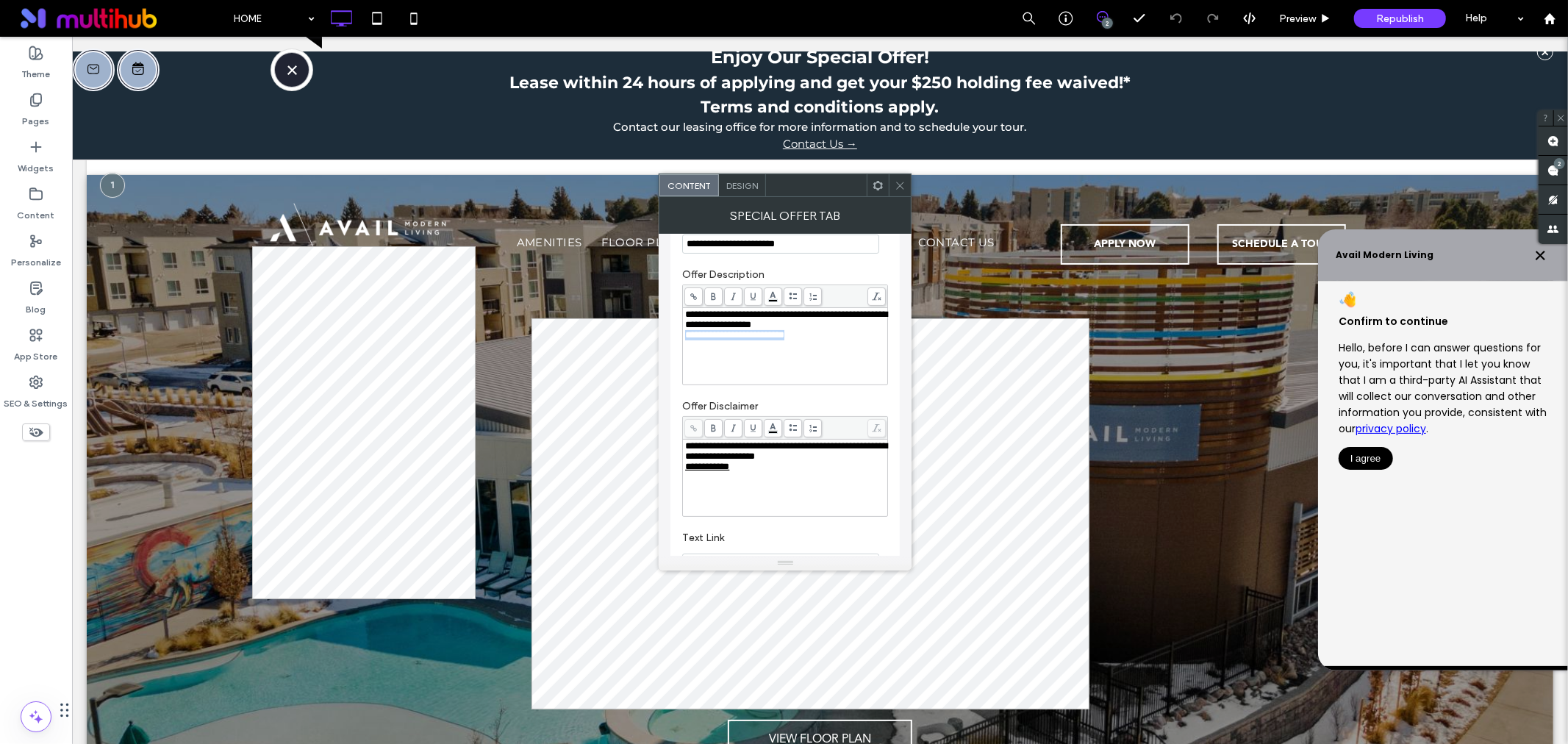
click at [785, 338] on span "**********" at bounding box center [734, 335] width 99 height 9
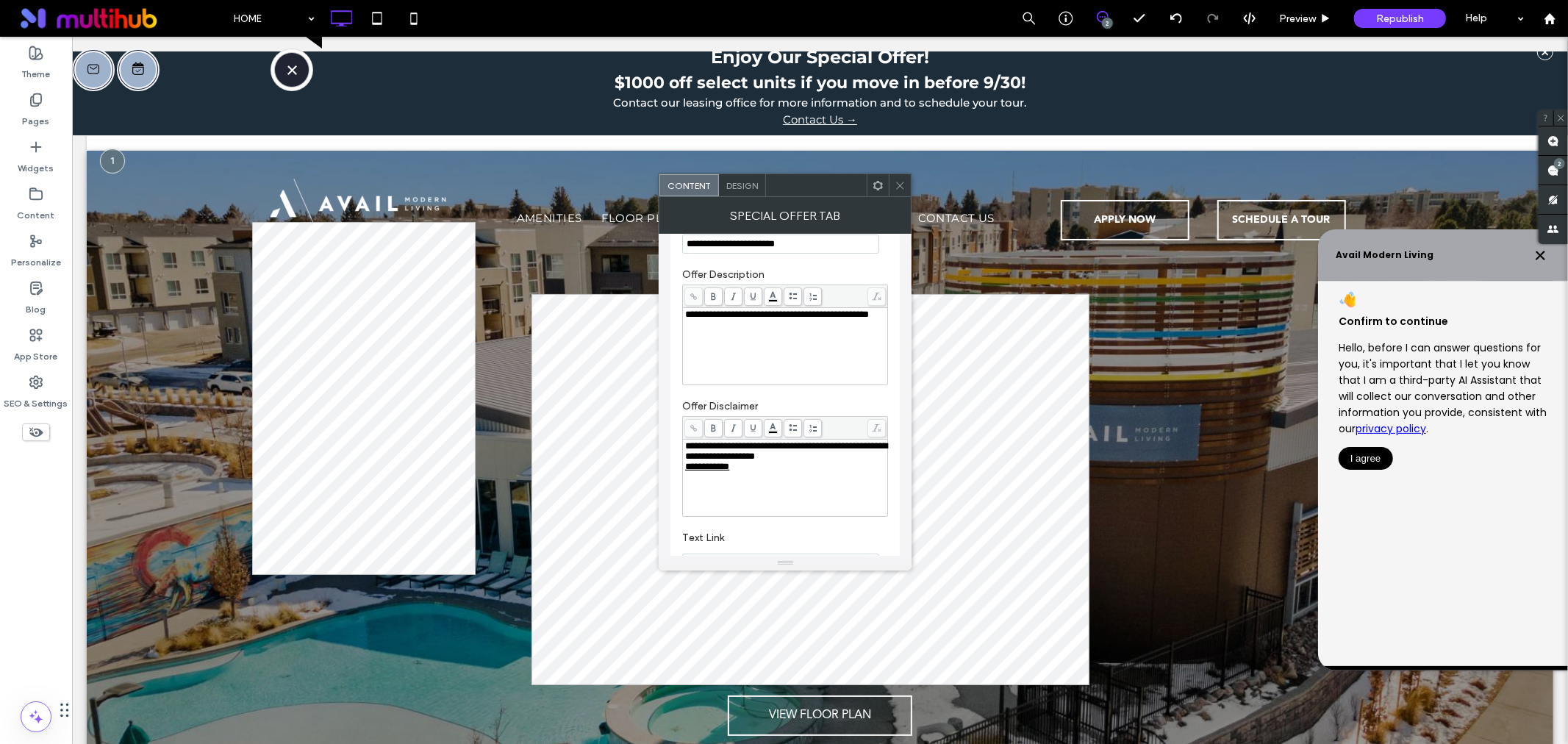
drag, startPoint x: 900, startPoint y: 188, endPoint x: 907, endPoint y: 184, distance: 8.1
click at [900, 188] on icon at bounding box center [900, 185] width 11 height 11
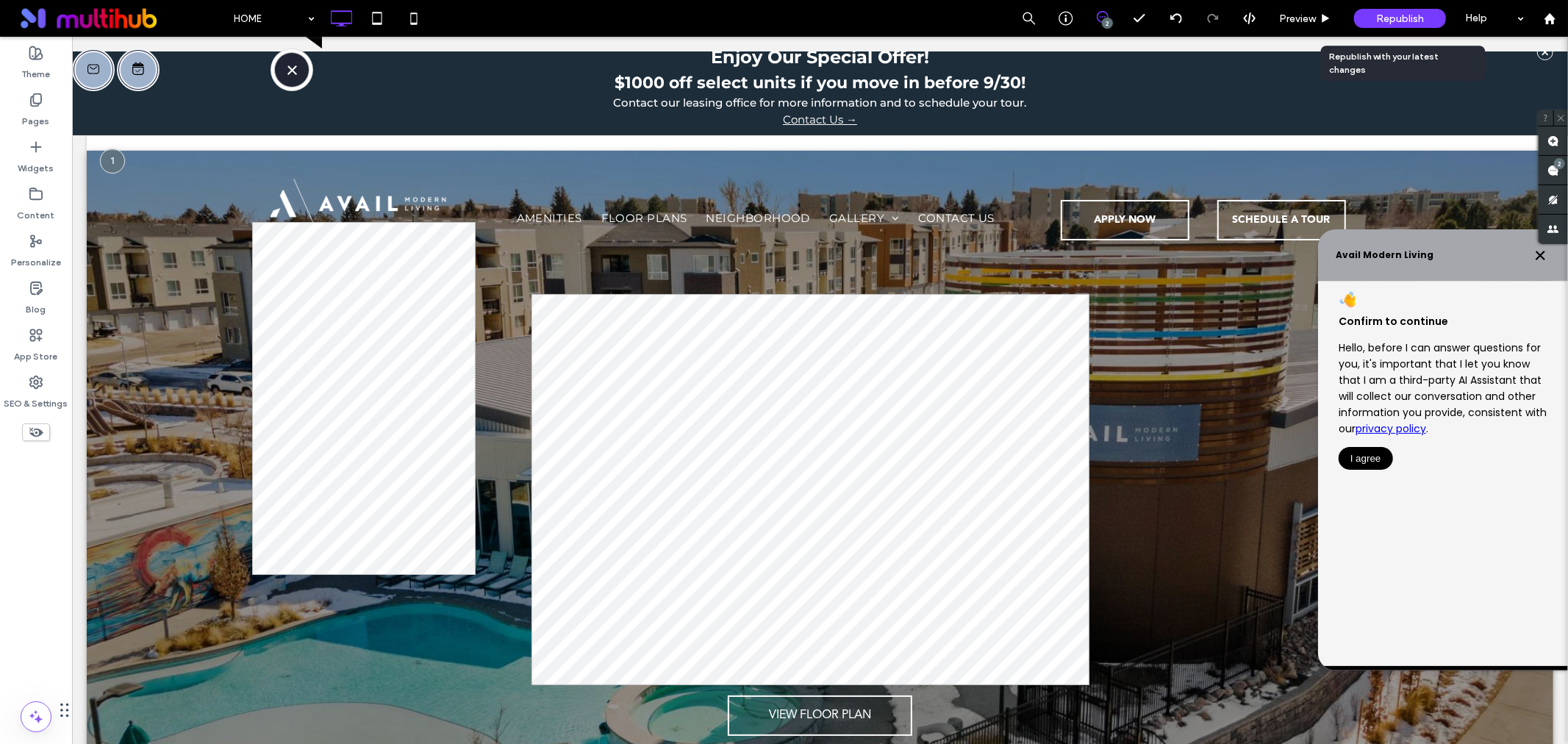
click at [1380, 13] on span "Republish" at bounding box center [1400, 19] width 48 height 12
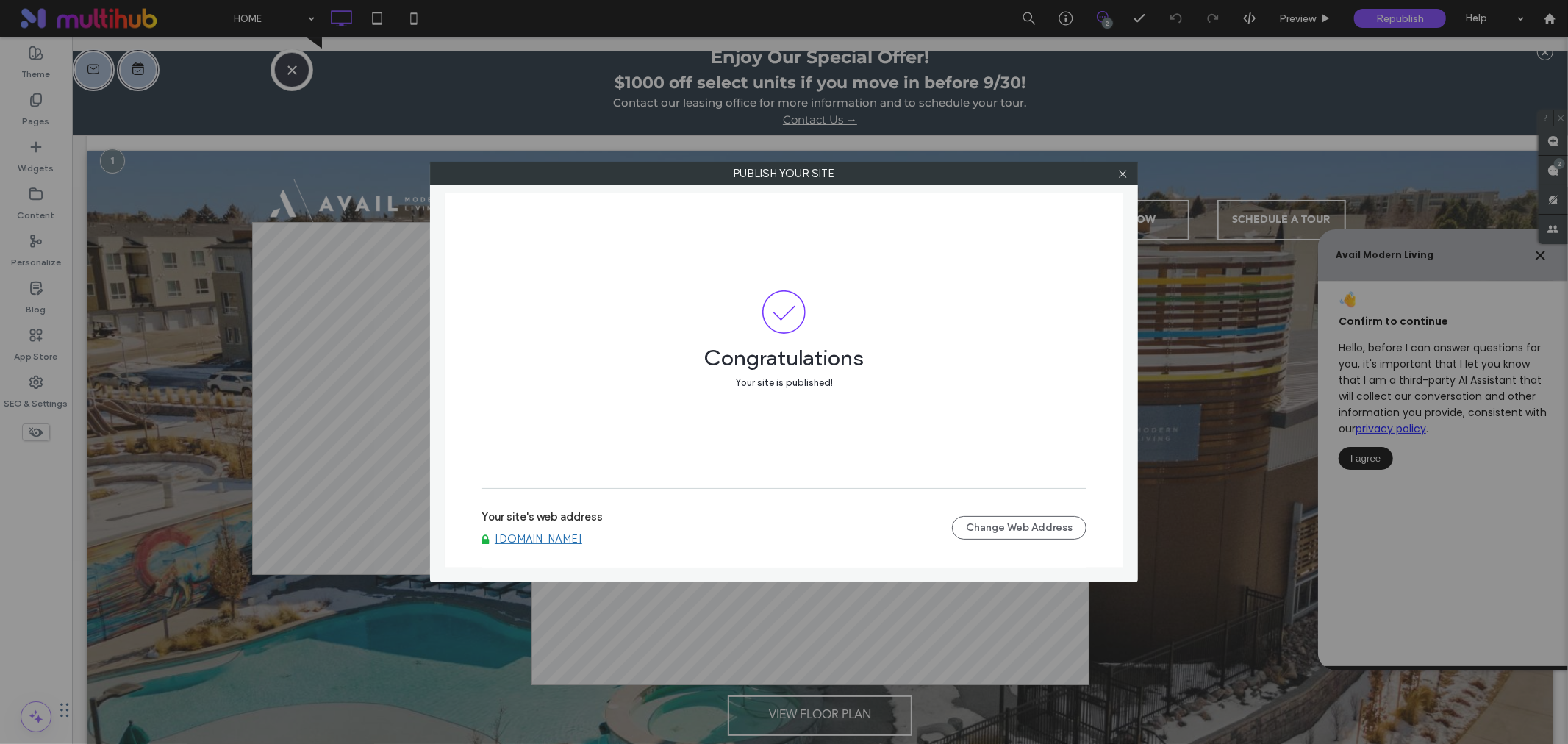
click at [550, 548] on div "Your site's web address [DOMAIN_NAME] Change Web Address" at bounding box center [784, 527] width 605 height 47
click at [555, 541] on link "[DOMAIN_NAME]" at bounding box center [539, 538] width 87 height 13
